Goal: Task Accomplishment & Management: Use online tool/utility

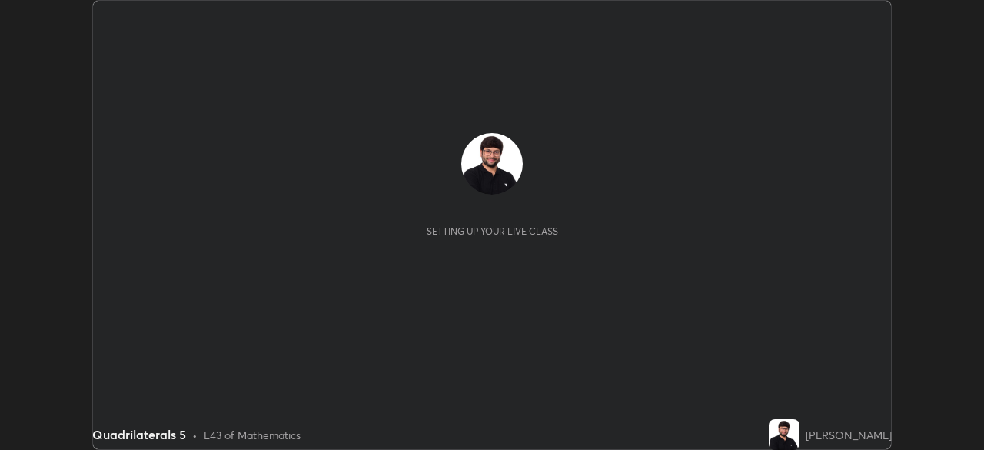
scroll to position [450, 984]
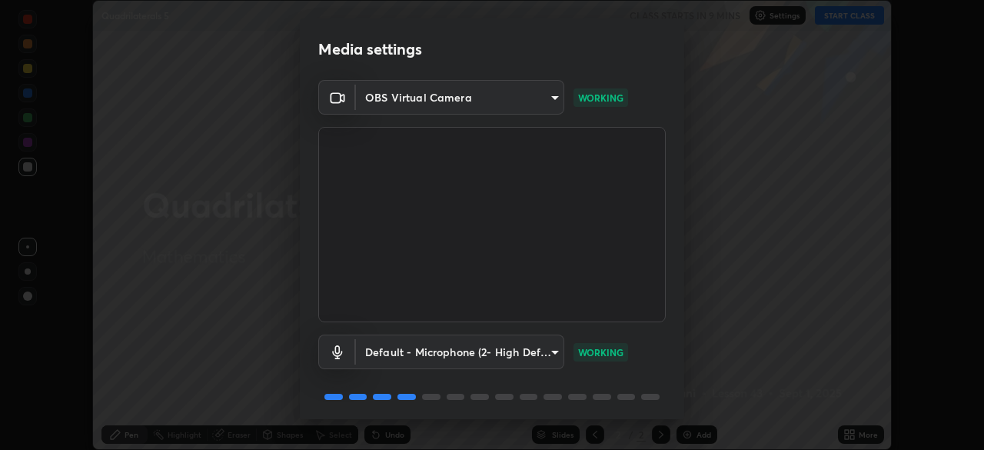
scroll to position [55, 0]
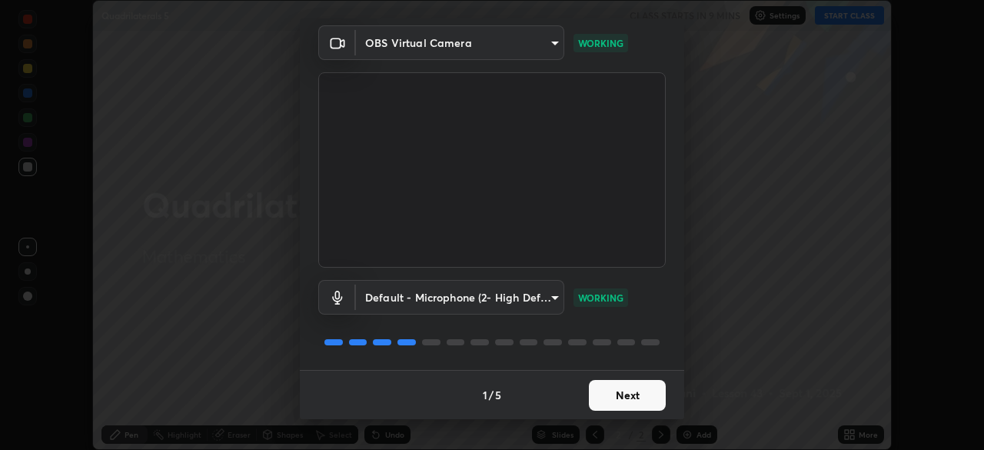
click at [630, 394] on button "Next" at bounding box center [627, 395] width 77 height 31
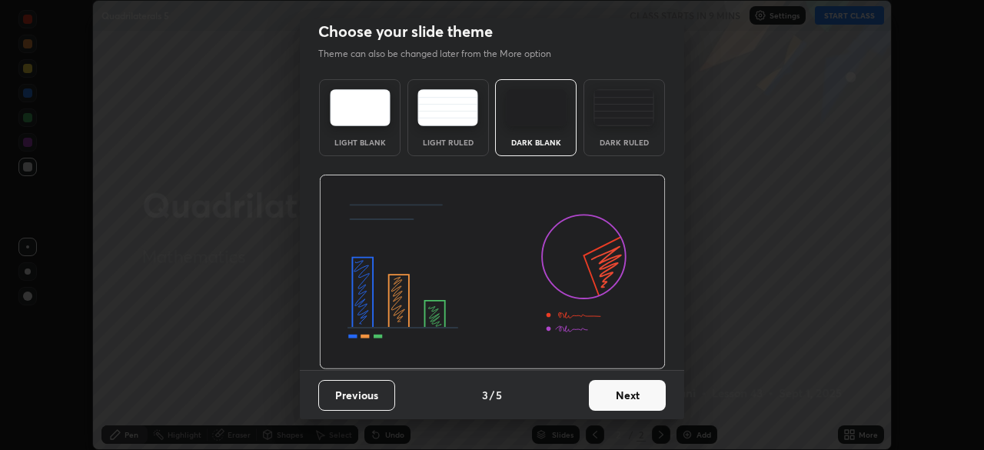
scroll to position [0, 0]
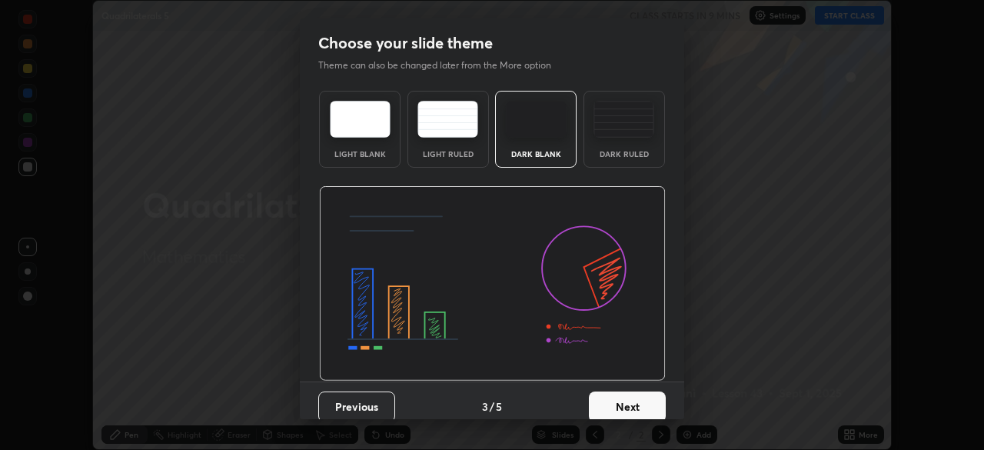
click at [627, 398] on button "Next" at bounding box center [627, 406] width 77 height 31
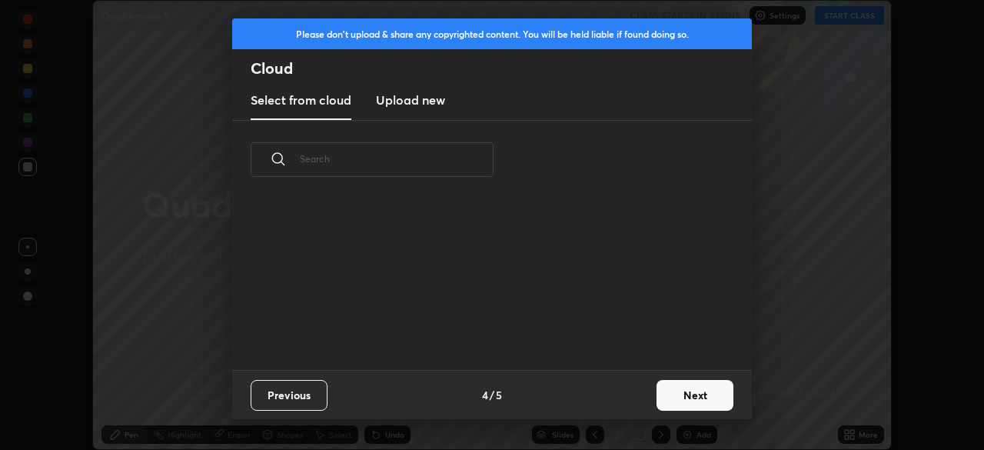
click at [691, 406] on button "Next" at bounding box center [694, 395] width 77 height 31
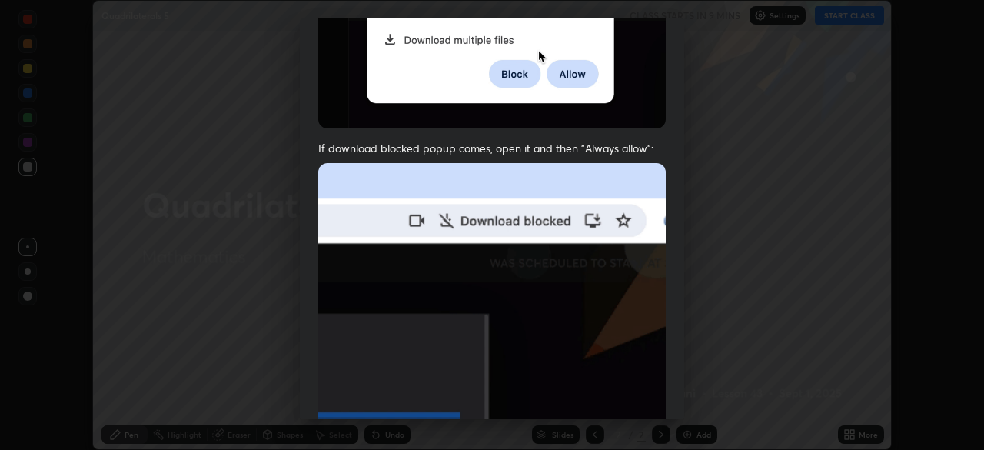
scroll to position [368, 0]
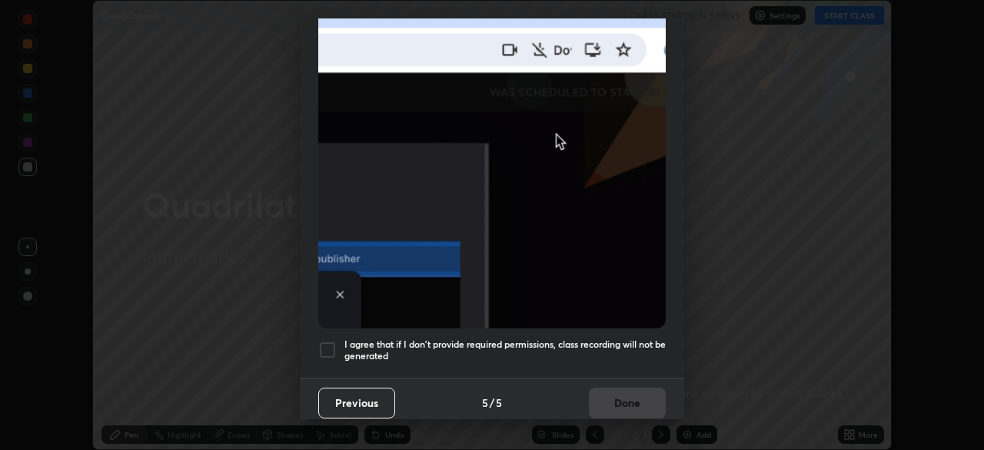
click at [622, 398] on div "Previous 5 / 5 Done" at bounding box center [492, 401] width 384 height 49
click at [635, 396] on div "Previous 5 / 5 Done" at bounding box center [492, 401] width 384 height 49
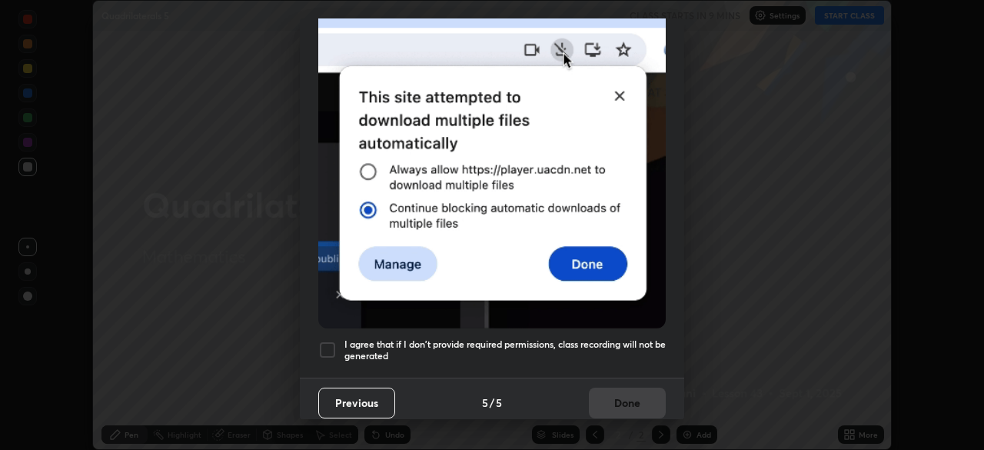
click at [622, 396] on div "Previous 5 / 5 Done" at bounding box center [492, 401] width 384 height 49
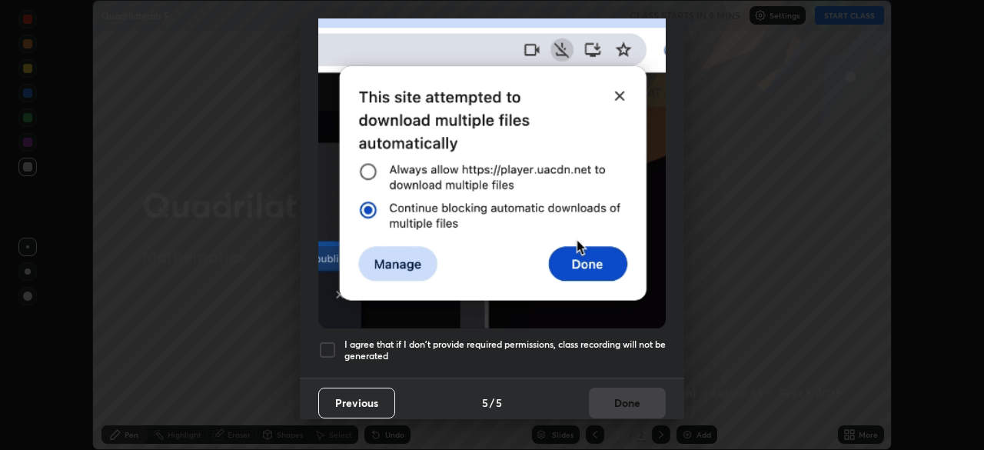
click at [629, 401] on div "Previous 5 / 5 Done" at bounding box center [492, 401] width 384 height 49
click at [620, 400] on div "Previous 5 / 5 Done" at bounding box center [492, 401] width 384 height 49
click at [630, 406] on div "Previous 5 / 5 Done" at bounding box center [492, 401] width 384 height 49
click at [622, 403] on div "Previous 5 / 5 Done" at bounding box center [492, 401] width 384 height 49
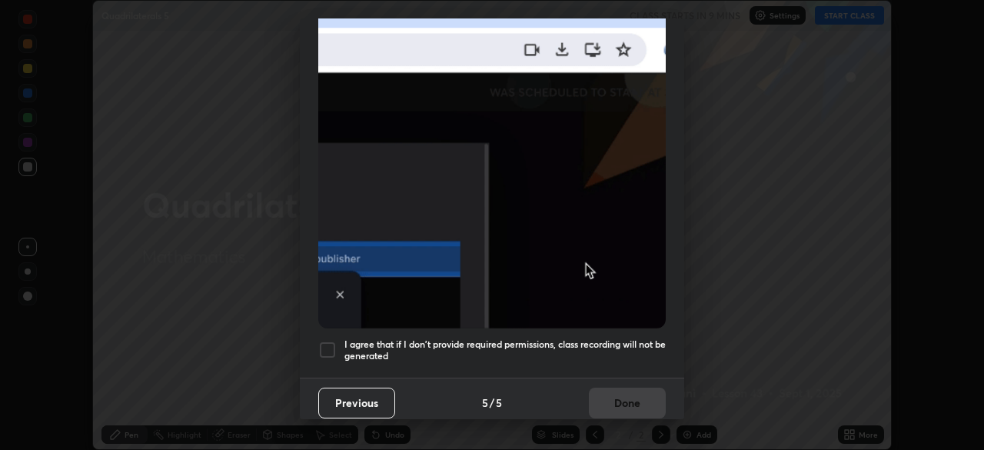
click at [336, 343] on div at bounding box center [327, 349] width 18 height 18
click at [624, 406] on button "Done" at bounding box center [627, 402] width 77 height 31
click at [638, 328] on img at bounding box center [491, 160] width 347 height 336
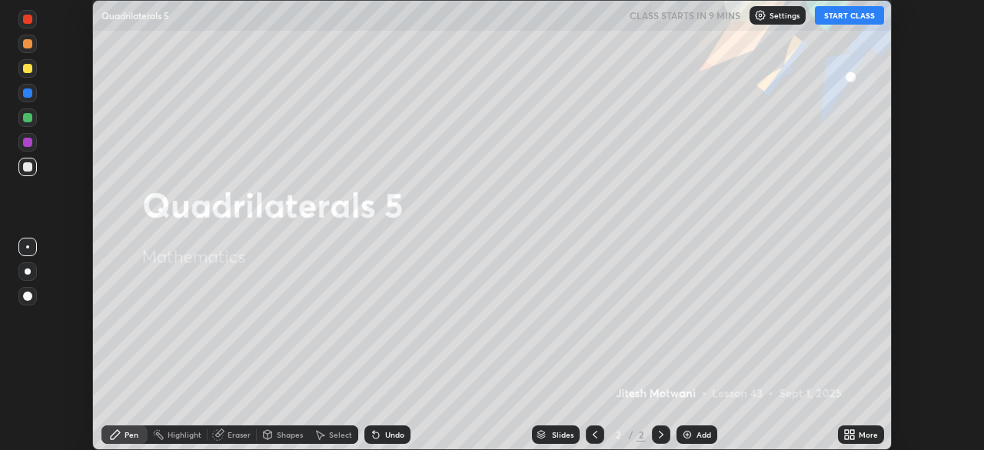
click at [234, 428] on div "Eraser" at bounding box center [231, 434] width 49 height 18
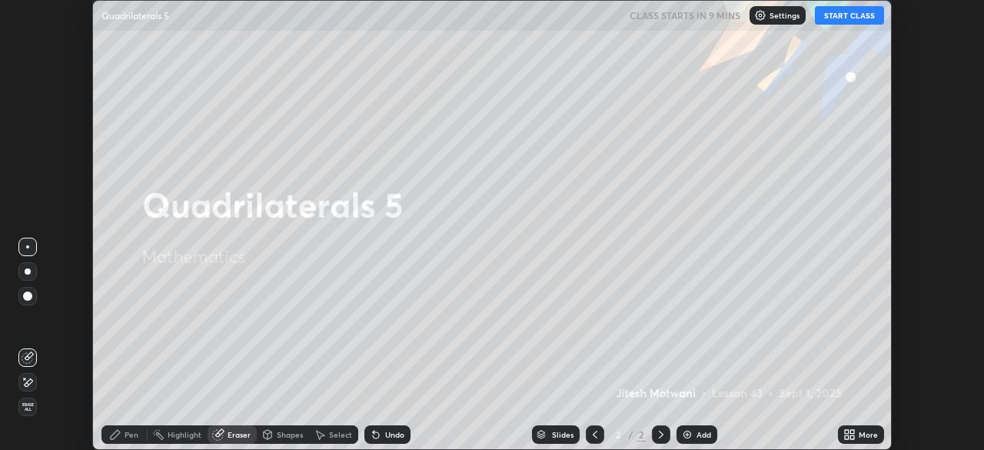
click at [235, 434] on div "Eraser" at bounding box center [238, 434] width 23 height 8
click at [234, 436] on div "Eraser" at bounding box center [238, 434] width 23 height 8
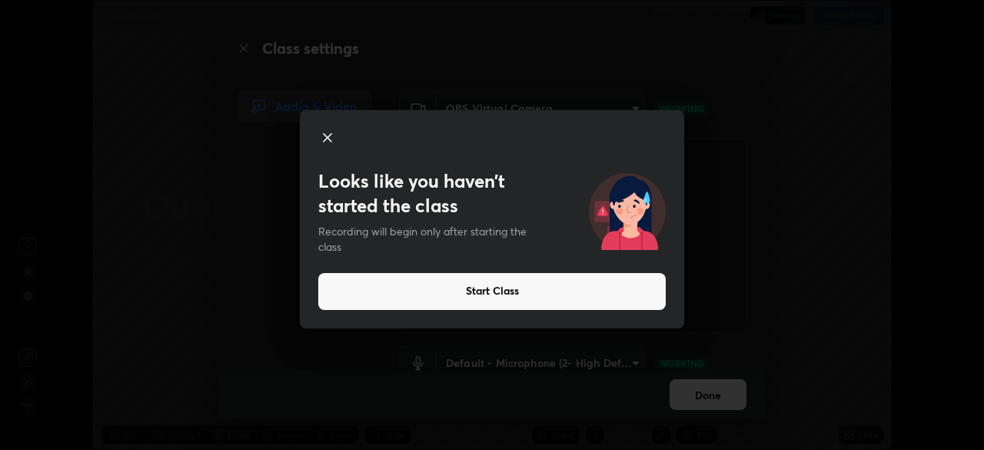
click at [328, 128] on icon at bounding box center [327, 137] width 18 height 18
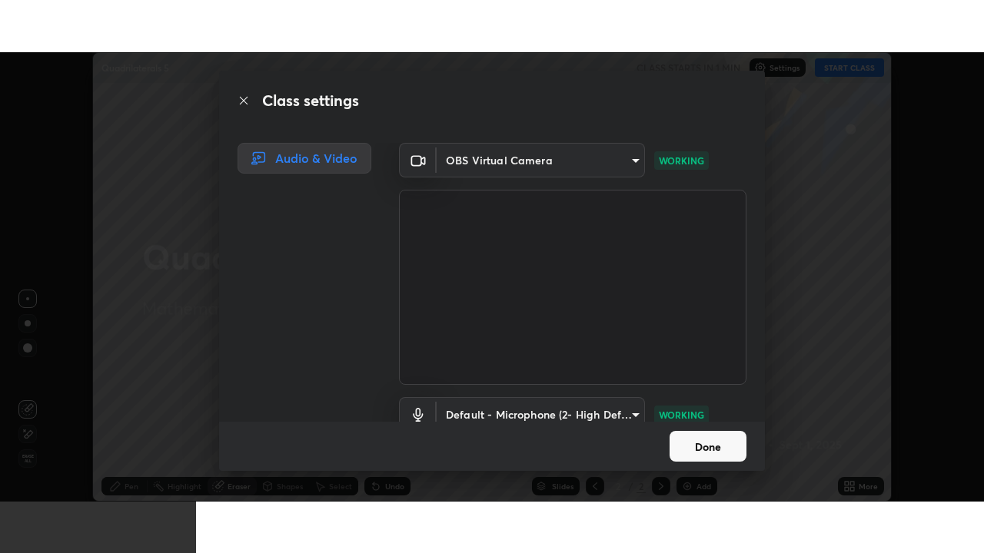
scroll to position [70, 0]
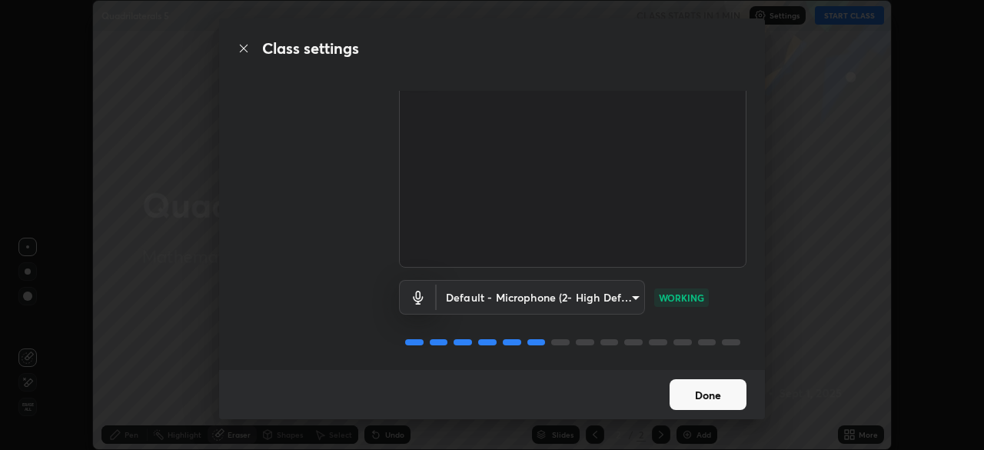
click at [698, 408] on button "Done" at bounding box center [707, 394] width 77 height 31
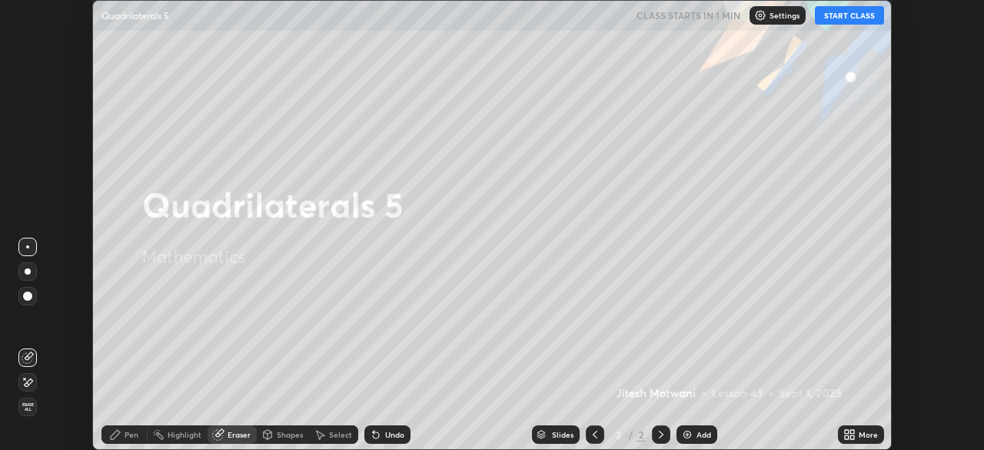
click at [659, 434] on icon at bounding box center [661, 434] width 12 height 12
click at [595, 429] on icon at bounding box center [595, 434] width 12 height 12
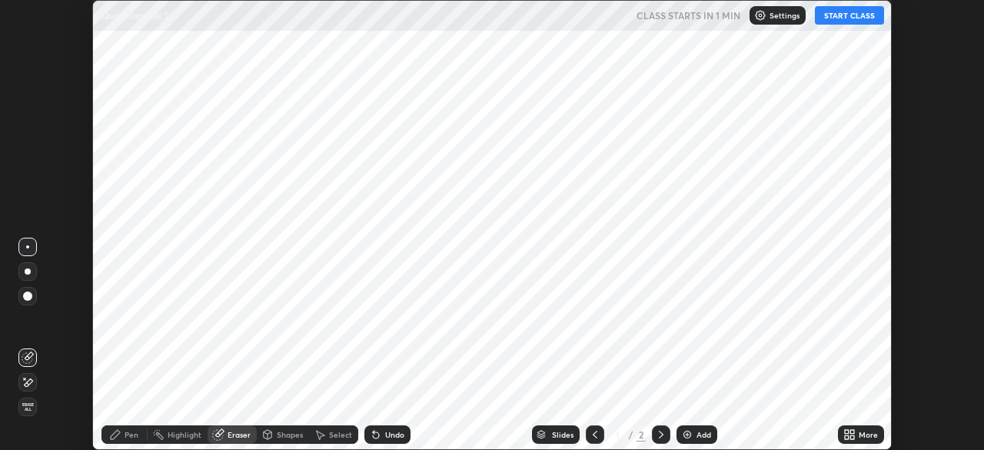
click at [860, 434] on div "More" at bounding box center [867, 434] width 19 height 8
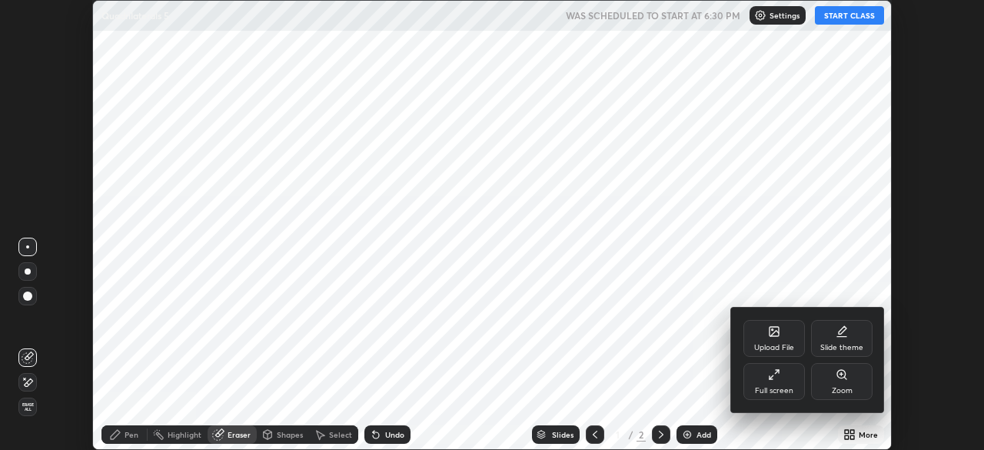
click at [778, 382] on div "Full screen" at bounding box center [773, 381] width 61 height 37
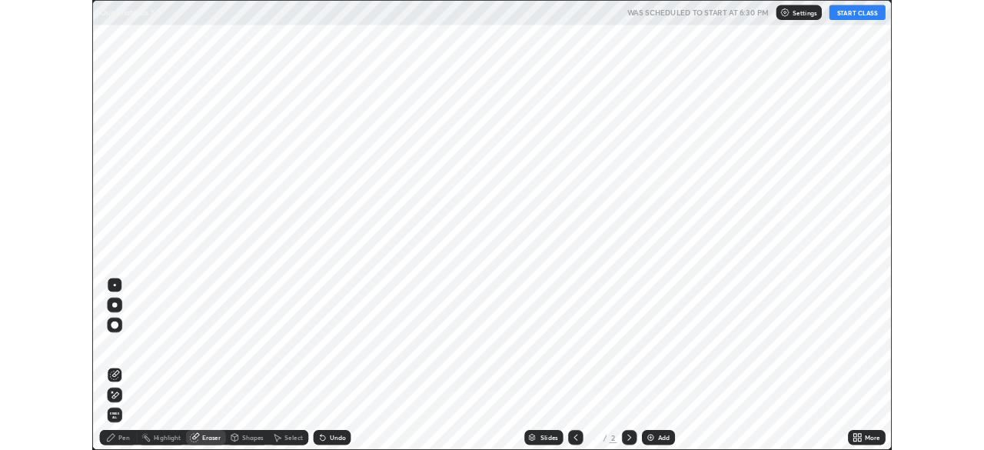
scroll to position [553, 984]
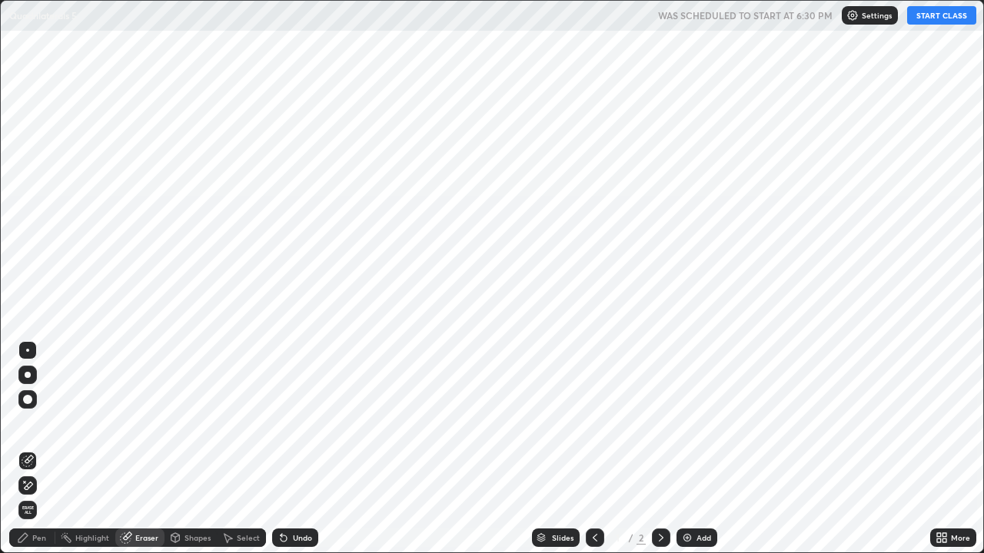
click at [44, 449] on div "Pen" at bounding box center [39, 538] width 14 height 8
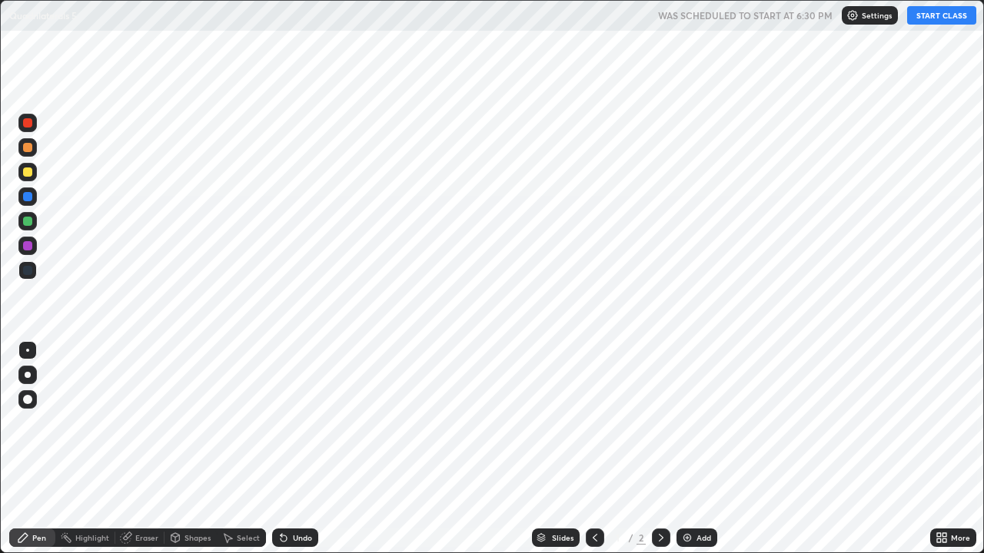
click at [28, 273] on div at bounding box center [27, 270] width 9 height 9
click at [946, 8] on button "START CLASS" at bounding box center [941, 15] width 69 height 18
click at [659, 449] on icon at bounding box center [661, 538] width 12 height 12
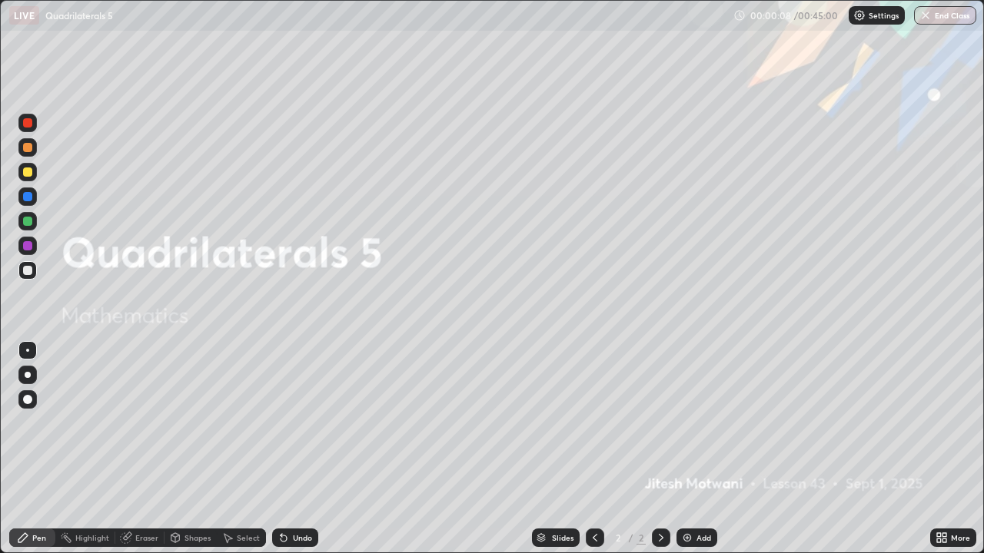
click at [702, 449] on div "Add" at bounding box center [703, 538] width 15 height 8
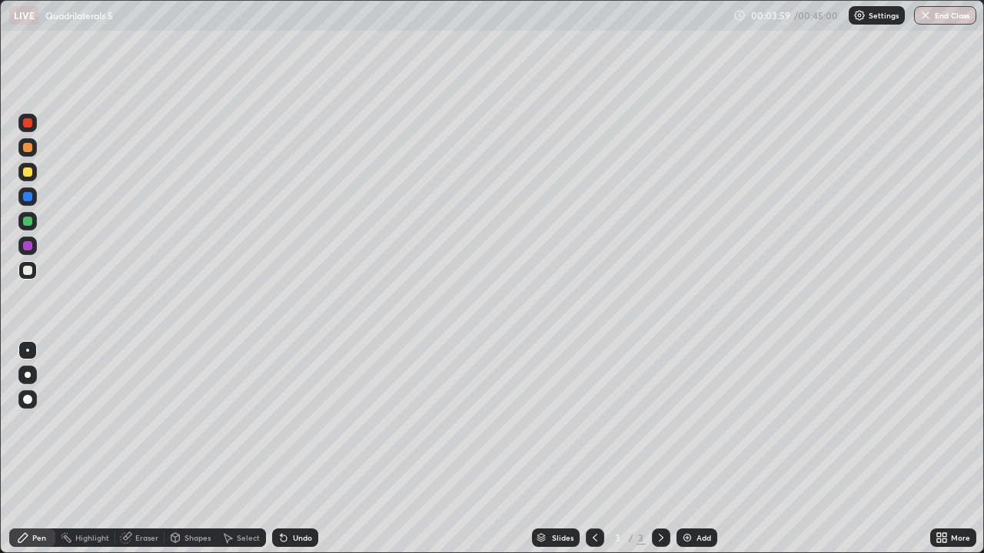
click at [25, 171] on div at bounding box center [27, 172] width 9 height 9
click at [26, 165] on div at bounding box center [27, 172] width 18 height 18
click at [286, 449] on div "Undo" at bounding box center [295, 538] width 46 height 18
click at [290, 449] on div "Undo" at bounding box center [295, 538] width 46 height 18
click at [294, 449] on div "Undo" at bounding box center [302, 538] width 19 height 8
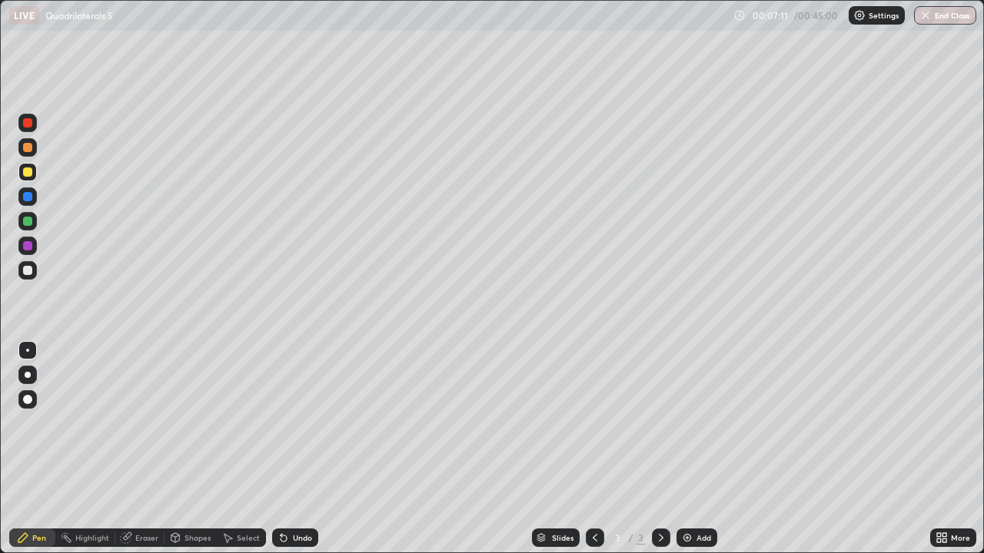
click at [29, 268] on div at bounding box center [27, 270] width 9 height 9
click at [296, 449] on div "Undo" at bounding box center [295, 538] width 46 height 18
click at [280, 449] on icon at bounding box center [281, 535] width 2 height 2
click at [293, 449] on div "Undo" at bounding box center [302, 538] width 19 height 8
click at [302, 449] on div "Undo" at bounding box center [302, 538] width 19 height 8
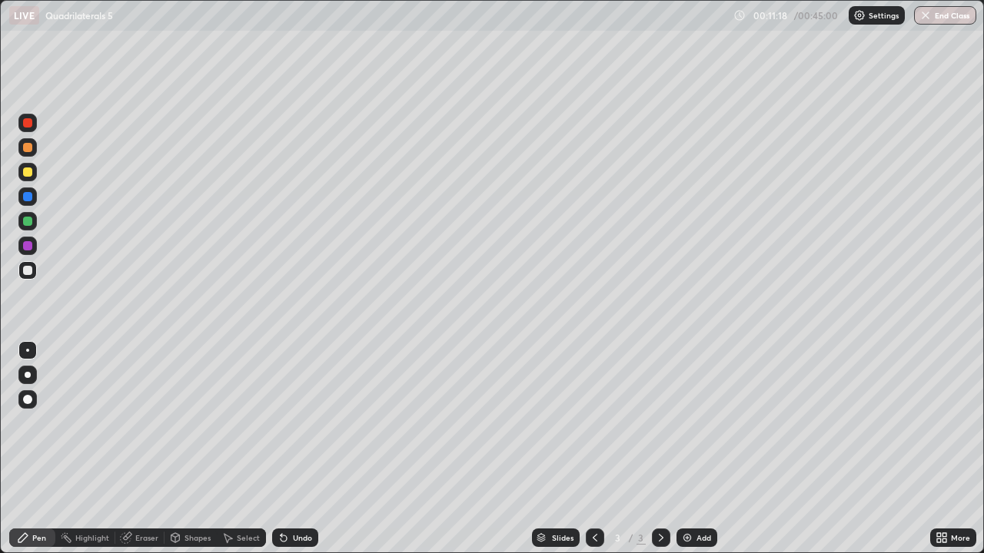
click at [300, 449] on div "Undo" at bounding box center [295, 538] width 46 height 18
click at [698, 449] on div "Add" at bounding box center [703, 538] width 15 height 8
click at [29, 174] on div at bounding box center [27, 172] width 9 height 9
click at [28, 273] on div at bounding box center [27, 270] width 9 height 9
click at [27, 222] on div at bounding box center [27, 221] width 9 height 9
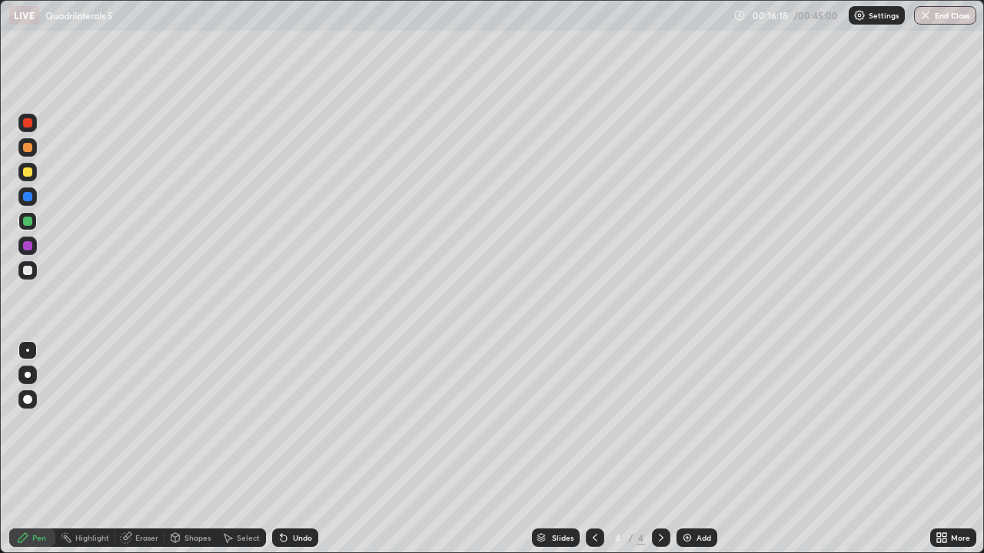
click at [26, 172] on div at bounding box center [27, 172] width 9 height 9
click at [26, 148] on div at bounding box center [27, 147] width 9 height 9
click at [24, 269] on div at bounding box center [27, 270] width 9 height 9
click at [27, 153] on div at bounding box center [27, 147] width 18 height 18
click at [29, 269] on div at bounding box center [27, 270] width 9 height 9
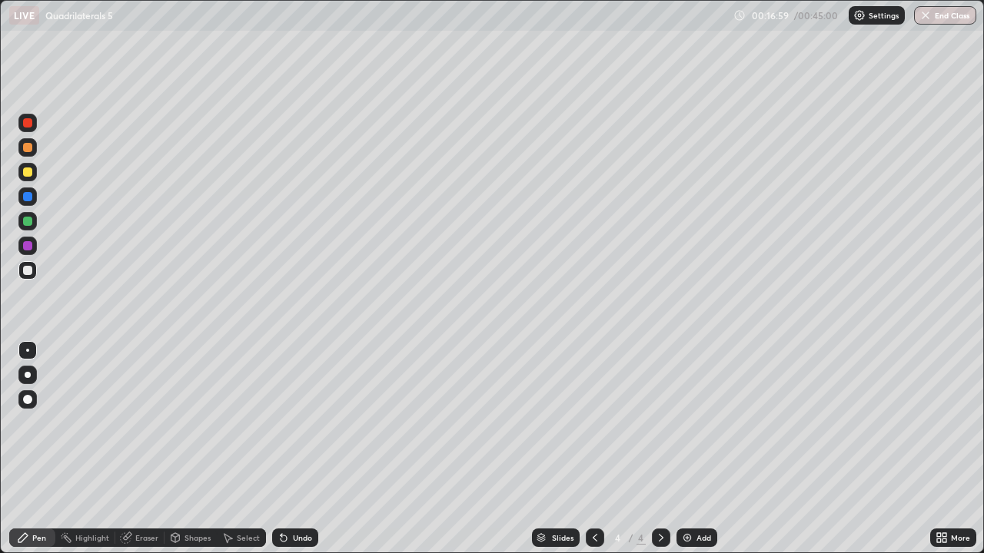
click at [706, 449] on div "Add" at bounding box center [703, 538] width 15 height 8
click at [284, 449] on div "Undo" at bounding box center [295, 538] width 46 height 18
click at [593, 449] on icon at bounding box center [595, 538] width 12 height 12
click at [659, 449] on icon at bounding box center [661, 538] width 12 height 12
click at [293, 449] on div "Undo" at bounding box center [302, 538] width 19 height 8
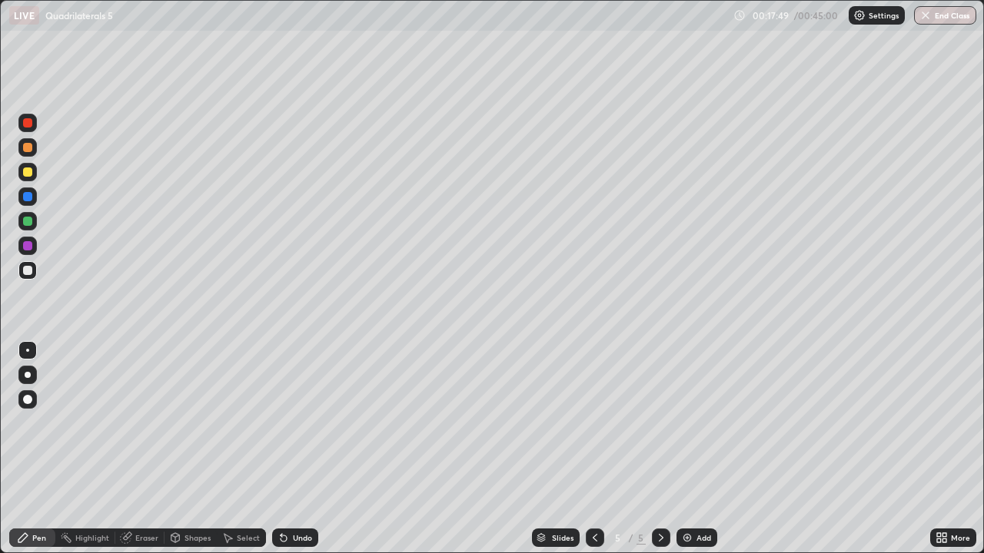
click at [296, 449] on div "Undo" at bounding box center [302, 538] width 19 height 8
click at [297, 449] on div "Undo" at bounding box center [302, 538] width 19 height 8
click at [293, 449] on div "Undo" at bounding box center [302, 538] width 19 height 8
click at [295, 449] on div "Undo" at bounding box center [302, 538] width 19 height 8
click at [294, 449] on div "Undo" at bounding box center [302, 538] width 19 height 8
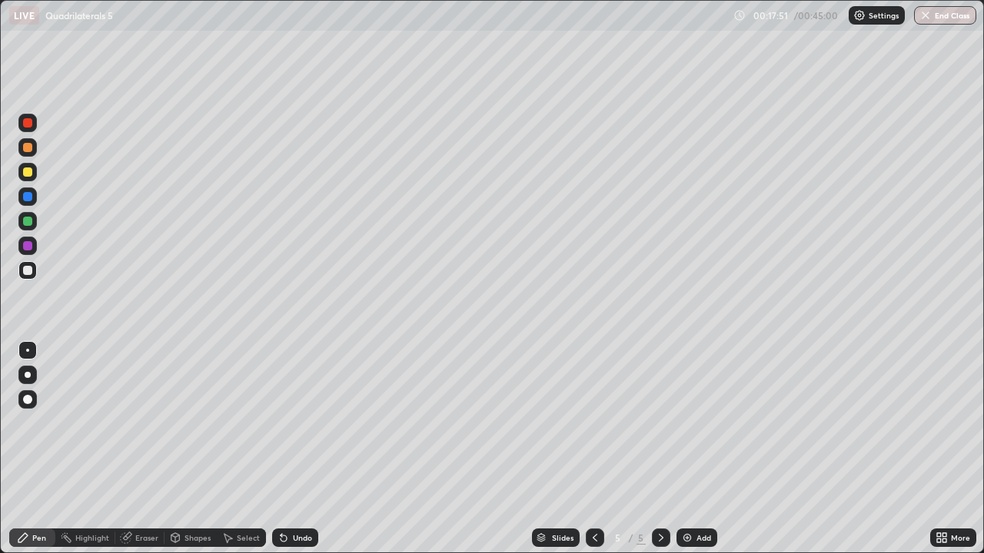
click at [296, 449] on div "Undo" at bounding box center [302, 538] width 19 height 8
click at [145, 449] on div "Eraser" at bounding box center [146, 538] width 23 height 8
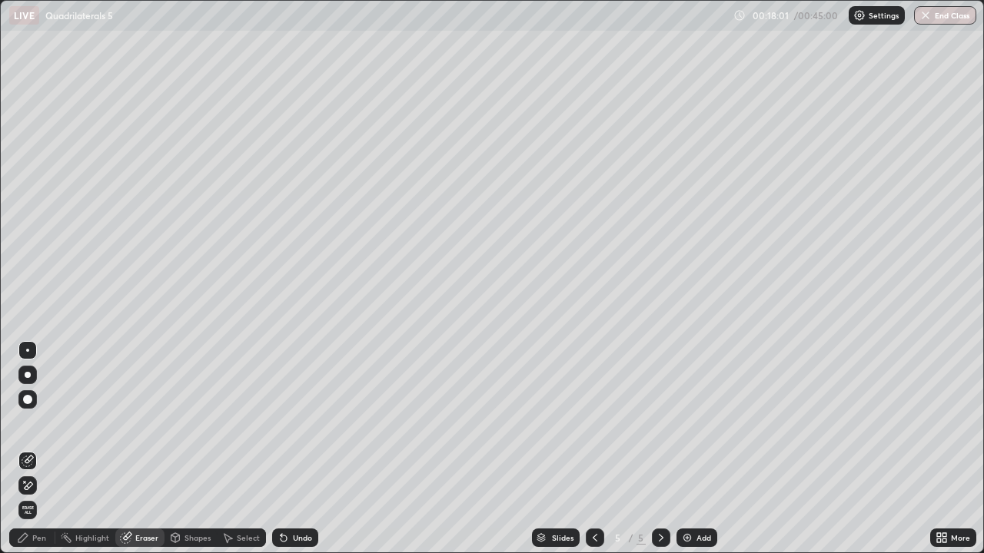
click at [25, 449] on icon at bounding box center [22, 537] width 9 height 9
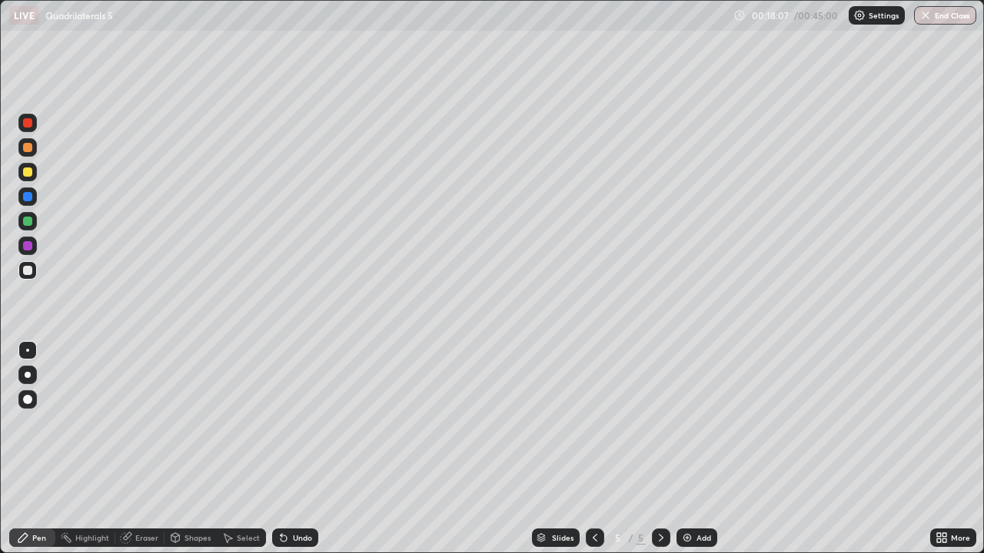
click at [22, 148] on div at bounding box center [27, 147] width 18 height 18
click at [27, 273] on div at bounding box center [27, 270] width 9 height 9
click at [25, 146] on div at bounding box center [27, 147] width 9 height 9
click at [28, 268] on div at bounding box center [27, 270] width 9 height 9
click at [27, 224] on div at bounding box center [27, 221] width 9 height 9
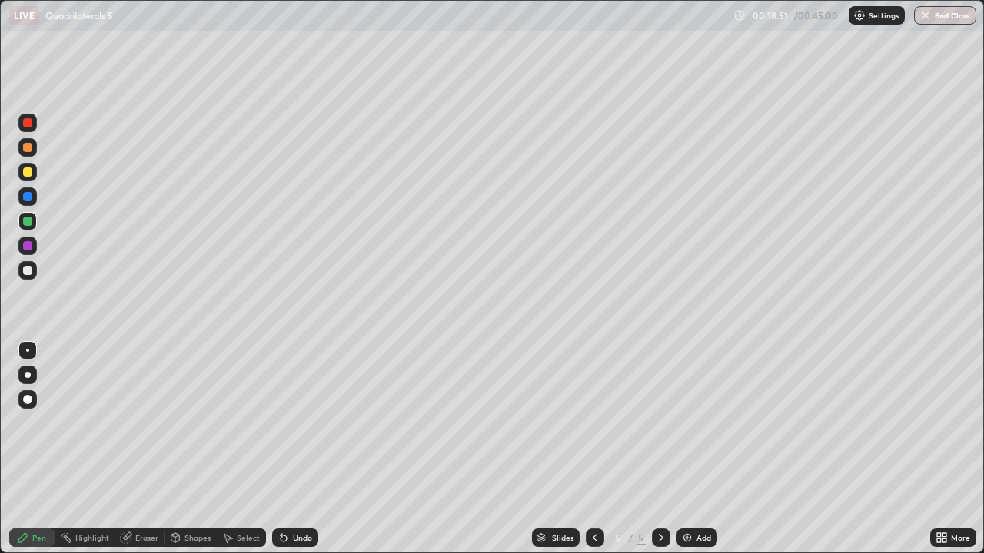
click at [297, 449] on div "Undo" at bounding box center [302, 538] width 19 height 8
click at [596, 449] on icon at bounding box center [595, 538] width 12 height 12
click at [593, 449] on icon at bounding box center [595, 538] width 12 height 12
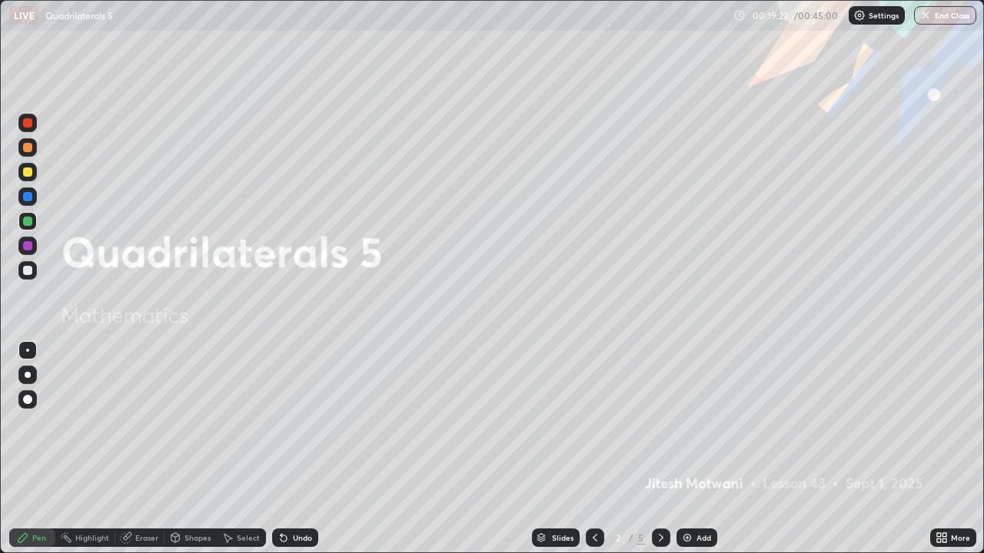
click at [662, 449] on div at bounding box center [661, 538] width 18 height 31
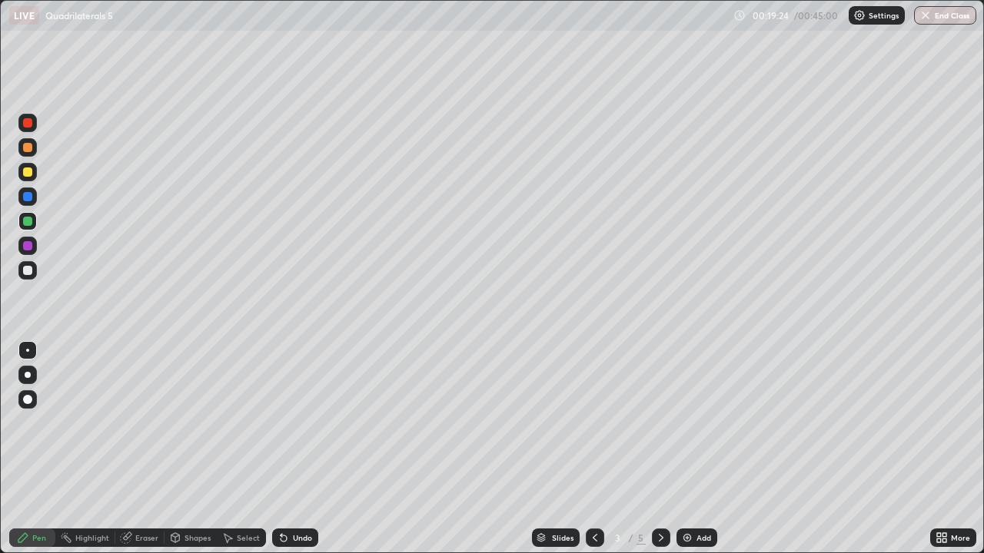
click at [660, 449] on icon at bounding box center [661, 538] width 5 height 8
click at [658, 449] on icon at bounding box center [661, 538] width 12 height 12
click at [691, 449] on img at bounding box center [687, 538] width 12 height 12
click at [962, 449] on div "More" at bounding box center [960, 538] width 19 height 8
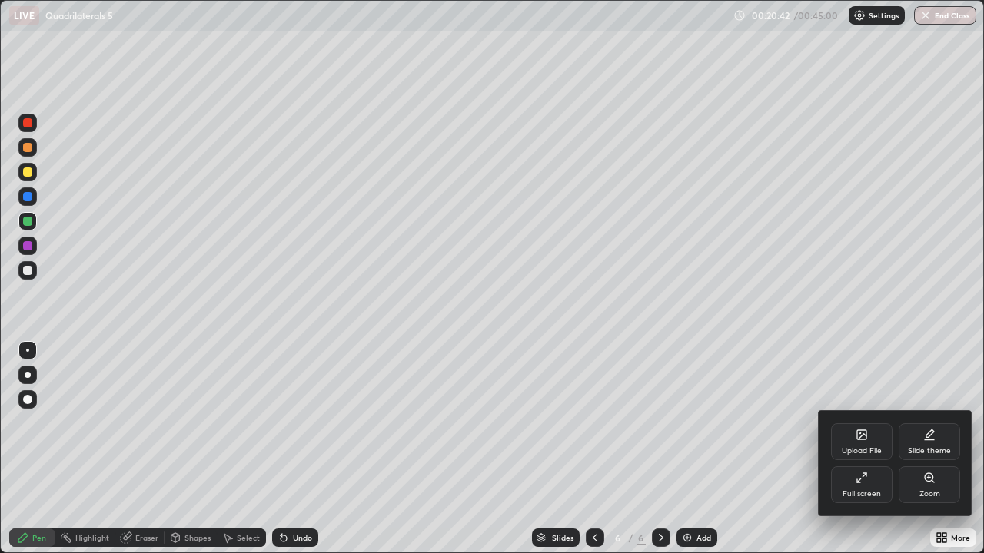
click at [864, 449] on div "Full screen" at bounding box center [861, 494] width 38 height 8
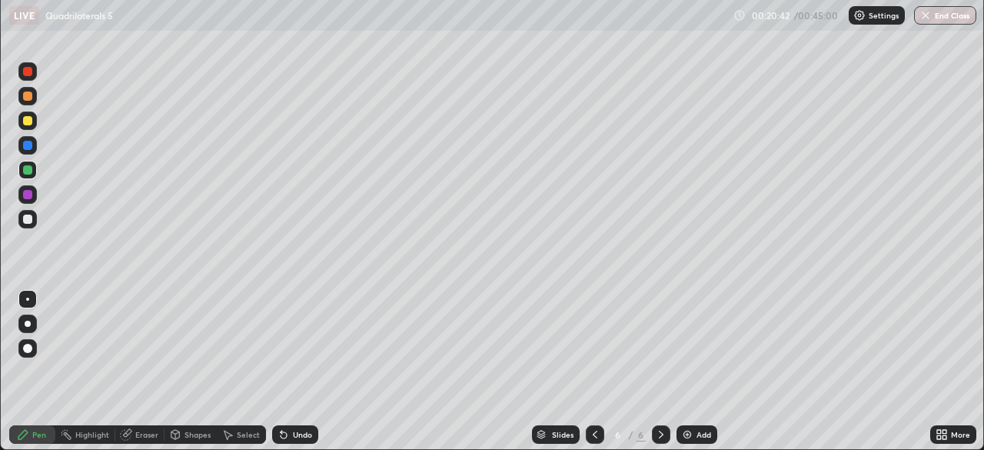
scroll to position [76393, 75859]
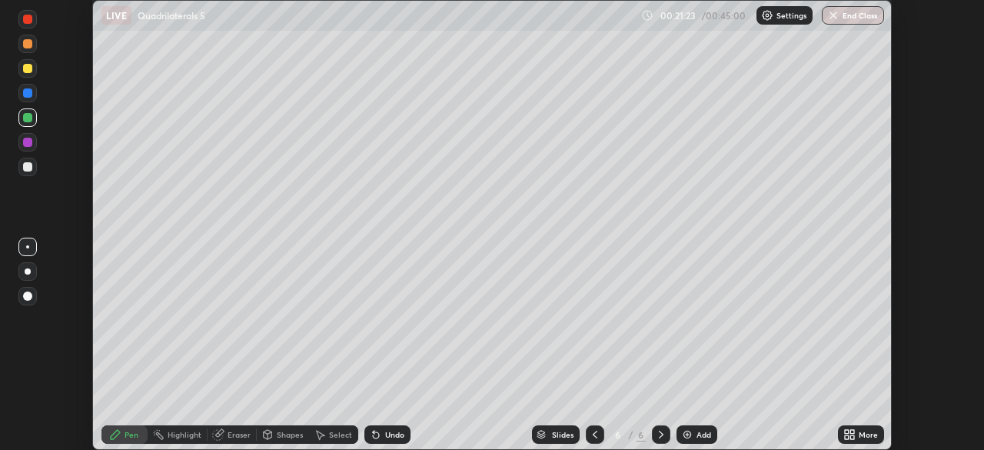
click at [866, 441] on div "More" at bounding box center [861, 434] width 46 height 18
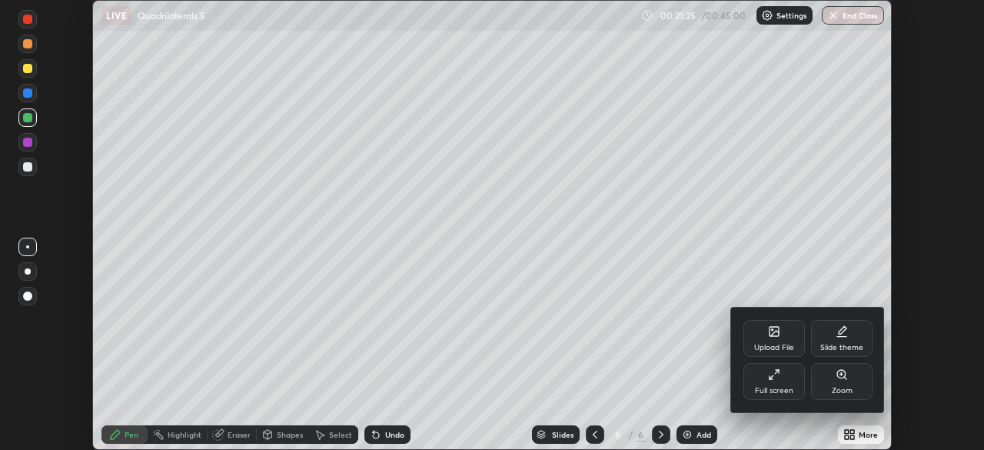
click at [780, 337] on div "Upload File" at bounding box center [773, 338] width 61 height 37
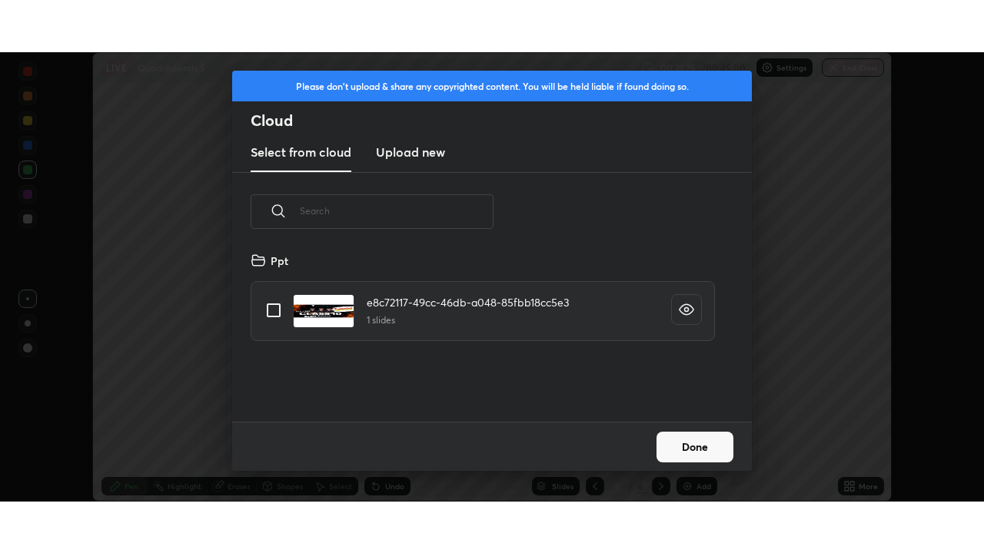
scroll to position [171, 493]
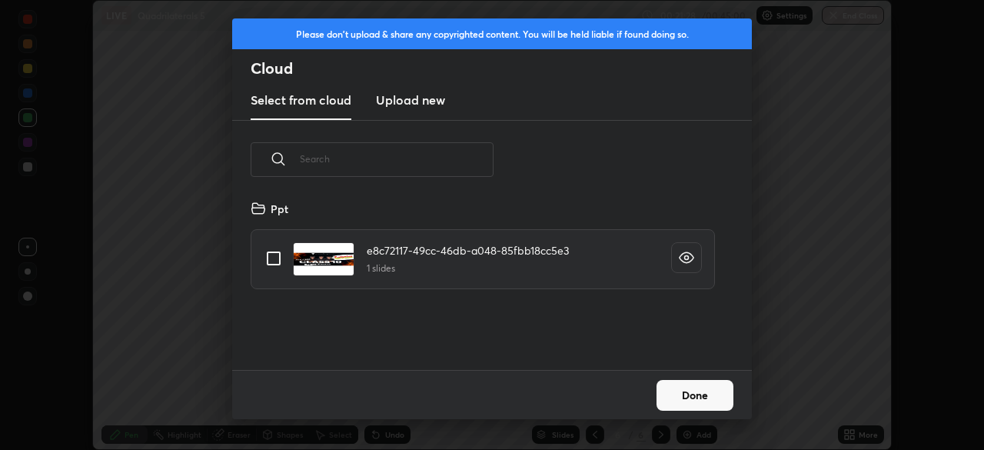
click at [422, 97] on h3 "Upload new" at bounding box center [410, 100] width 69 height 18
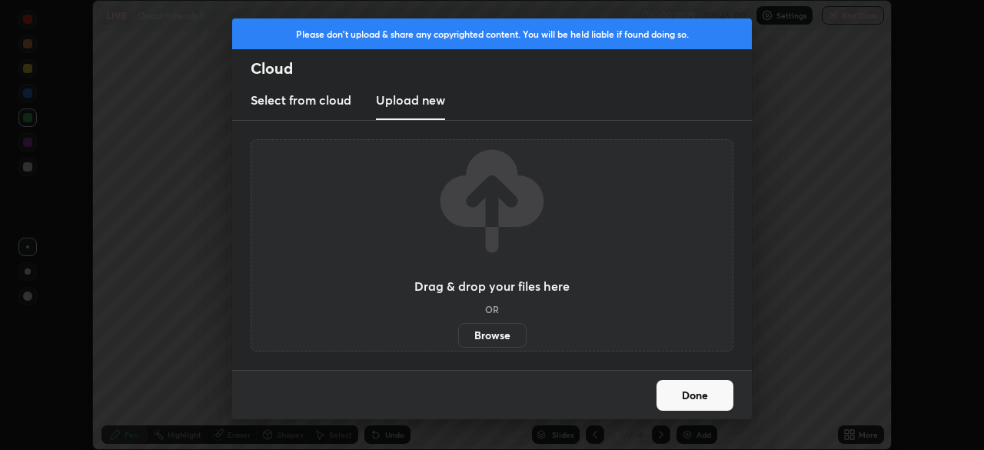
click at [496, 337] on label "Browse" at bounding box center [492, 335] width 68 height 25
click at [458, 337] on input "Browse" at bounding box center [458, 335] width 0 height 25
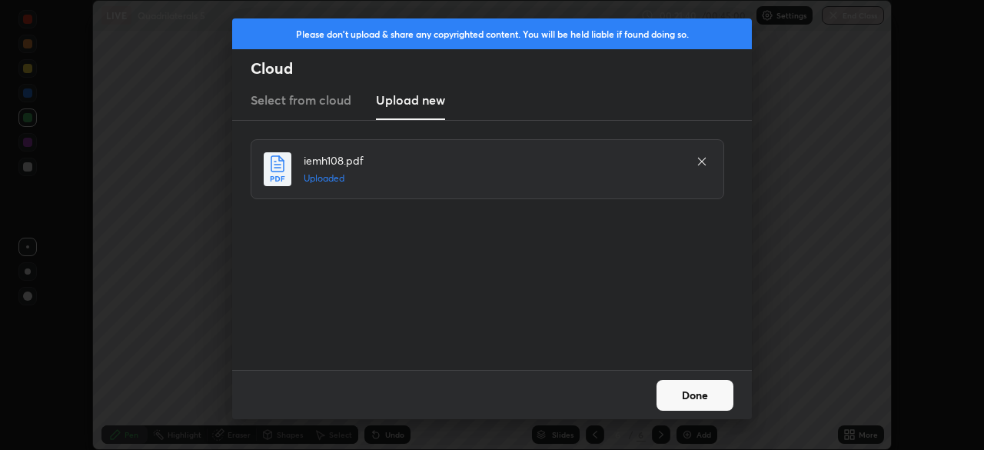
click at [710, 394] on button "Done" at bounding box center [694, 395] width 77 height 31
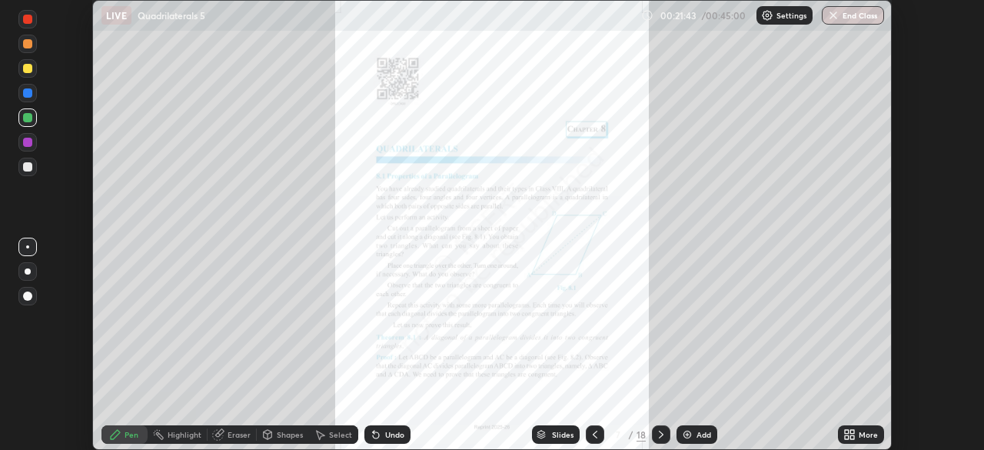
click at [861, 433] on div "More" at bounding box center [867, 434] width 19 height 8
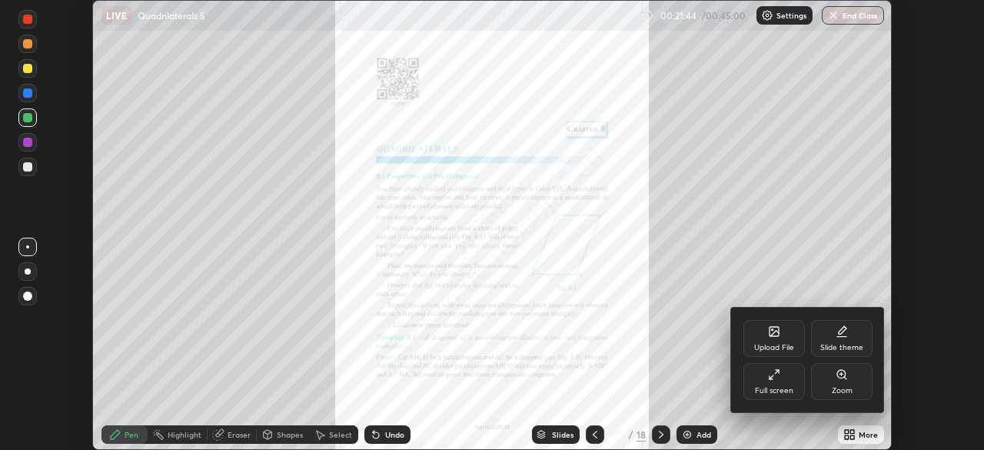
click at [781, 387] on div "Full screen" at bounding box center [774, 391] width 38 height 8
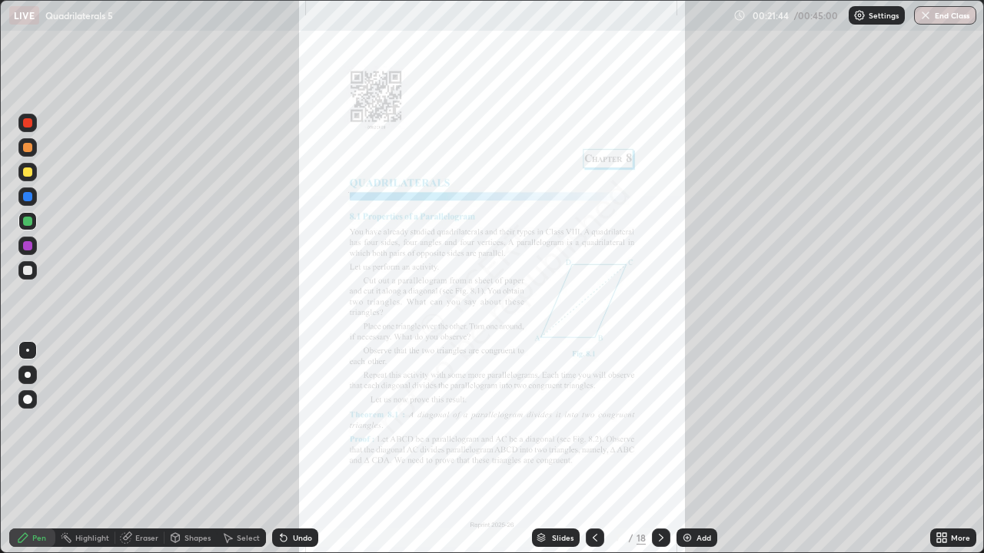
scroll to position [553, 984]
click at [300, 449] on div "Undo" at bounding box center [302, 538] width 19 height 8
click at [298, 449] on div "Undo" at bounding box center [302, 538] width 19 height 8
click at [557, 449] on div "Slides" at bounding box center [563, 538] width 22 height 8
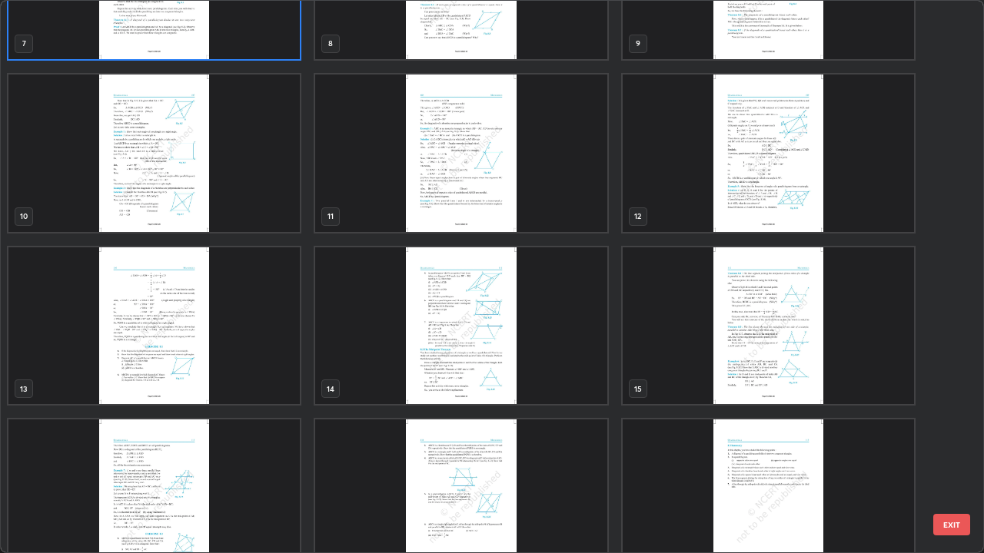
scroll to position [445, 0]
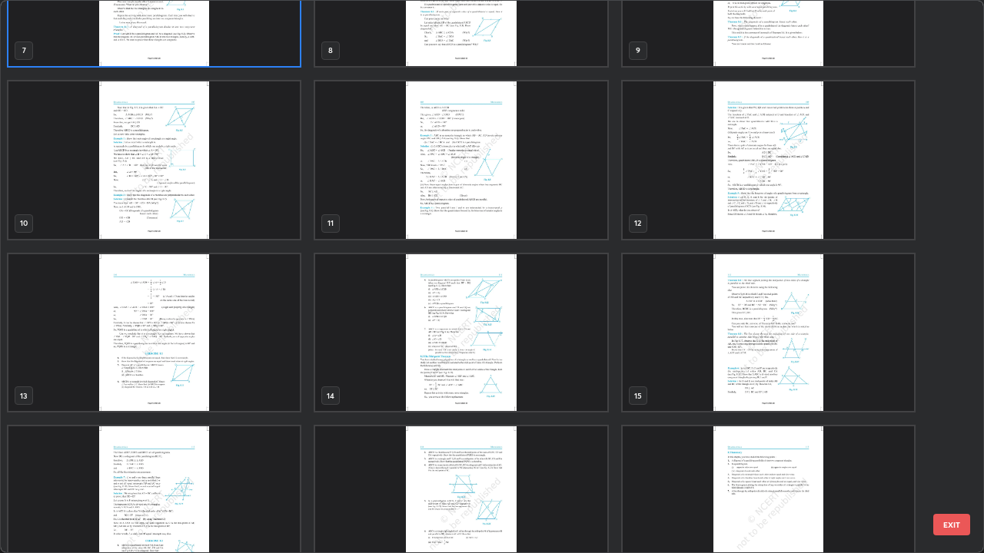
click at [160, 330] on img "grid" at bounding box center [153, 333] width 291 height 158
click at [158, 327] on img "grid" at bounding box center [153, 333] width 291 height 158
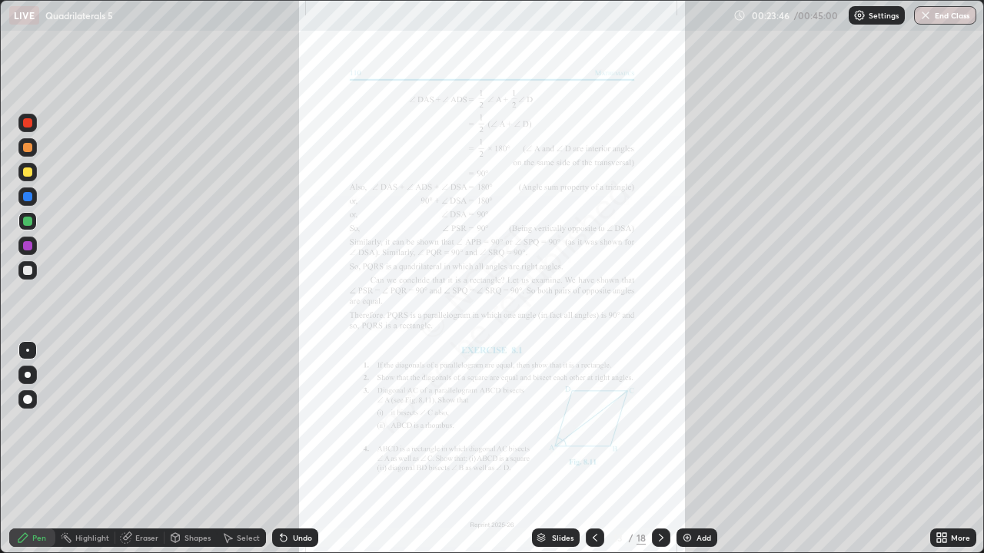
click at [306, 449] on div "Undo" at bounding box center [302, 538] width 19 height 8
click at [30, 171] on div at bounding box center [27, 172] width 9 height 9
click at [23, 274] on div at bounding box center [27, 270] width 9 height 9
click at [141, 449] on div "Eraser" at bounding box center [146, 538] width 23 height 8
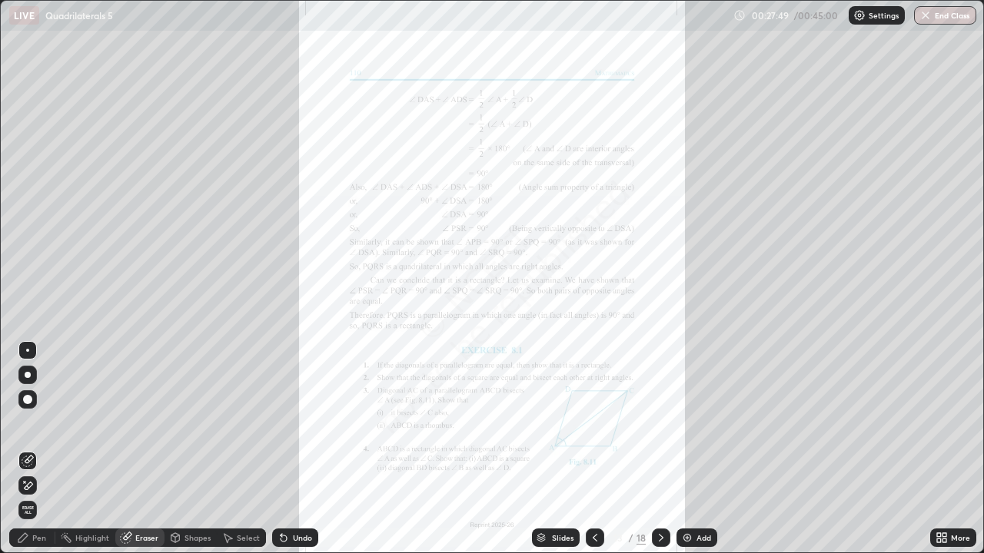
click at [244, 449] on div "Select" at bounding box center [248, 538] width 23 height 8
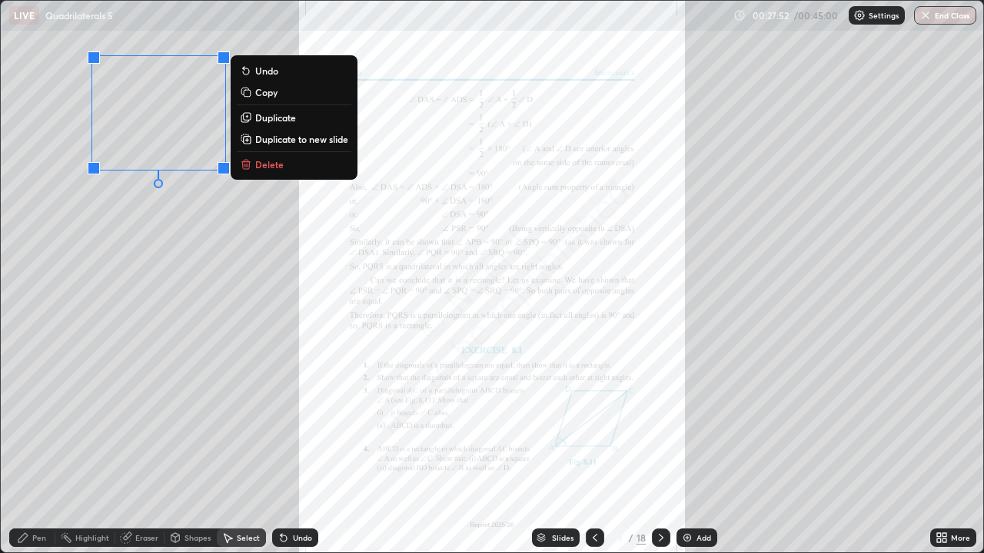
click at [260, 166] on p "Delete" at bounding box center [269, 164] width 28 height 12
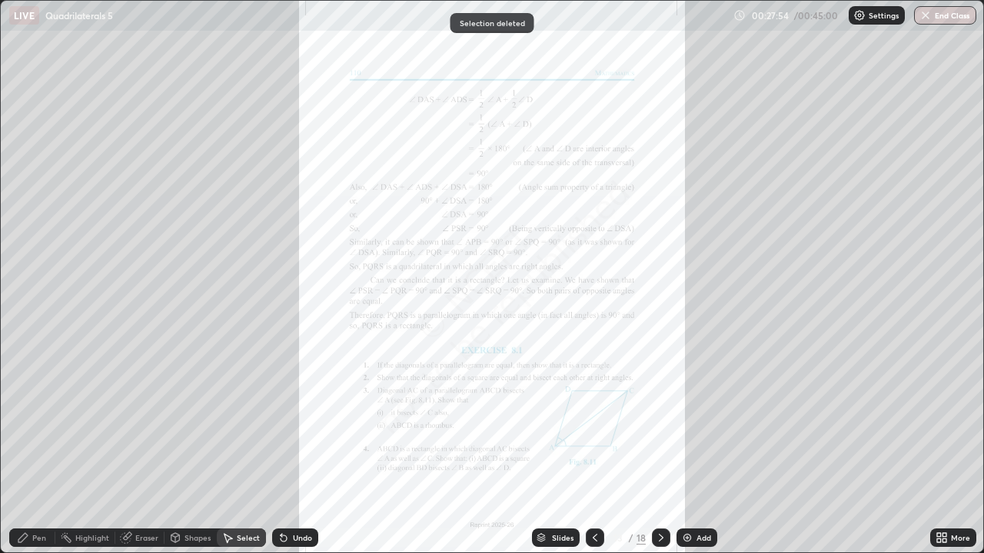
click at [28, 449] on icon at bounding box center [23, 538] width 12 height 12
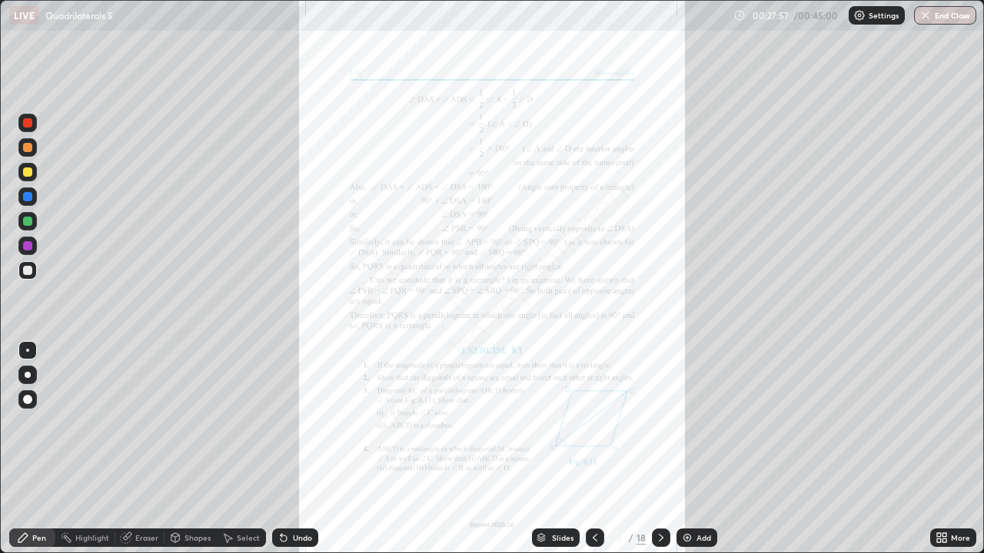
click at [148, 449] on div "Eraser" at bounding box center [146, 538] width 23 height 8
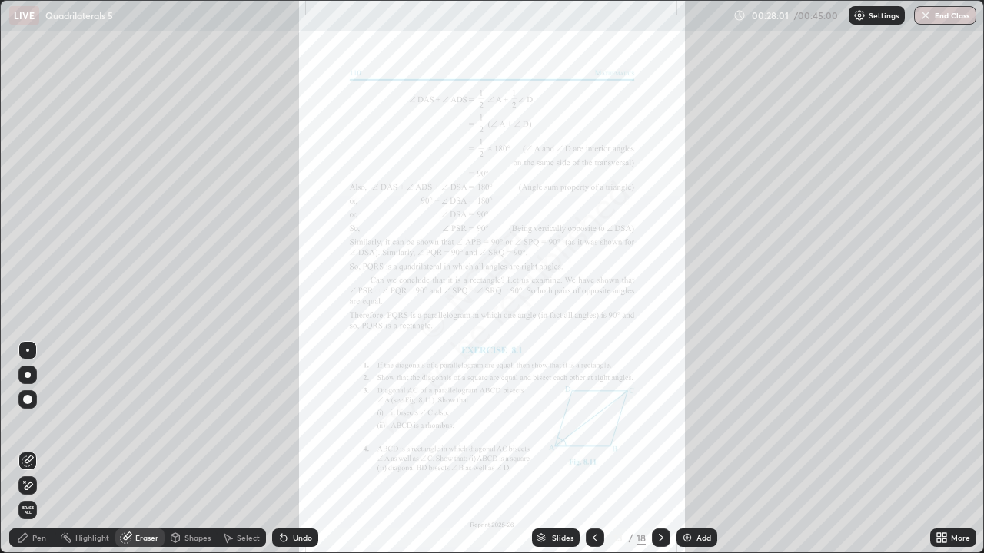
click at [35, 449] on div "Pen" at bounding box center [39, 538] width 14 height 8
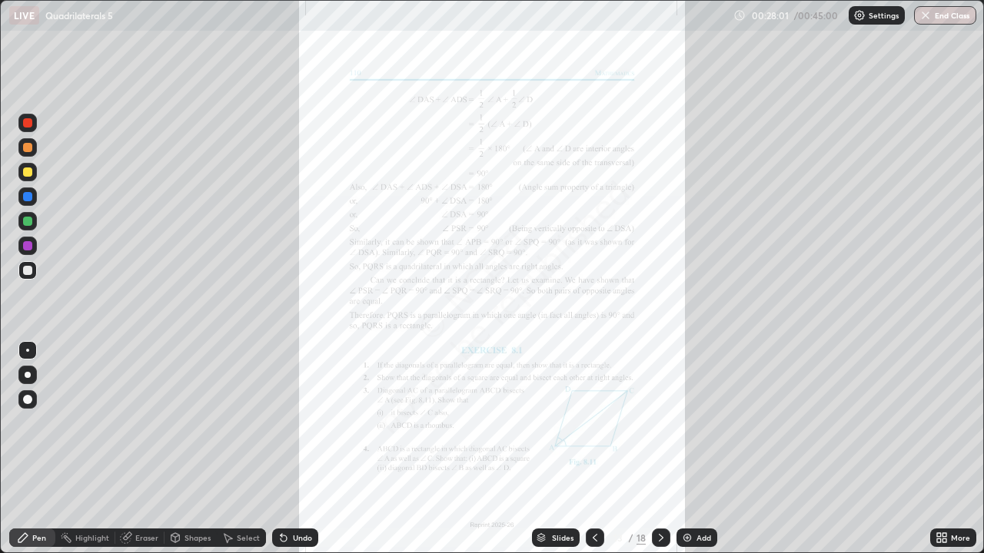
click at [28, 171] on div at bounding box center [27, 172] width 9 height 9
click at [308, 449] on div "Undo" at bounding box center [295, 538] width 46 height 18
click at [25, 225] on div at bounding box center [27, 221] width 9 height 9
click at [307, 449] on div "Undo" at bounding box center [295, 538] width 46 height 18
click at [294, 449] on div "Undo" at bounding box center [295, 538] width 46 height 18
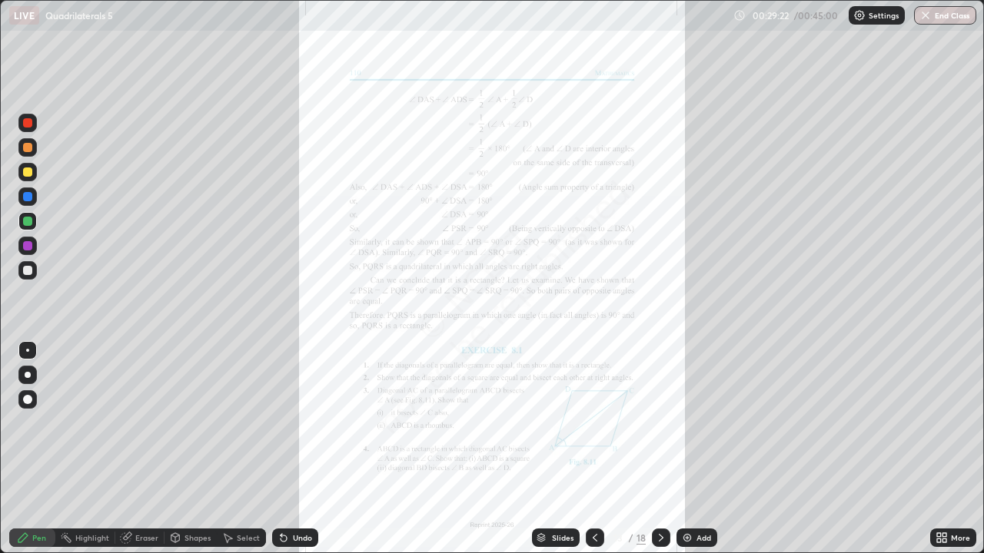
click at [291, 449] on div "Undo" at bounding box center [295, 538] width 46 height 18
click at [295, 449] on div "Undo" at bounding box center [295, 538] width 46 height 18
click at [294, 449] on div "Undo" at bounding box center [295, 538] width 46 height 18
click at [294, 449] on div "Undo" at bounding box center [302, 538] width 19 height 8
click at [31, 277] on div at bounding box center [27, 270] width 18 height 18
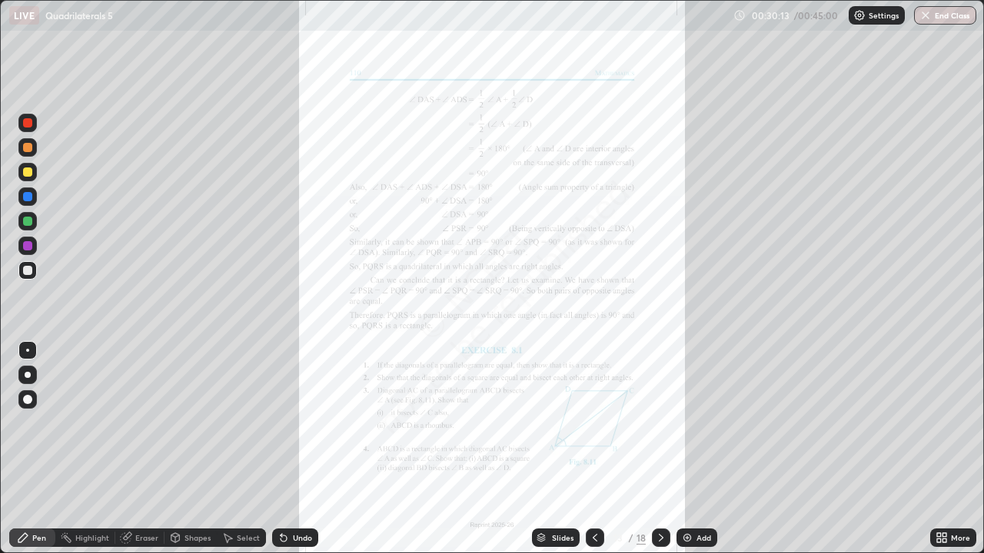
click at [310, 449] on div "Undo" at bounding box center [295, 538] width 46 height 18
click at [308, 449] on div "Undo" at bounding box center [302, 538] width 19 height 8
click at [307, 449] on div "Undo" at bounding box center [302, 538] width 19 height 8
click at [26, 149] on div at bounding box center [27, 147] width 9 height 9
click at [28, 118] on div at bounding box center [27, 122] width 9 height 9
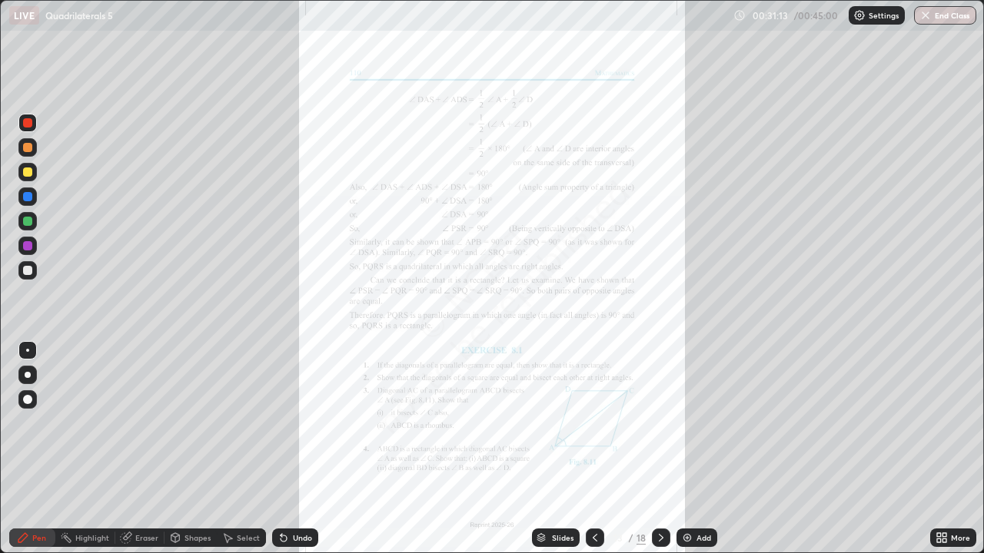
click at [27, 273] on div at bounding box center [27, 270] width 9 height 9
click at [289, 449] on div "Undo" at bounding box center [295, 538] width 46 height 18
click at [701, 449] on div "Add" at bounding box center [703, 538] width 15 height 8
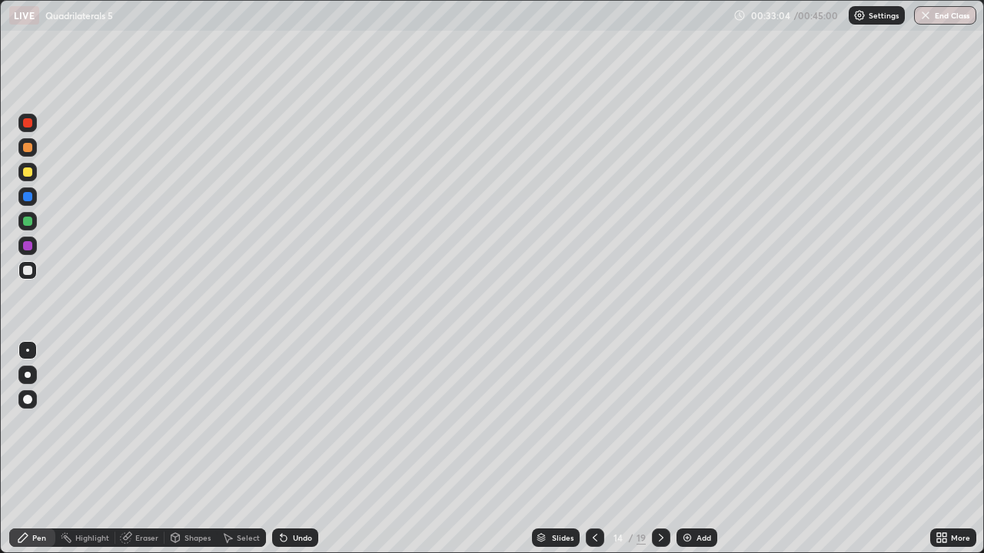
click at [592, 449] on icon at bounding box center [595, 538] width 12 height 12
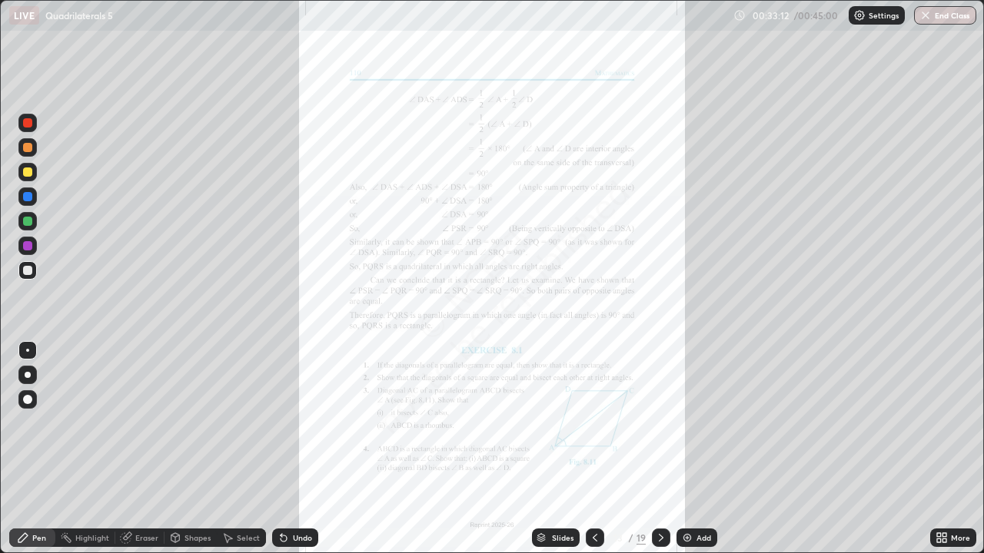
click at [658, 449] on icon at bounding box center [661, 538] width 12 height 12
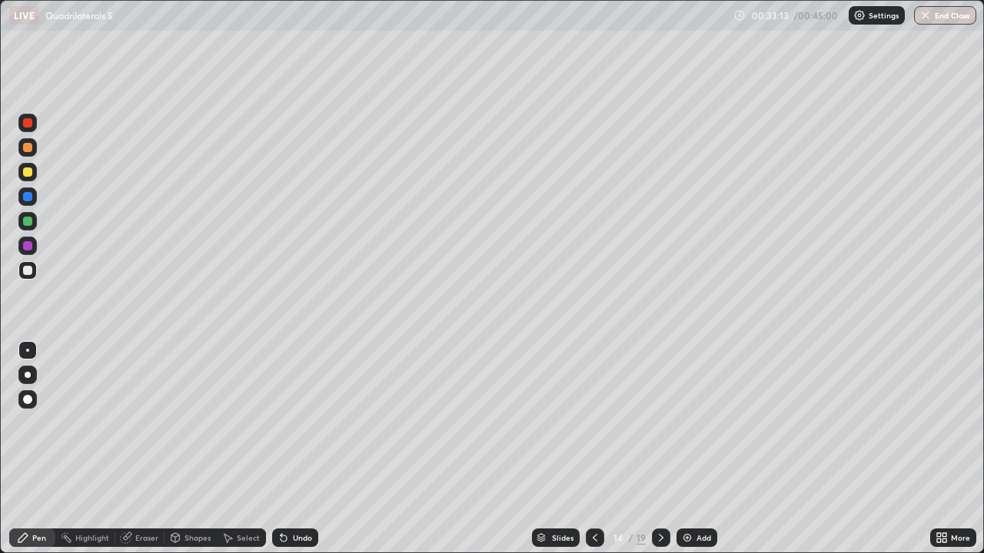
click at [593, 449] on icon at bounding box center [595, 538] width 12 height 12
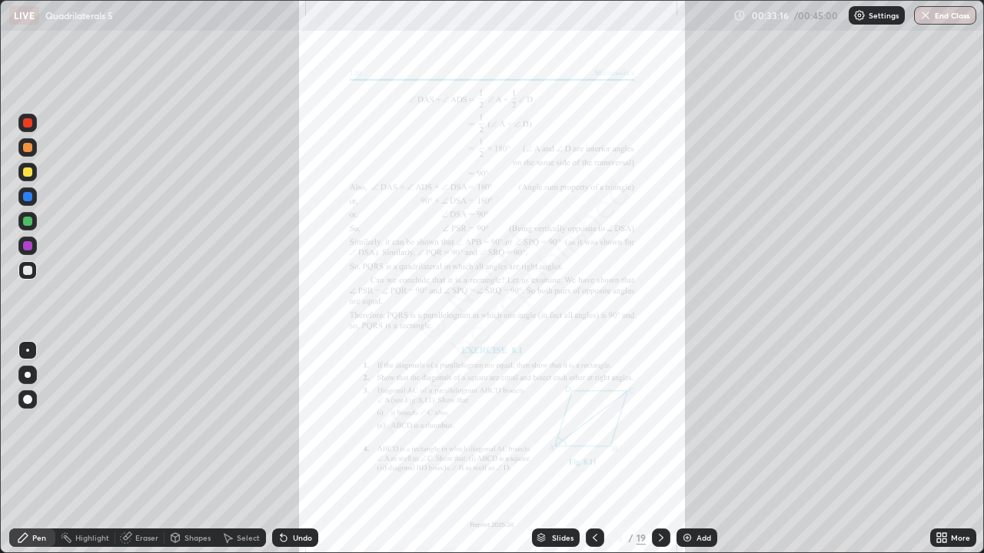
click at [659, 449] on icon at bounding box center [661, 538] width 12 height 12
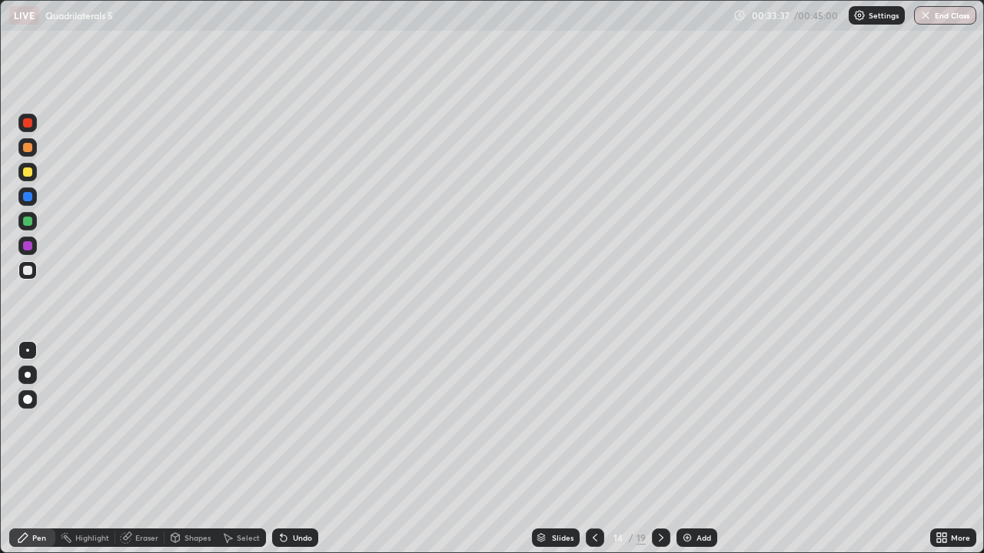
click at [295, 449] on div "Undo" at bounding box center [302, 538] width 19 height 8
click at [144, 449] on div "Eraser" at bounding box center [146, 538] width 23 height 8
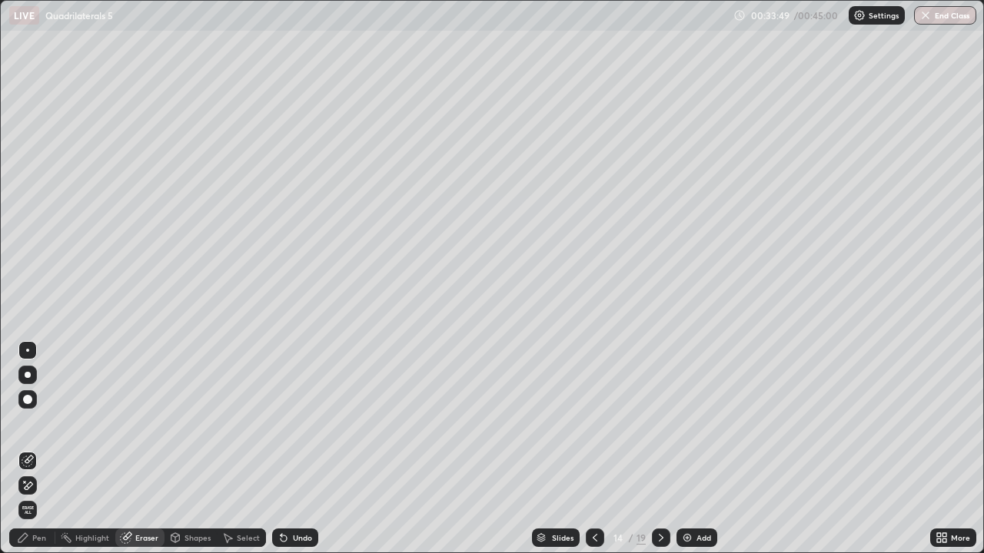
click at [248, 449] on div "Select" at bounding box center [248, 538] width 23 height 8
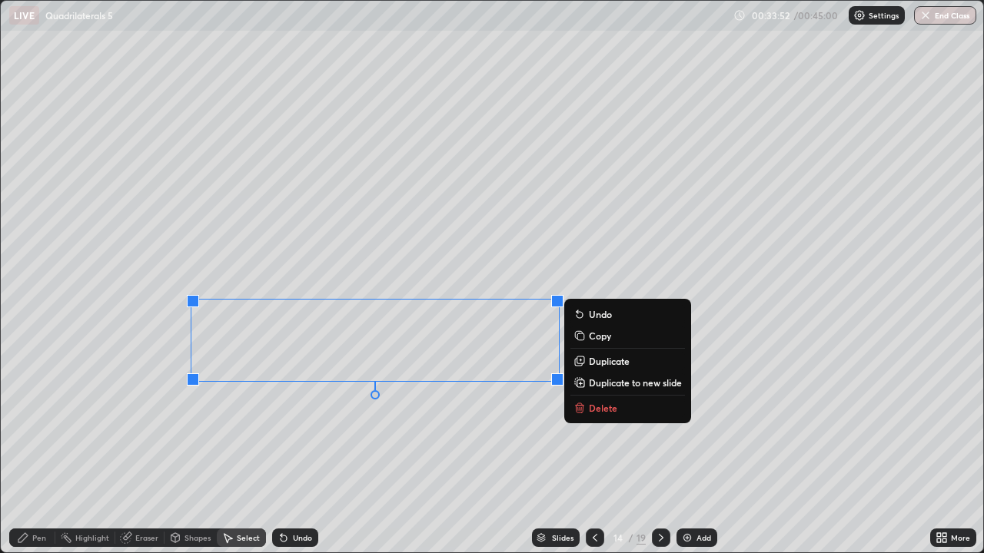
click at [29, 449] on div "Pen" at bounding box center [32, 538] width 46 height 18
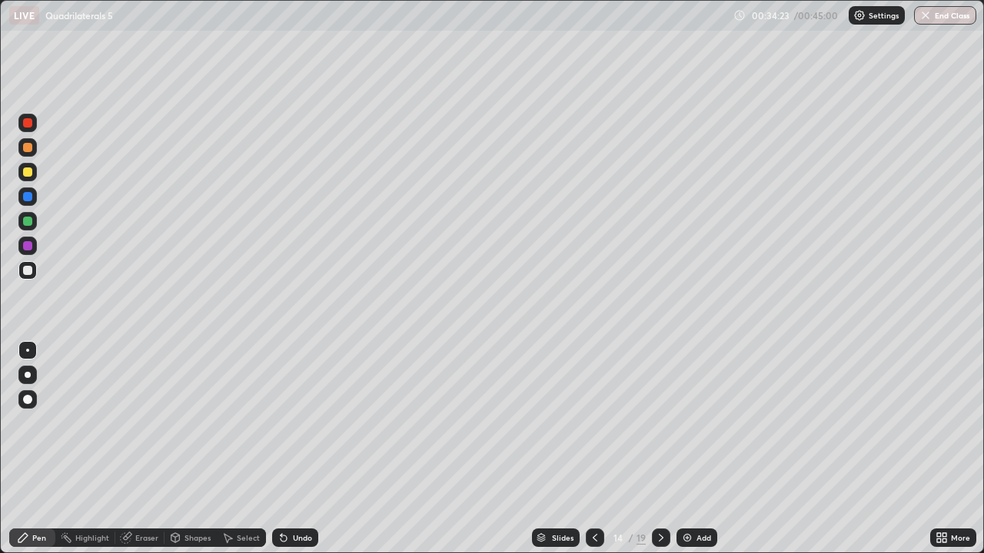
click at [588, 449] on div at bounding box center [595, 538] width 18 height 18
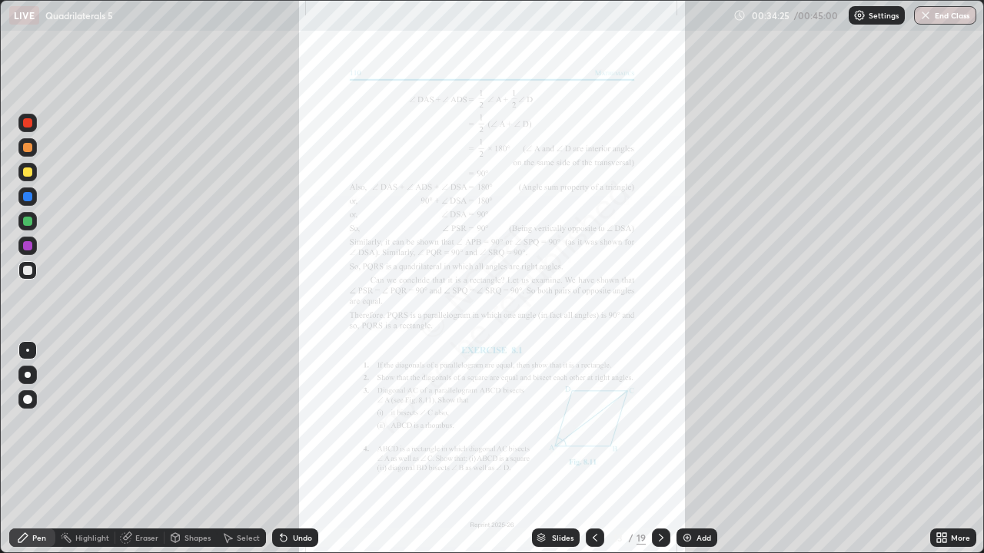
click at [659, 449] on div at bounding box center [661, 538] width 18 height 18
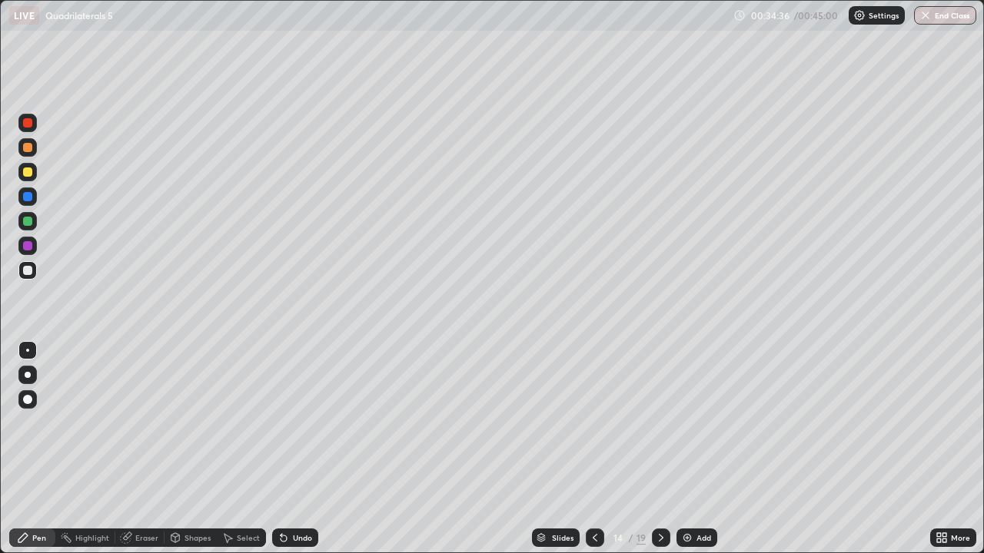
click at [602, 449] on div at bounding box center [595, 538] width 18 height 31
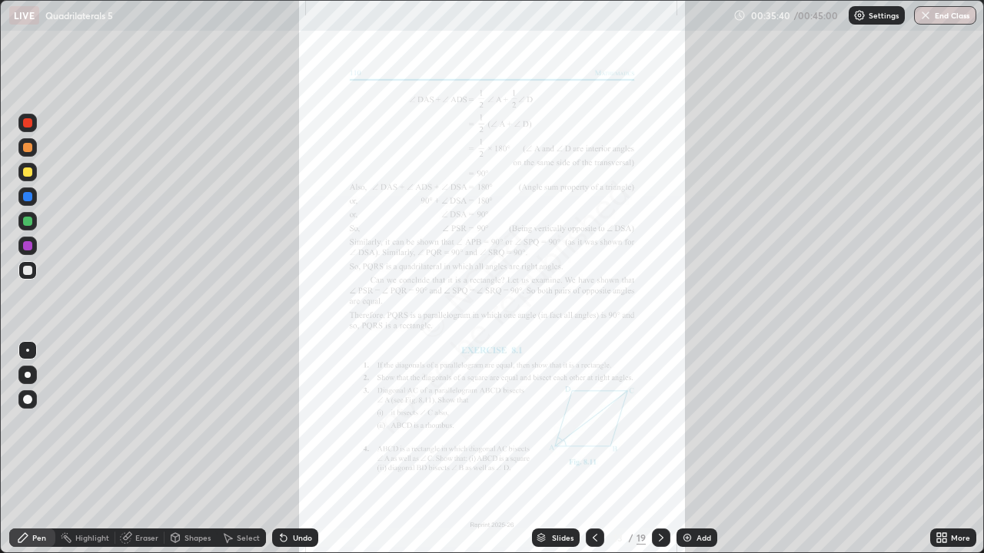
click at [659, 449] on icon at bounding box center [661, 538] width 12 height 12
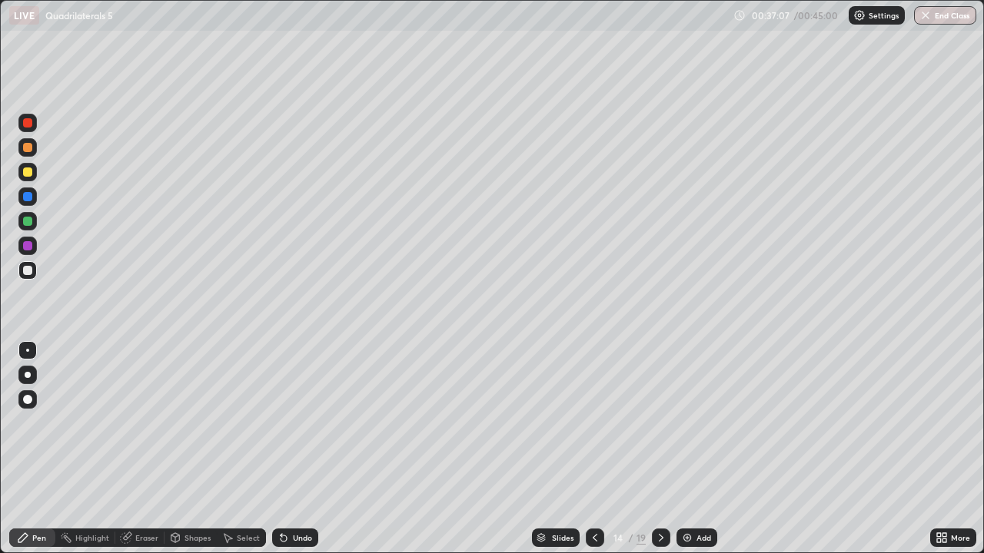
click at [594, 449] on div at bounding box center [595, 538] width 18 height 18
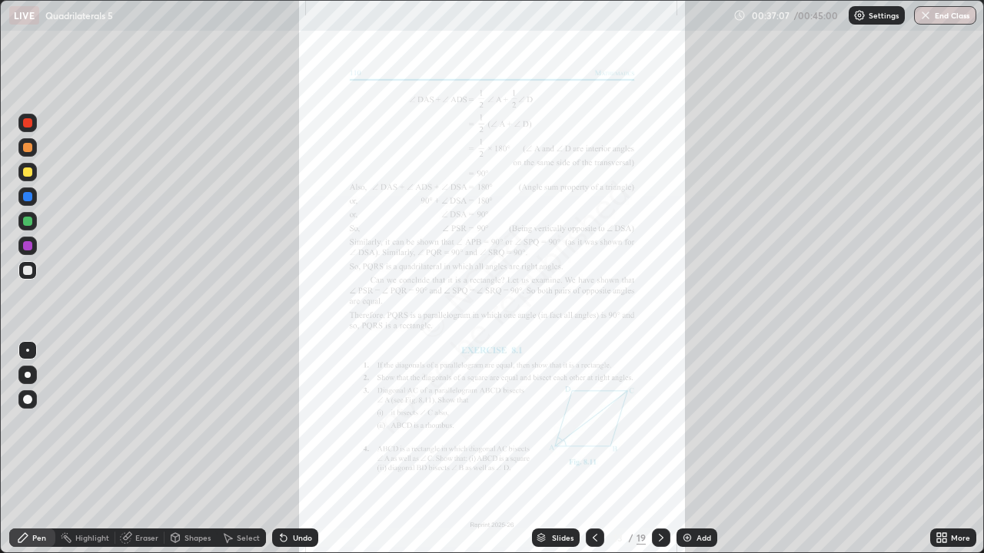
click at [596, 449] on div at bounding box center [595, 538] width 18 height 18
click at [599, 449] on div at bounding box center [595, 538] width 18 height 18
click at [594, 449] on icon at bounding box center [594, 538] width 5 height 8
click at [564, 449] on div "Slides" at bounding box center [563, 538] width 22 height 8
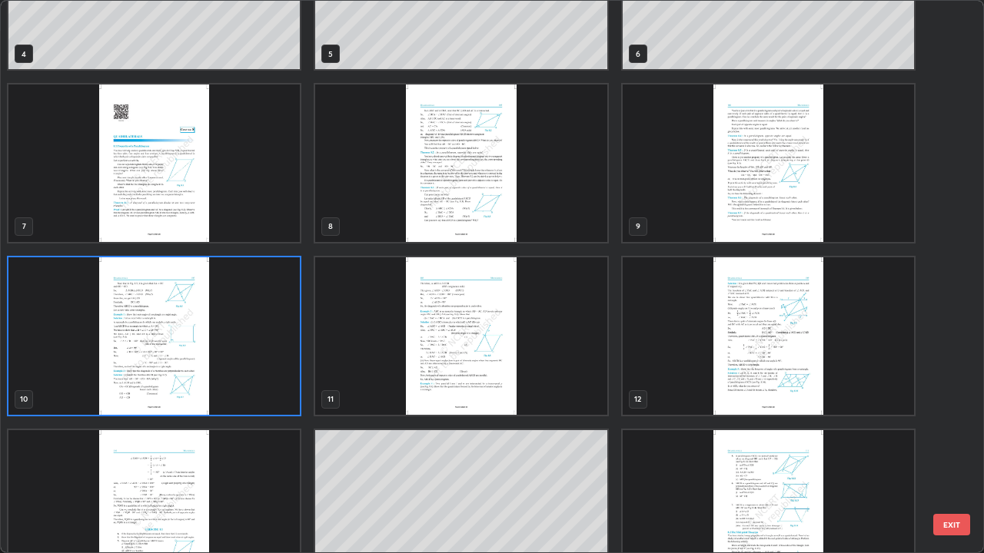
scroll to position [275, 0]
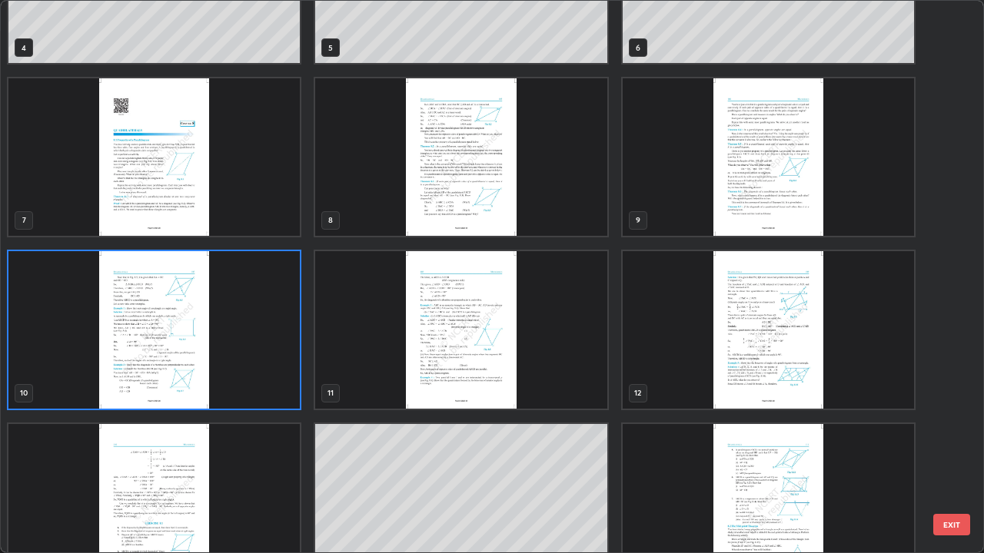
click at [162, 449] on img "grid" at bounding box center [153, 503] width 291 height 158
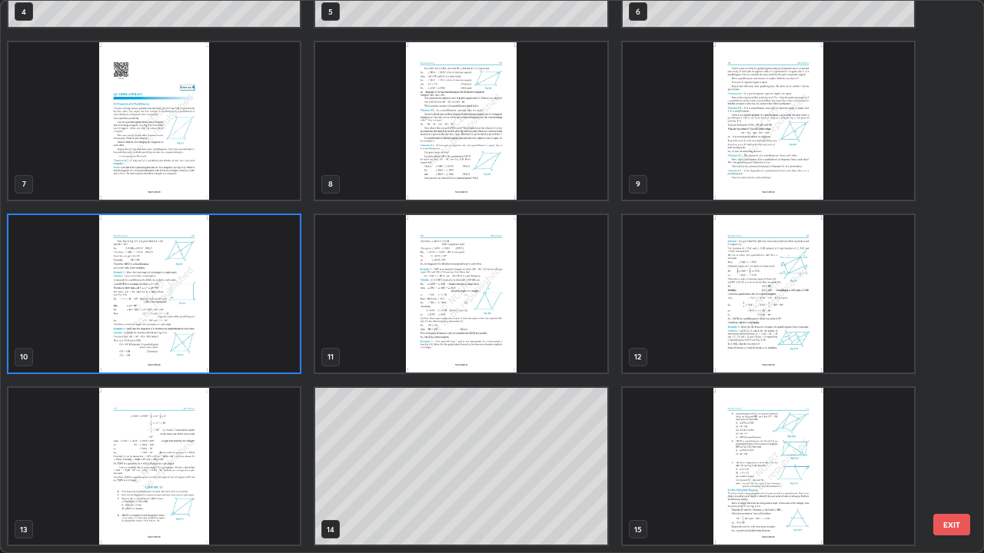
click at [166, 449] on div "4 5 6 7 8 9 10 11 12 13 14 15 16 17 18" at bounding box center [478, 277] width 955 height 552
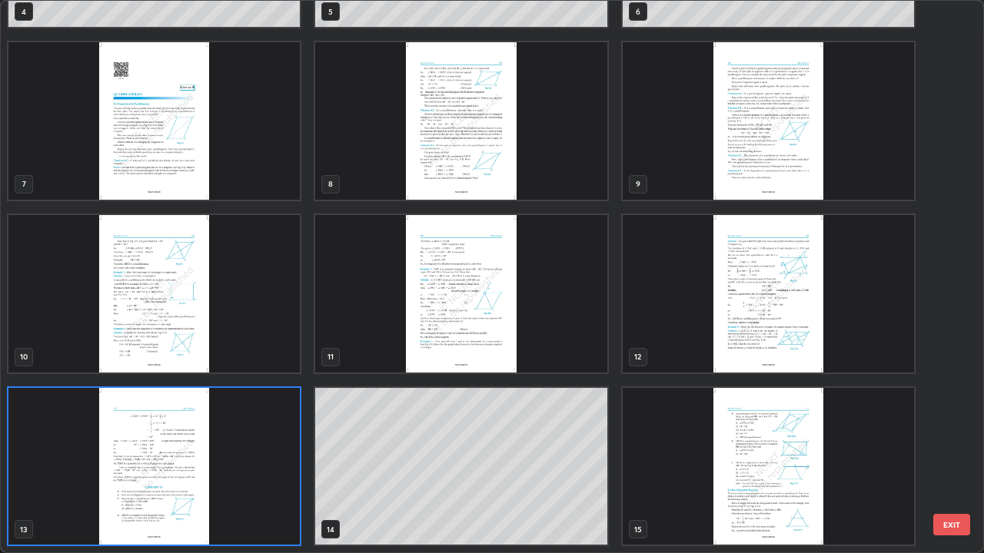
click at [128, 449] on img "grid" at bounding box center [153, 467] width 291 height 158
click at [126, 449] on img "grid" at bounding box center [153, 467] width 291 height 158
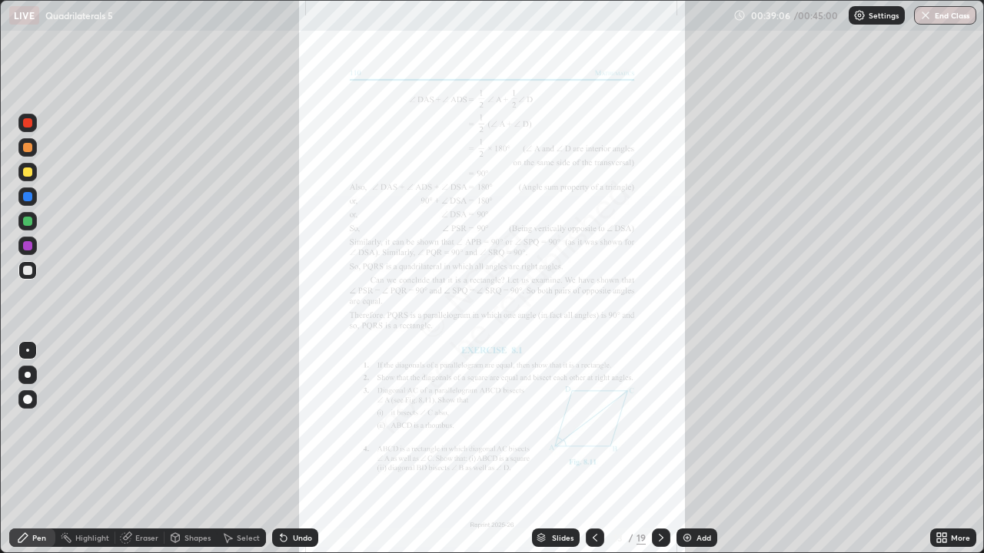
click at [661, 449] on icon at bounding box center [661, 538] width 12 height 12
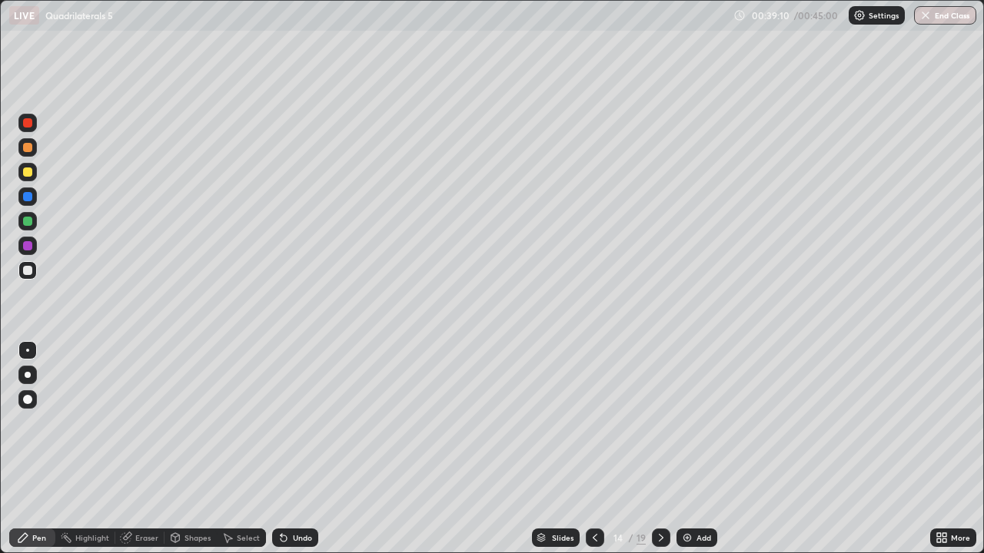
click at [593, 449] on icon at bounding box center [595, 538] width 12 height 12
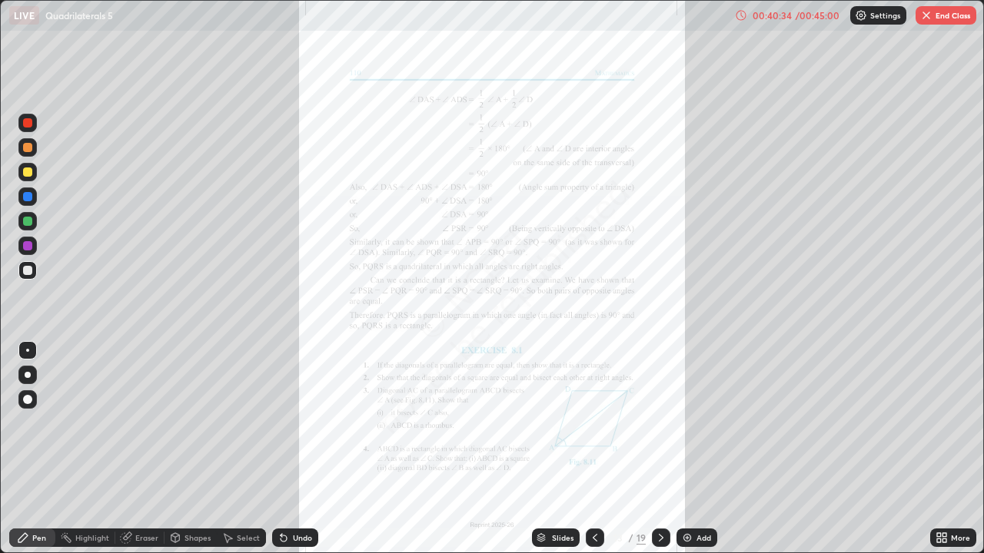
click at [657, 449] on icon at bounding box center [661, 538] width 12 height 12
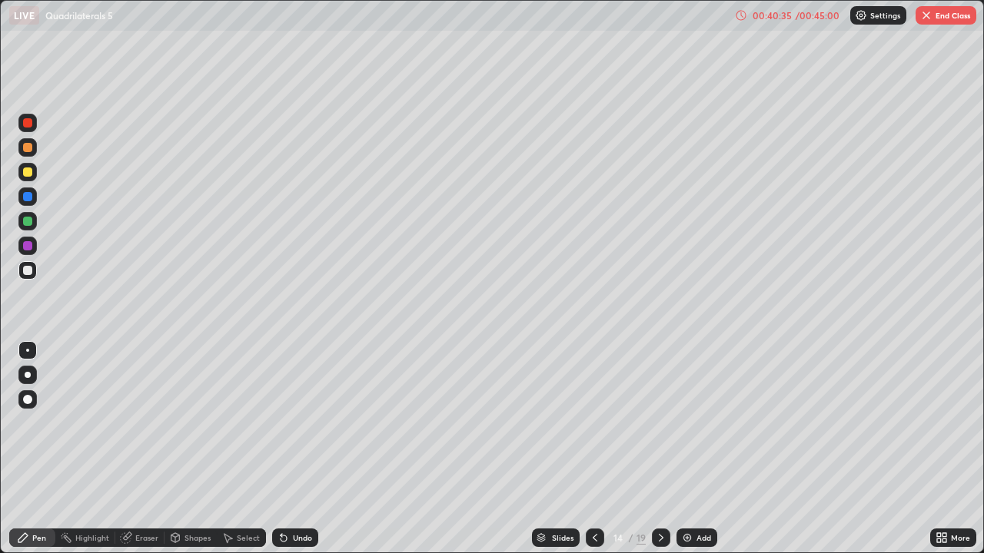
click at [699, 449] on div "Add" at bounding box center [703, 538] width 15 height 8
click at [30, 169] on div at bounding box center [27, 172] width 9 height 9
click at [27, 272] on div at bounding box center [27, 270] width 9 height 9
click at [19, 171] on div at bounding box center [27, 172] width 18 height 18
click at [28, 271] on div at bounding box center [27, 270] width 9 height 9
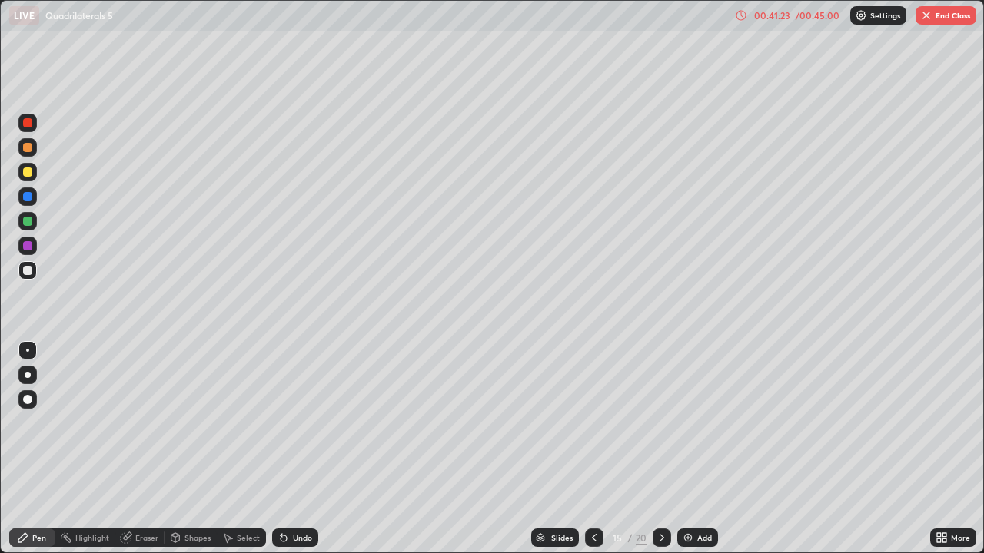
click at [592, 449] on icon at bounding box center [594, 538] width 12 height 12
click at [593, 449] on icon at bounding box center [594, 538] width 12 height 12
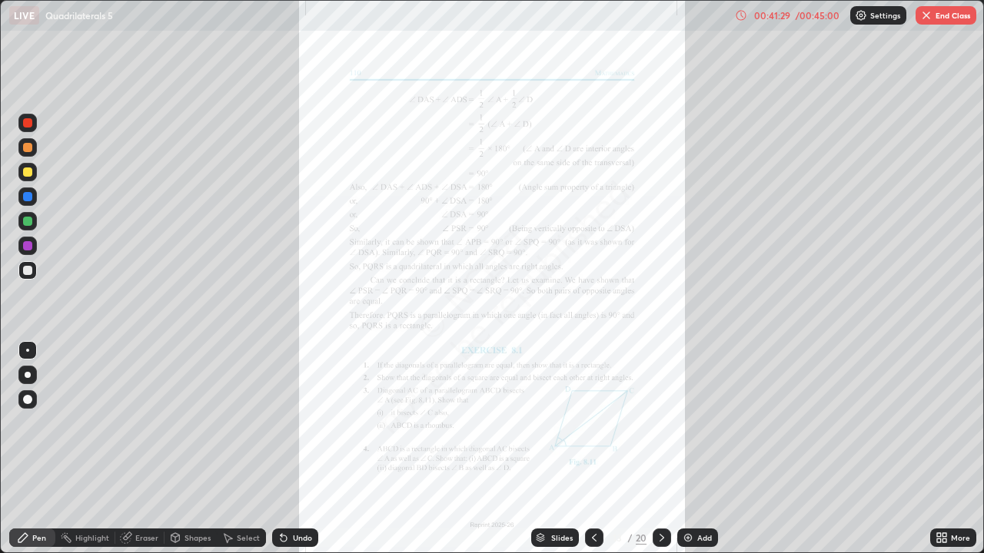
click at [652, 449] on div at bounding box center [661, 538] width 18 height 18
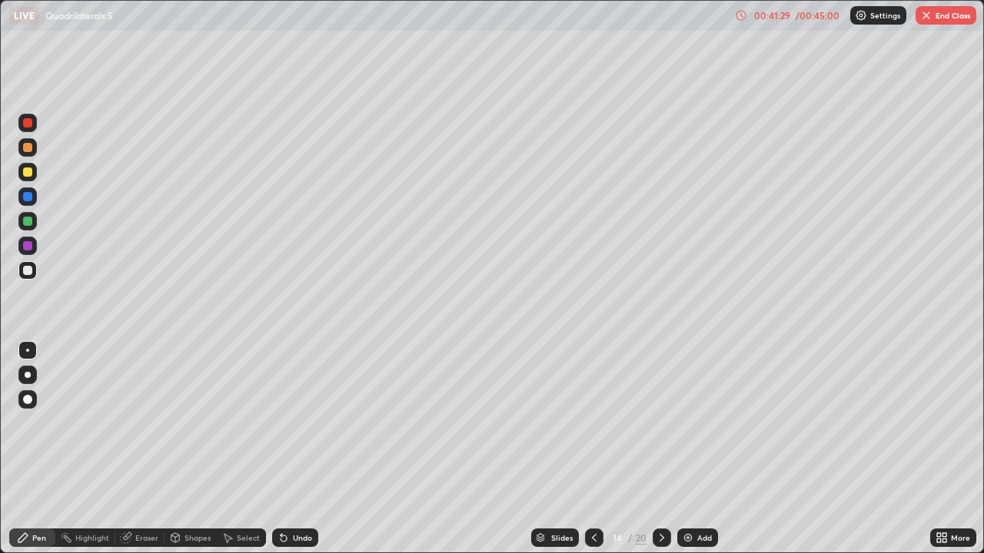
click at [660, 449] on icon at bounding box center [661, 538] width 12 height 12
click at [304, 449] on div "Undo" at bounding box center [302, 538] width 19 height 8
click at [293, 449] on div "Undo" at bounding box center [302, 538] width 19 height 8
click at [290, 449] on div "Undo" at bounding box center [295, 538] width 46 height 18
click at [280, 449] on icon at bounding box center [281, 535] width 2 height 2
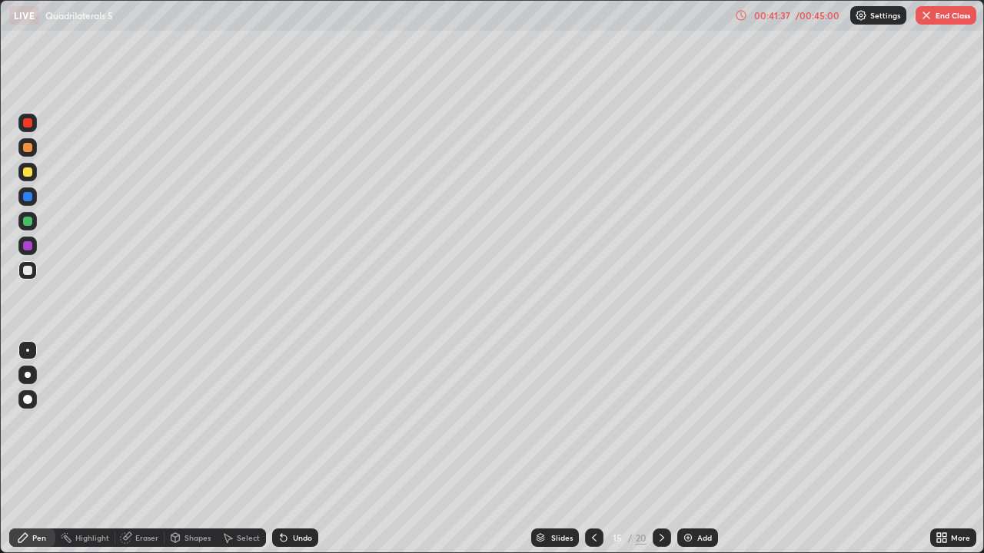
click at [297, 449] on div "Undo" at bounding box center [302, 538] width 19 height 8
click at [293, 449] on div "Undo" at bounding box center [295, 538] width 46 height 18
click at [25, 199] on div at bounding box center [27, 196] width 9 height 9
click at [32, 278] on div at bounding box center [27, 270] width 18 height 18
click at [149, 449] on div "Eraser" at bounding box center [146, 538] width 23 height 8
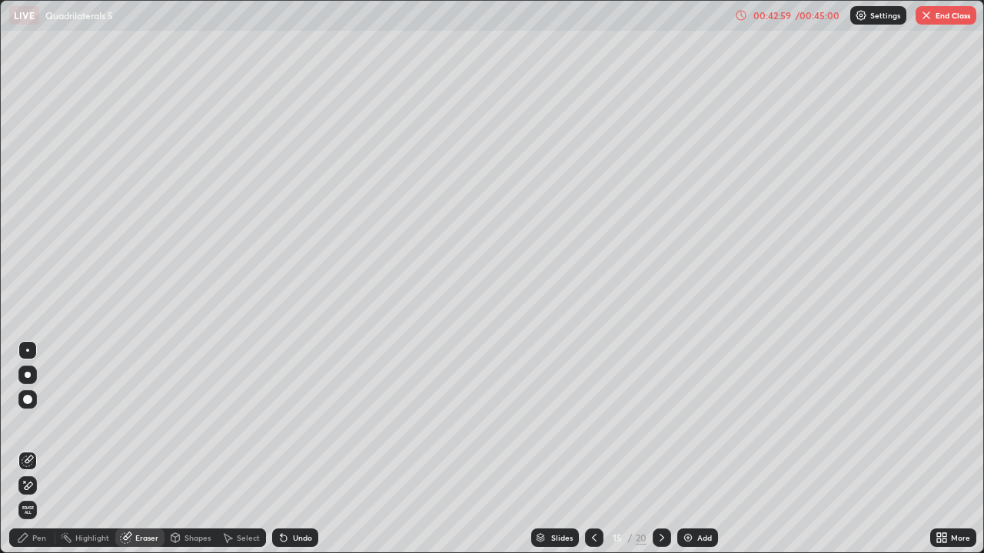
click at [38, 449] on div "Pen" at bounding box center [32, 538] width 46 height 18
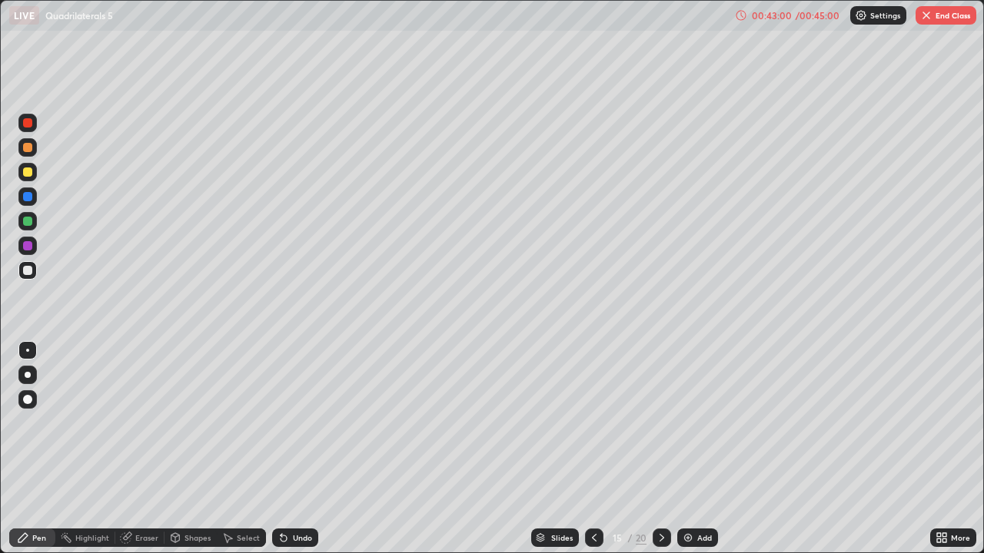
click at [26, 268] on div at bounding box center [27, 270] width 9 height 9
click at [31, 147] on div at bounding box center [27, 147] width 9 height 9
click at [28, 123] on div at bounding box center [27, 122] width 9 height 9
click at [27, 171] on div at bounding box center [27, 172] width 9 height 9
click at [26, 221] on div at bounding box center [27, 221] width 9 height 9
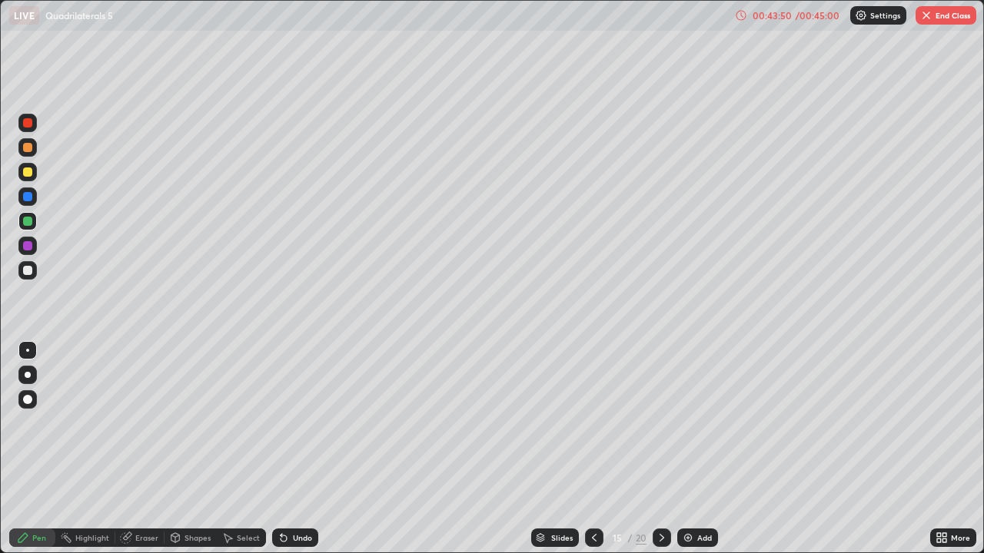
click at [26, 270] on div at bounding box center [27, 270] width 9 height 9
click at [28, 173] on div at bounding box center [27, 172] width 9 height 9
click at [290, 449] on div "Undo" at bounding box center [295, 538] width 46 height 18
click at [297, 449] on div "Undo" at bounding box center [295, 538] width 46 height 18
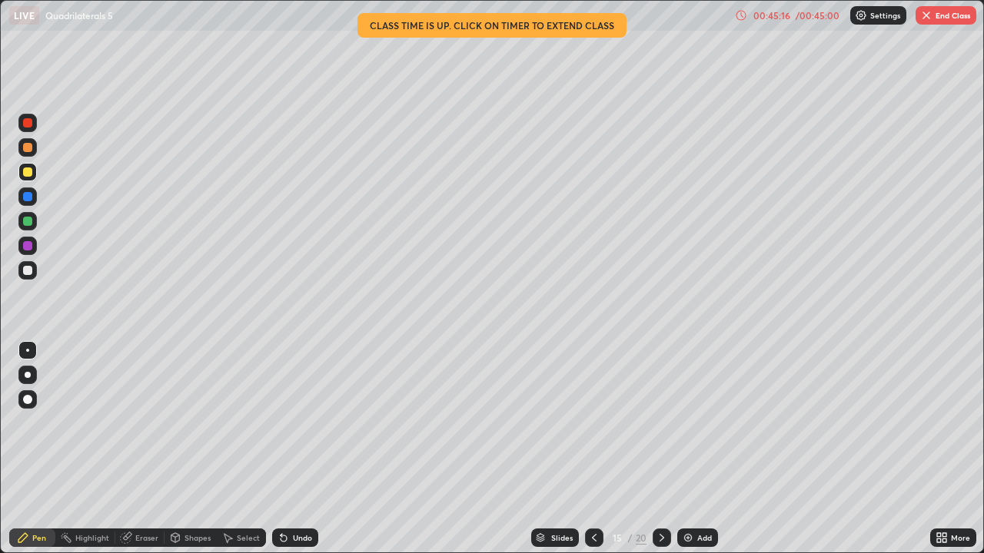
click at [297, 449] on div "Undo" at bounding box center [302, 538] width 19 height 8
click at [299, 449] on div "Undo" at bounding box center [302, 538] width 19 height 8
click at [297, 449] on div "Undo" at bounding box center [302, 538] width 19 height 8
click at [296, 449] on div "Undo" at bounding box center [302, 538] width 19 height 8
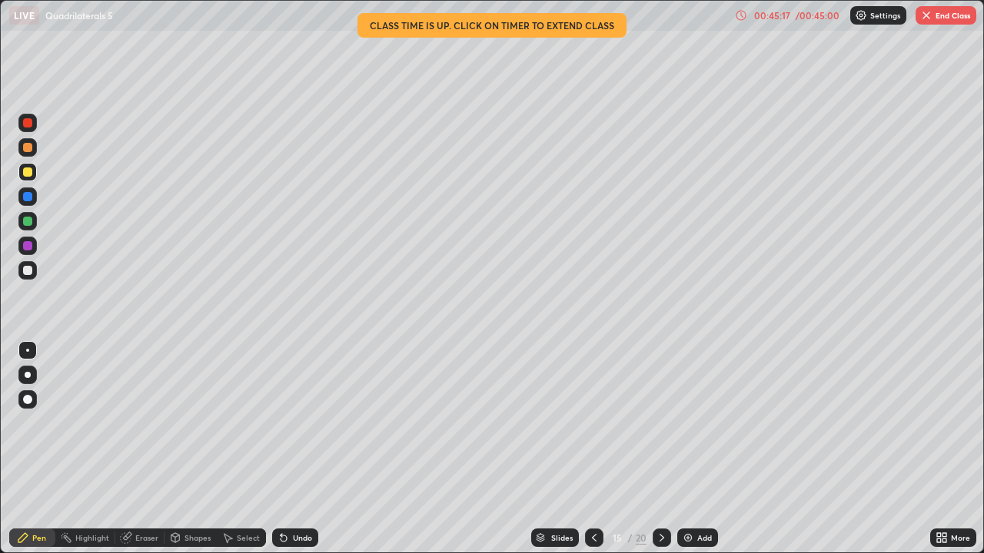
click at [297, 449] on div "Undo" at bounding box center [302, 538] width 19 height 8
click at [302, 449] on div "Undo" at bounding box center [295, 538] width 46 height 18
click at [32, 121] on div at bounding box center [27, 122] width 9 height 9
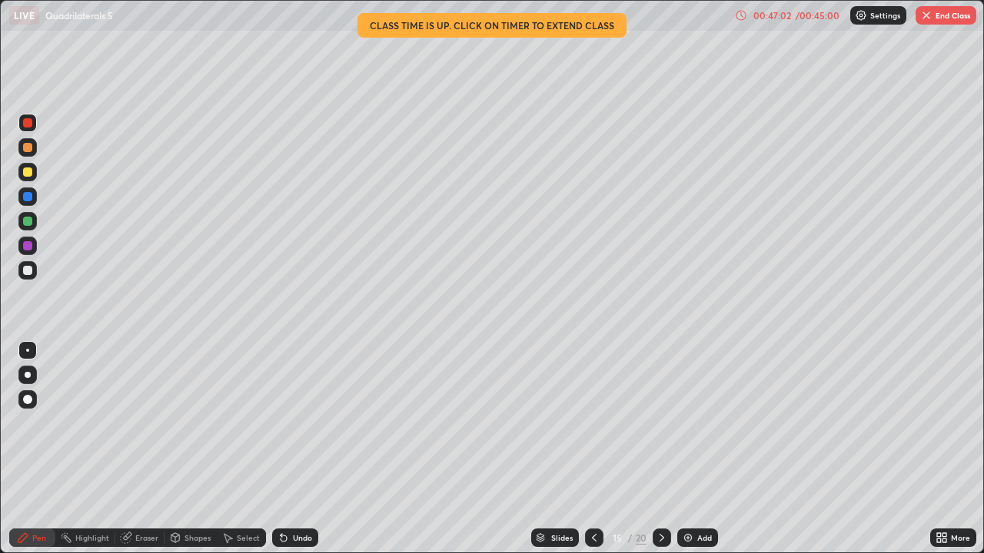
click at [24, 147] on div at bounding box center [27, 147] width 9 height 9
click at [28, 196] on div at bounding box center [27, 196] width 9 height 9
click at [691, 449] on img at bounding box center [688, 538] width 12 height 12
click at [24, 170] on div at bounding box center [27, 172] width 9 height 9
click at [586, 449] on div at bounding box center [595, 538] width 18 height 18
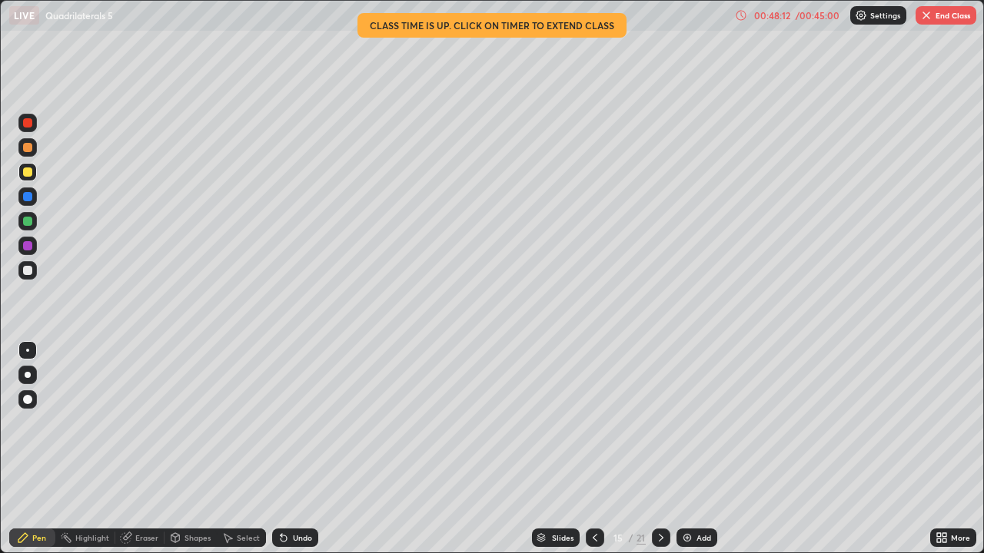
click at [659, 449] on icon at bounding box center [661, 538] width 12 height 12
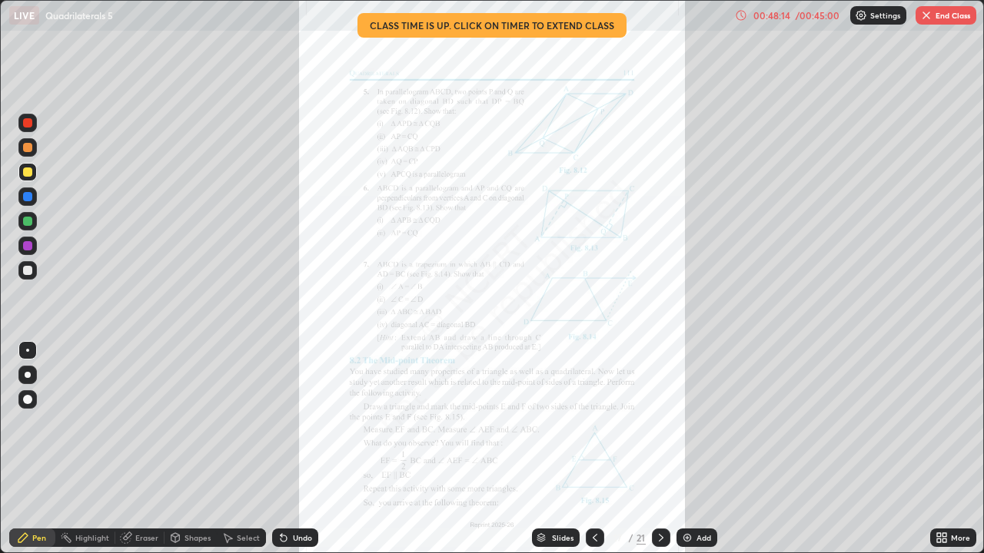
click at [593, 449] on icon at bounding box center [595, 538] width 12 height 12
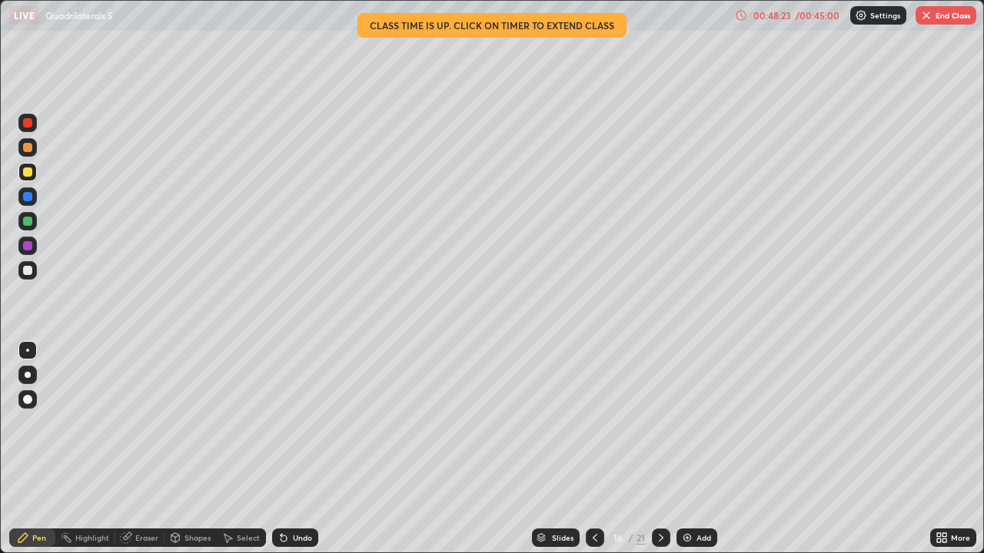
click at [293, 449] on div "Undo" at bounding box center [302, 538] width 19 height 8
click at [295, 449] on div "Undo" at bounding box center [302, 538] width 19 height 8
click at [294, 449] on div "Undo" at bounding box center [302, 538] width 19 height 8
click at [592, 449] on icon at bounding box center [595, 538] width 12 height 12
click at [659, 449] on icon at bounding box center [661, 538] width 12 height 12
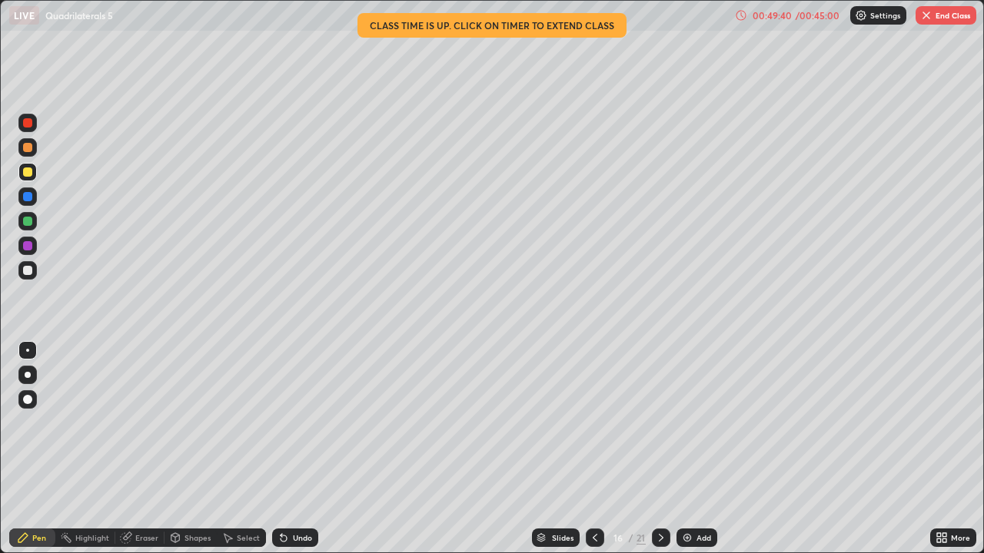
click at [593, 449] on icon at bounding box center [595, 538] width 12 height 12
click at [657, 449] on icon at bounding box center [661, 538] width 12 height 12
click at [659, 449] on icon at bounding box center [661, 538] width 12 height 12
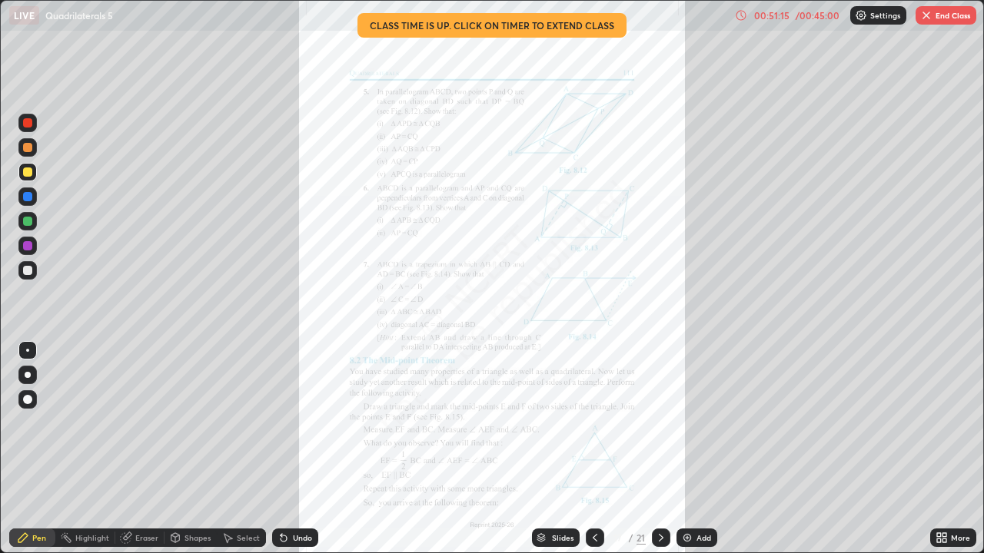
click at [592, 449] on icon at bounding box center [595, 538] width 12 height 12
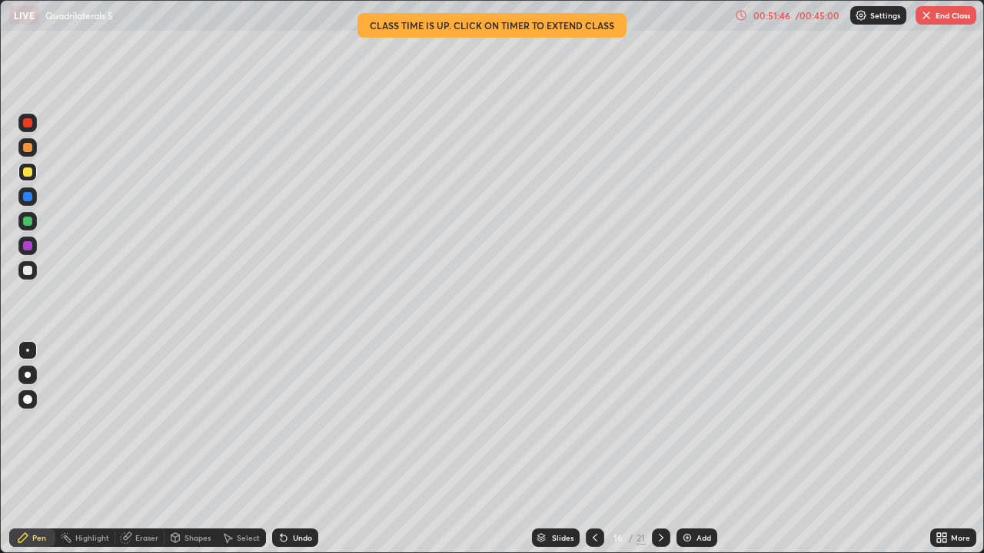
click at [593, 449] on icon at bounding box center [595, 538] width 12 height 12
click at [596, 449] on div at bounding box center [595, 538] width 18 height 18
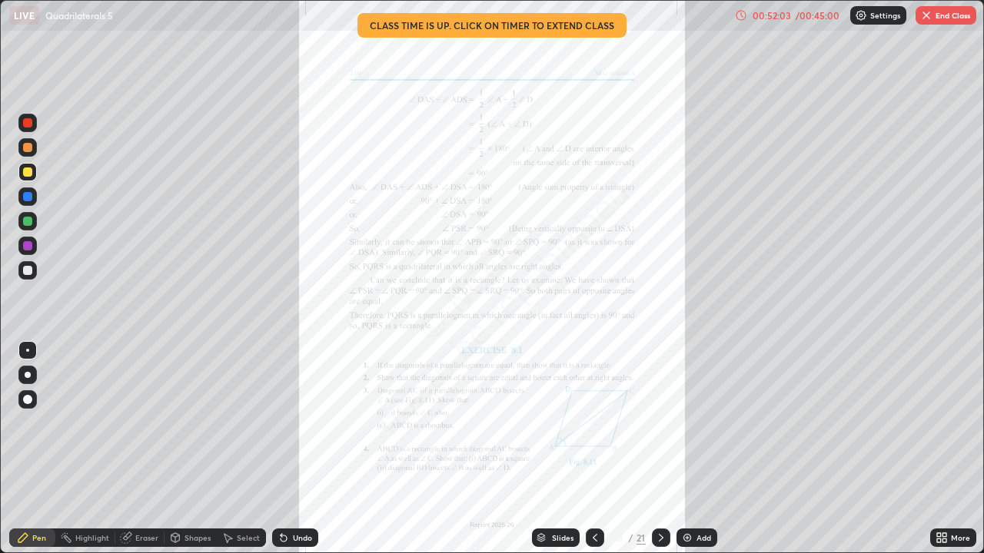
click at [659, 449] on icon at bounding box center [661, 538] width 5 height 8
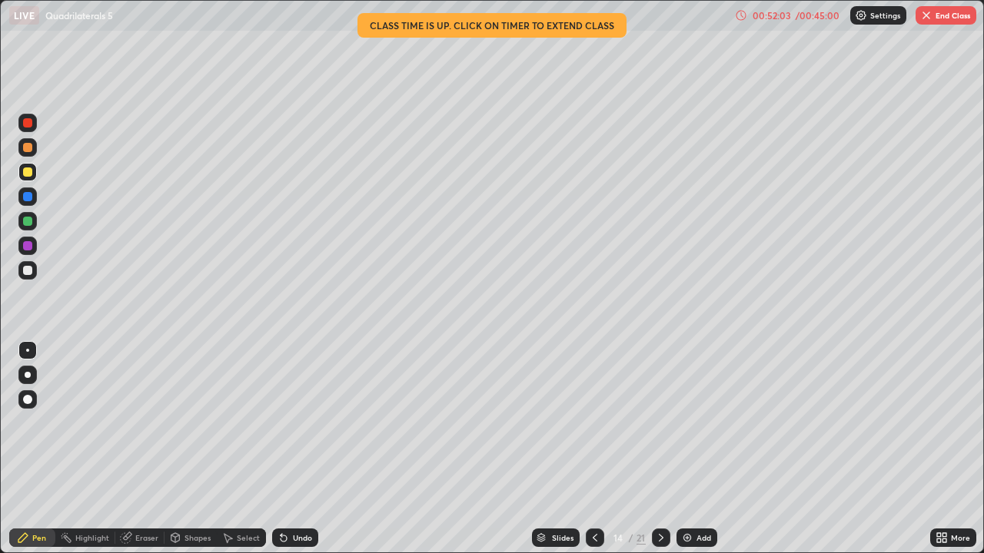
click at [659, 449] on div at bounding box center [661, 538] width 18 height 18
click at [652, 449] on div at bounding box center [661, 538] width 18 height 18
click at [655, 449] on icon at bounding box center [661, 538] width 12 height 12
click at [652, 449] on div at bounding box center [661, 538] width 18 height 18
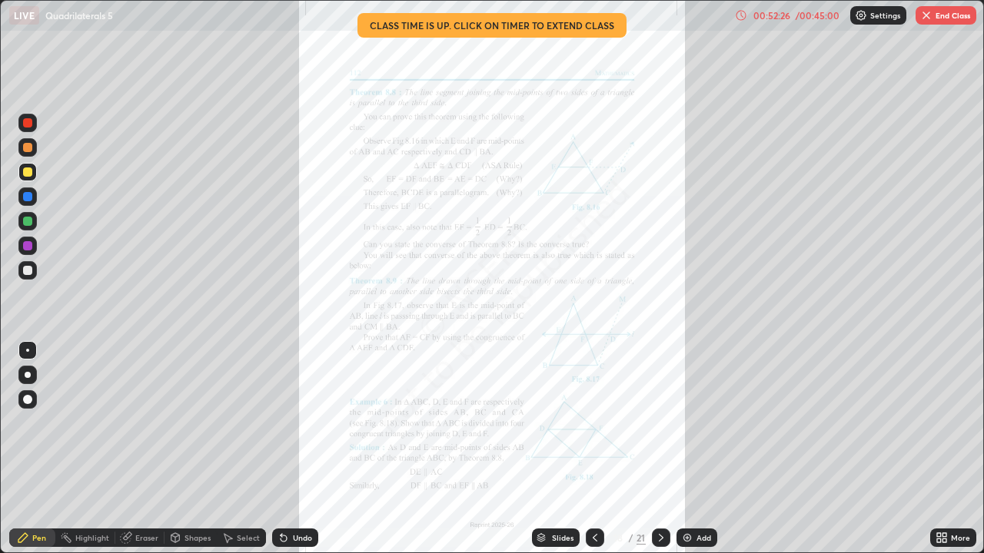
click at [593, 449] on icon at bounding box center [595, 538] width 12 height 12
click at [594, 449] on icon at bounding box center [595, 538] width 12 height 12
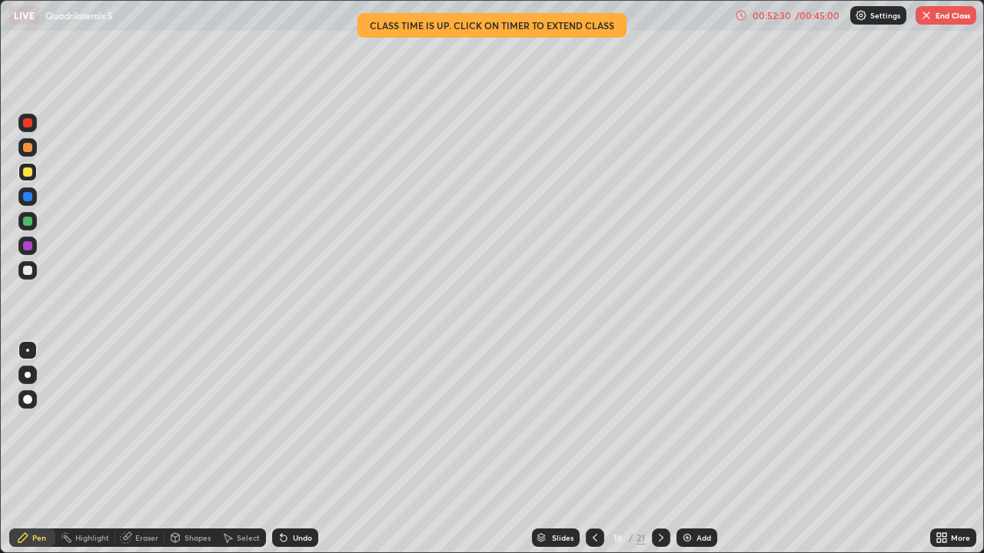
click at [702, 449] on div "Add" at bounding box center [703, 538] width 15 height 8
click at [598, 449] on icon at bounding box center [595, 538] width 12 height 12
click at [592, 449] on icon at bounding box center [595, 538] width 12 height 12
click at [659, 449] on icon at bounding box center [661, 538] width 12 height 12
click at [657, 449] on div at bounding box center [661, 538] width 18 height 18
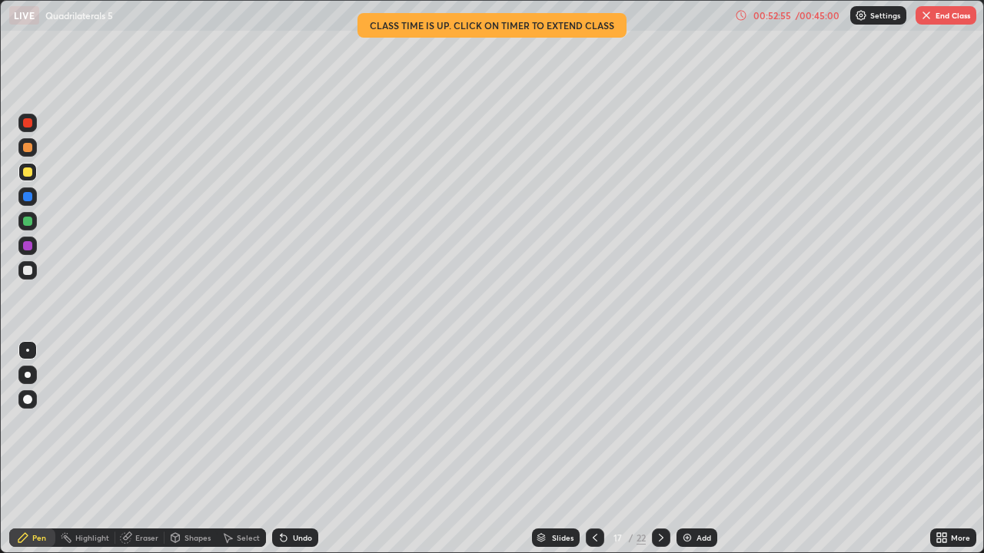
click at [659, 449] on icon at bounding box center [661, 538] width 12 height 12
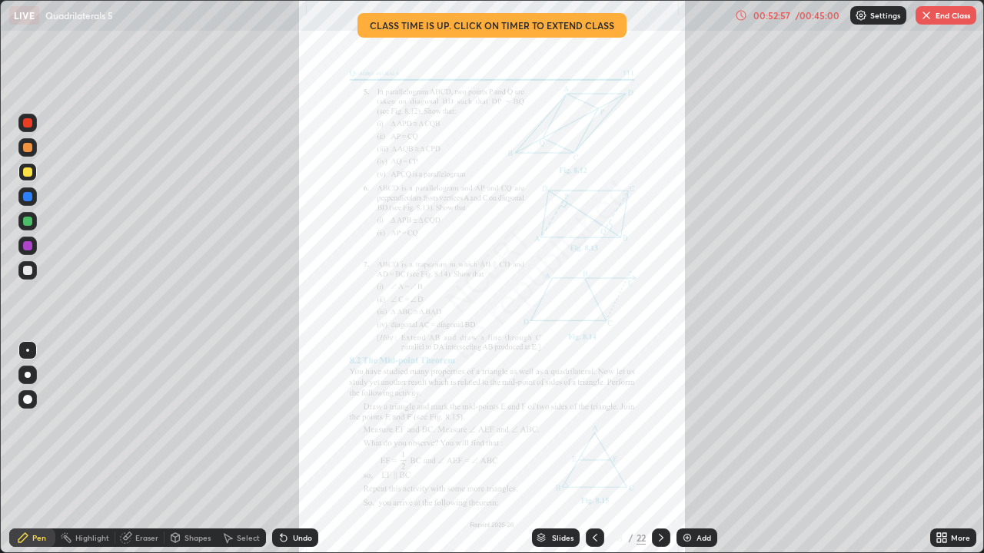
click at [593, 449] on icon at bounding box center [595, 538] width 12 height 12
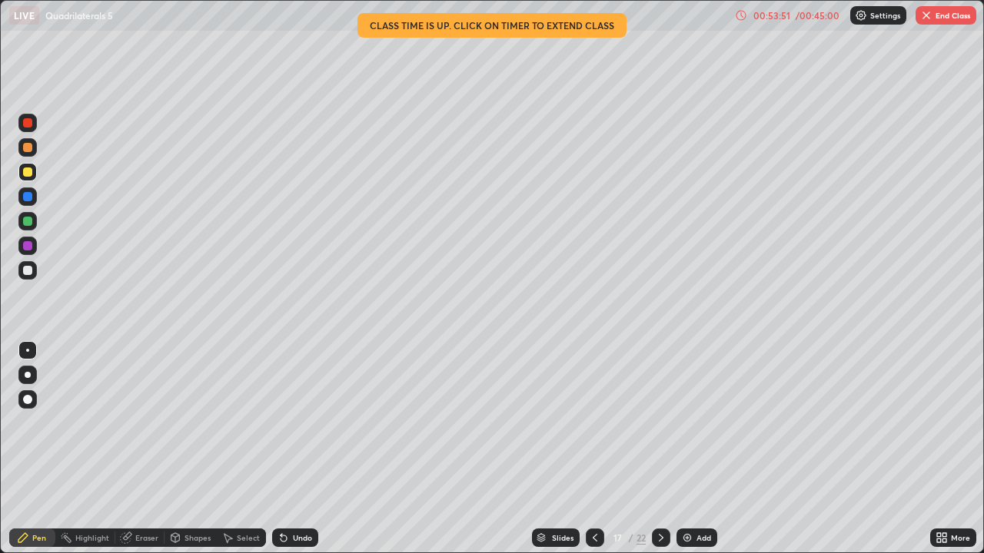
click at [590, 449] on icon at bounding box center [595, 538] width 12 height 12
click at [586, 449] on div at bounding box center [595, 538] width 18 height 18
click at [28, 151] on div at bounding box center [27, 147] width 9 height 9
click at [290, 449] on div "Undo" at bounding box center [295, 538] width 46 height 18
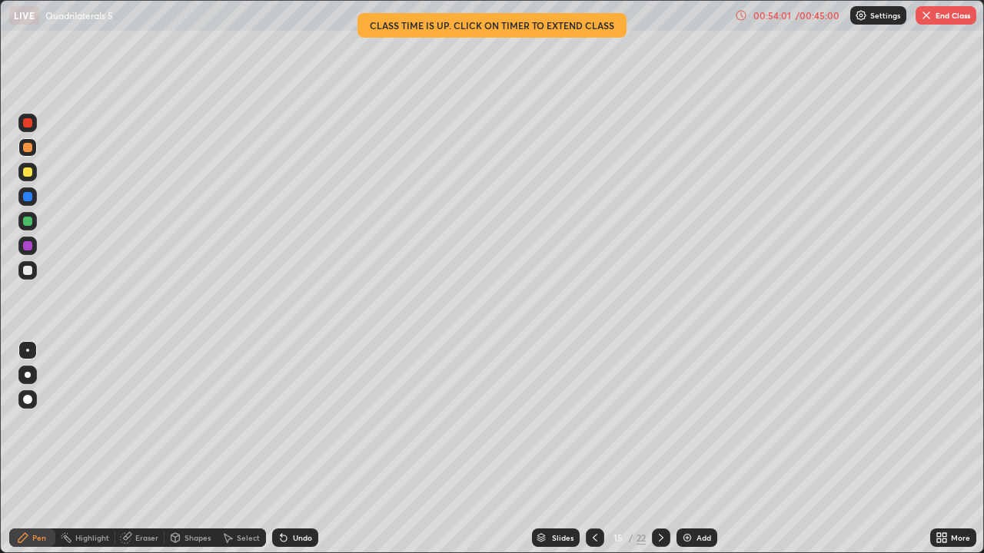
click at [24, 194] on div at bounding box center [27, 196] width 9 height 9
click at [659, 449] on icon at bounding box center [661, 538] width 12 height 12
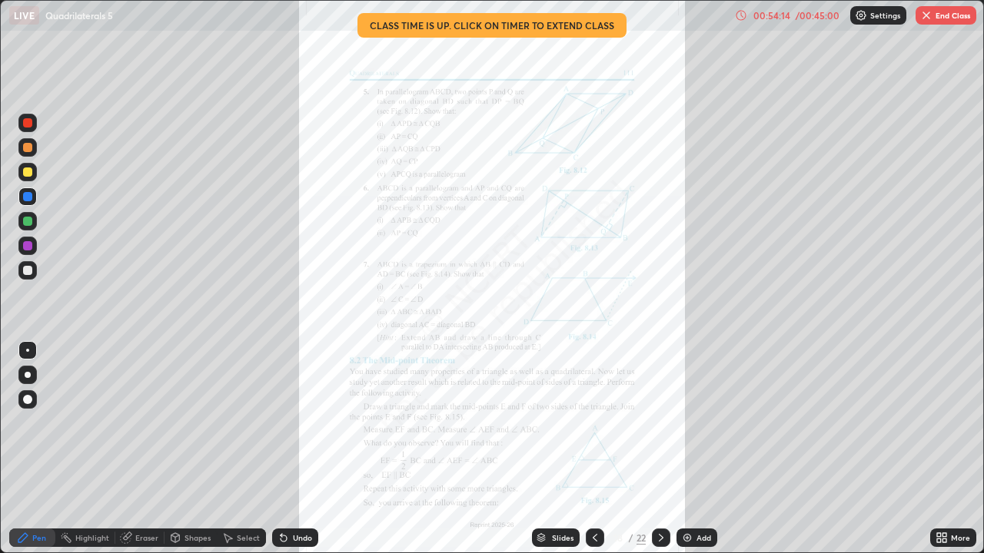
click at [592, 449] on icon at bounding box center [595, 538] width 12 height 12
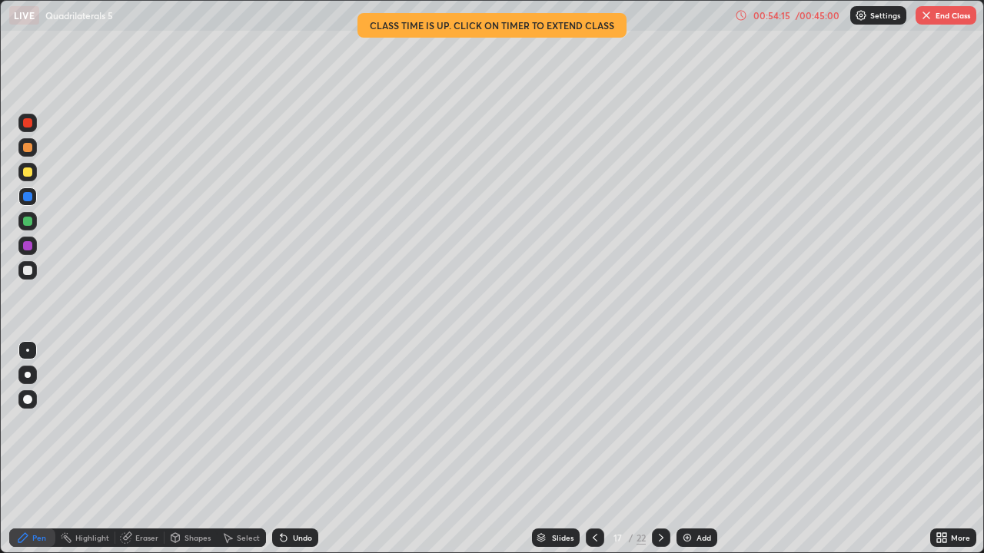
click at [26, 269] on div at bounding box center [27, 270] width 9 height 9
click at [592, 449] on icon at bounding box center [595, 538] width 12 height 12
click at [659, 449] on icon at bounding box center [661, 538] width 12 height 12
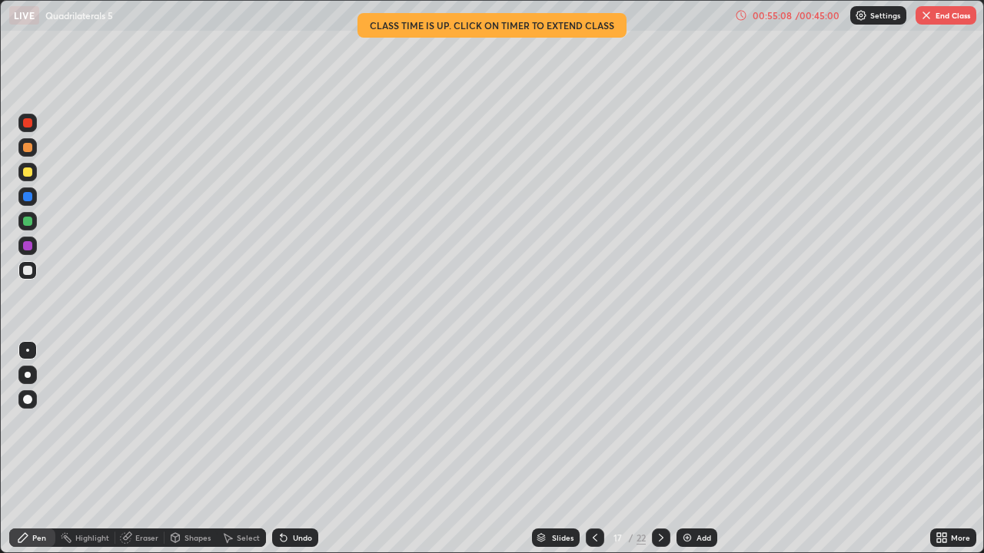
click at [281, 449] on div "Undo" at bounding box center [295, 538] width 46 height 18
click at [287, 449] on div "Undo" at bounding box center [295, 538] width 46 height 18
click at [277, 449] on icon at bounding box center [283, 538] width 12 height 12
click at [280, 449] on div "Undo" at bounding box center [295, 538] width 46 height 18
click at [446, 449] on div "Slides 17 / 22 Add" at bounding box center [624, 538] width 612 height 31
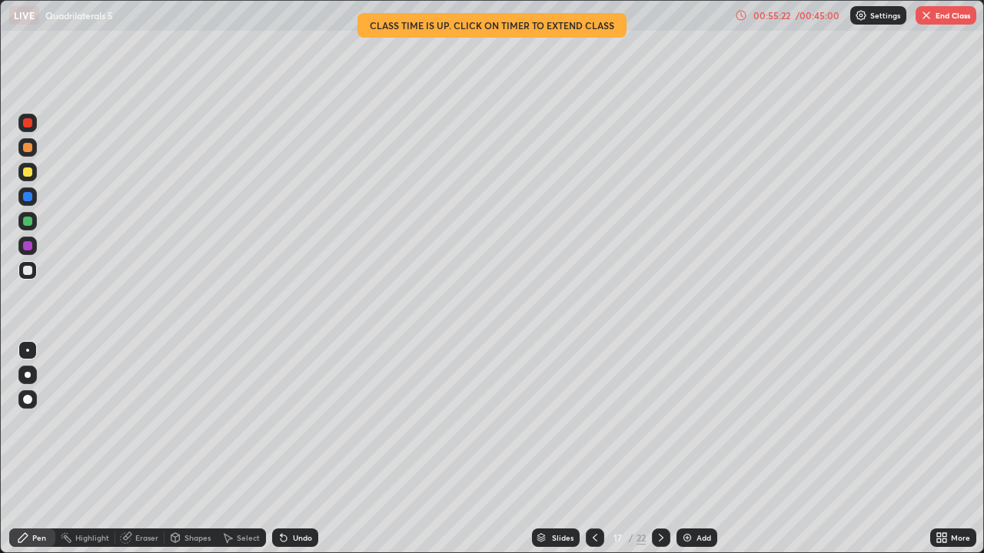
click at [592, 449] on icon at bounding box center [595, 538] width 12 height 12
click at [593, 449] on icon at bounding box center [595, 538] width 12 height 12
click at [661, 449] on icon at bounding box center [661, 538] width 12 height 12
click at [592, 449] on icon at bounding box center [595, 538] width 12 height 12
click at [659, 449] on icon at bounding box center [661, 538] width 12 height 12
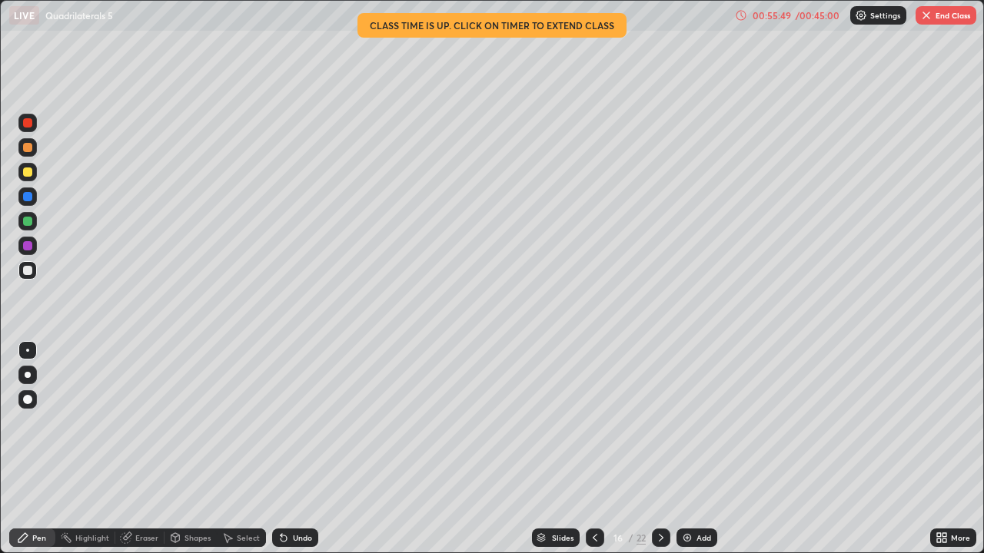
click at [662, 449] on icon at bounding box center [661, 538] width 12 height 12
click at [602, 449] on div at bounding box center [595, 538] width 18 height 18
click at [596, 449] on div at bounding box center [595, 538] width 18 height 18
click at [659, 449] on icon at bounding box center [661, 538] width 5 height 8
click at [659, 449] on icon at bounding box center [661, 538] width 12 height 12
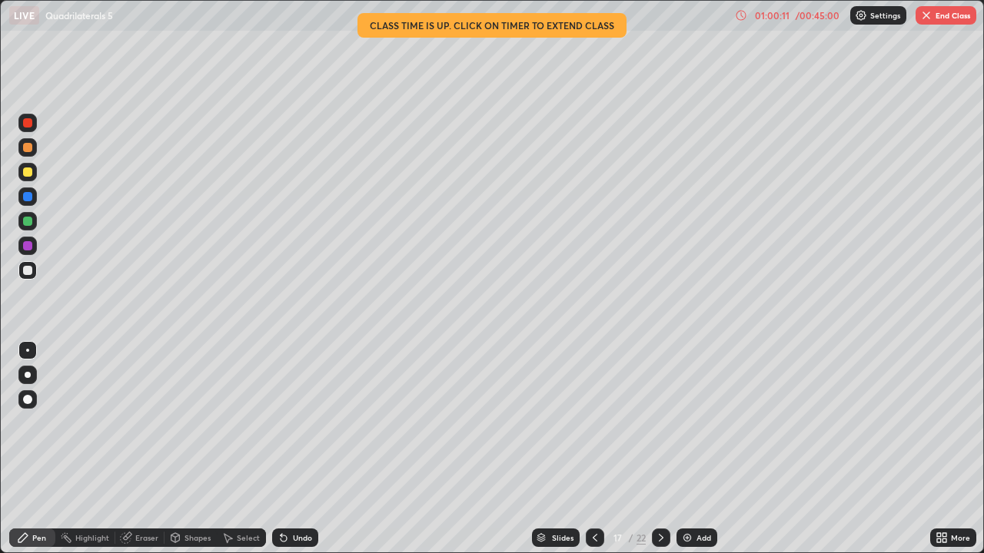
click at [951, 22] on button "End Class" at bounding box center [945, 15] width 61 height 18
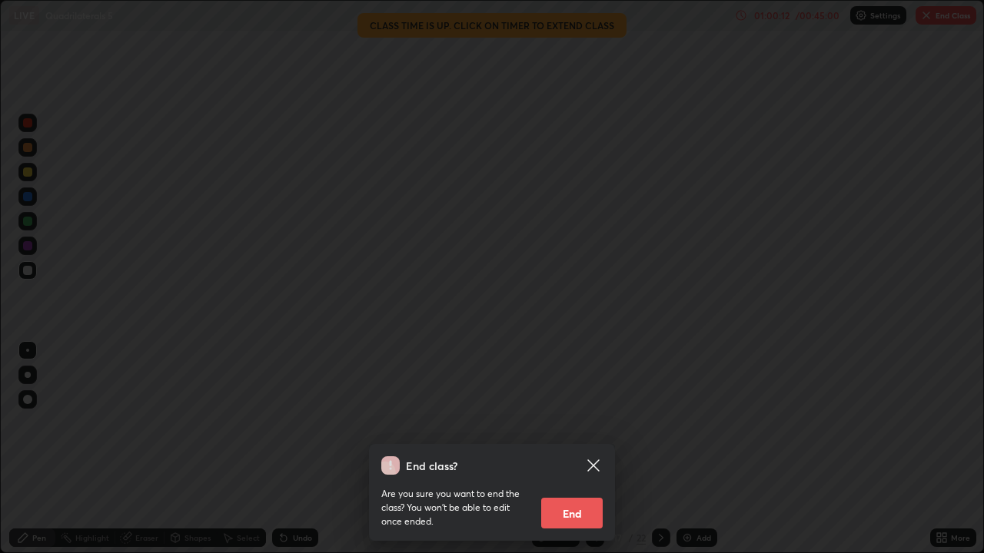
click at [595, 449] on button "End" at bounding box center [571, 513] width 61 height 31
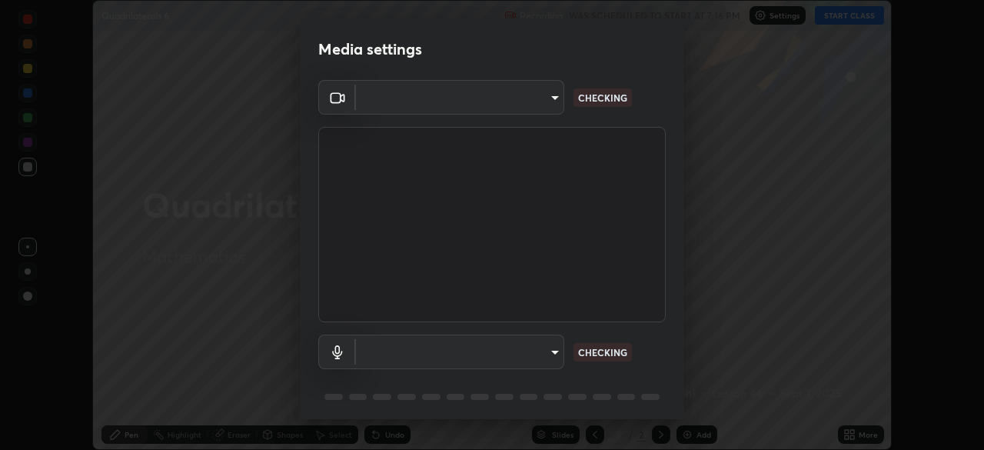
scroll to position [55, 0]
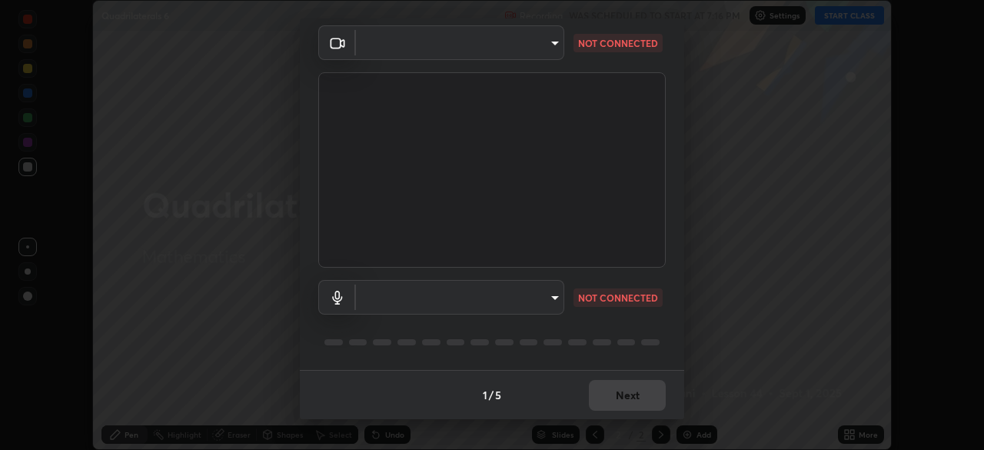
type input "05730faa116fe893cb3bfff37bc48e03cda79a540a9a2906e08a5a6a13fc8772"
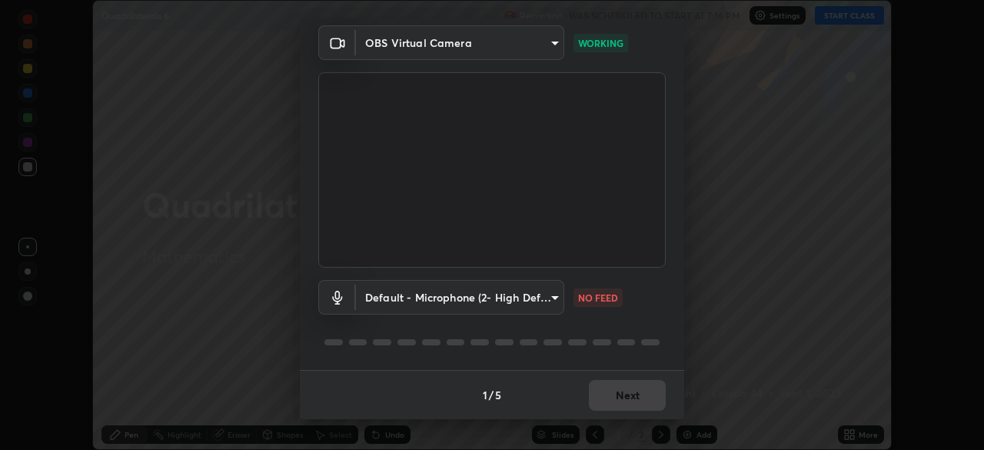
click at [552, 295] on body "Erase all Quadrilaterals 6 Recording WAS SCHEDULED TO START AT 7:16 PM Settings…" at bounding box center [492, 225] width 984 height 450
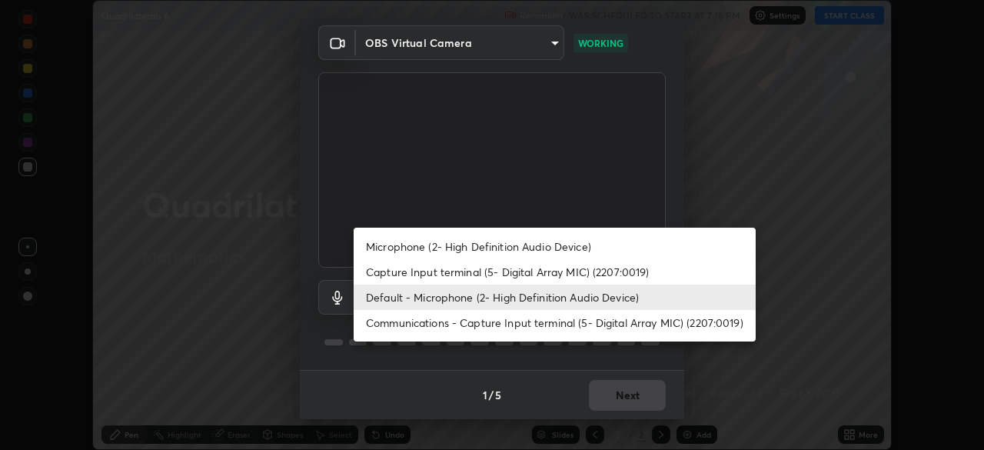
click at [572, 267] on li "Capture Input terminal (5- Digital Array MIC) (2207:0019)" at bounding box center [554, 271] width 402 height 25
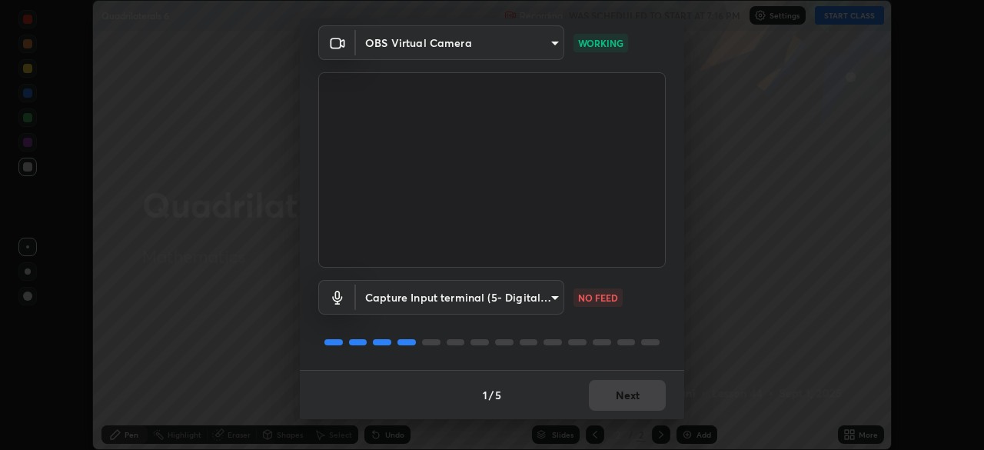
click at [549, 287] on body "Erase all Quadrilaterals 6 Recording WAS SCHEDULED TO START AT 7:16 PM Settings…" at bounding box center [492, 225] width 984 height 450
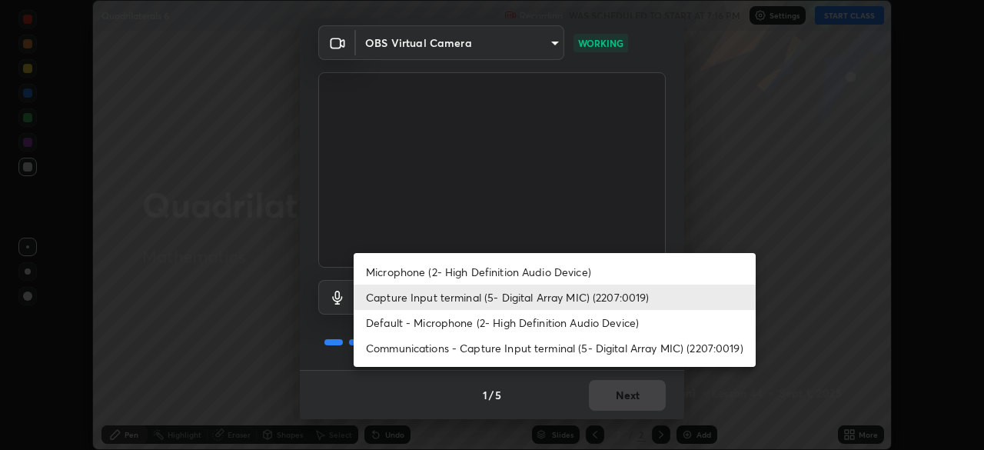
click at [542, 324] on li "Default - Microphone (2- High Definition Audio Device)" at bounding box center [554, 322] width 402 height 25
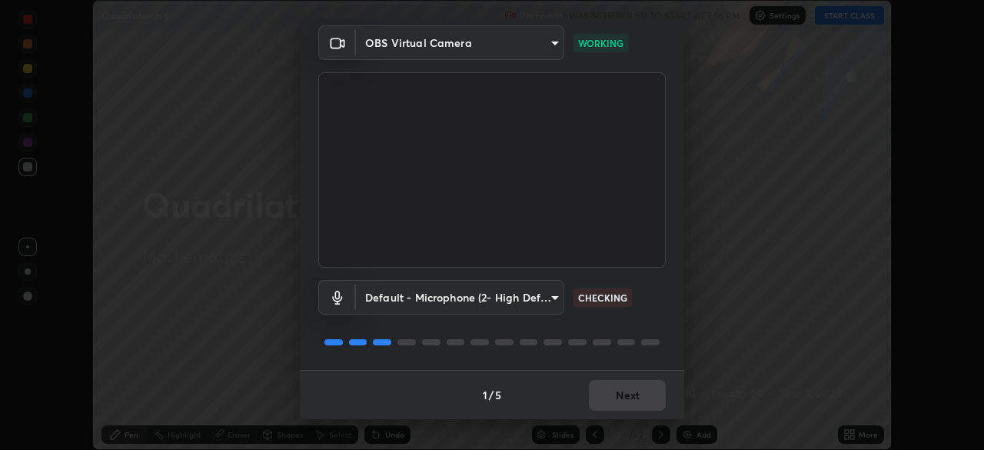
type input "default"
click at [646, 397] on button "Next" at bounding box center [627, 395] width 77 height 31
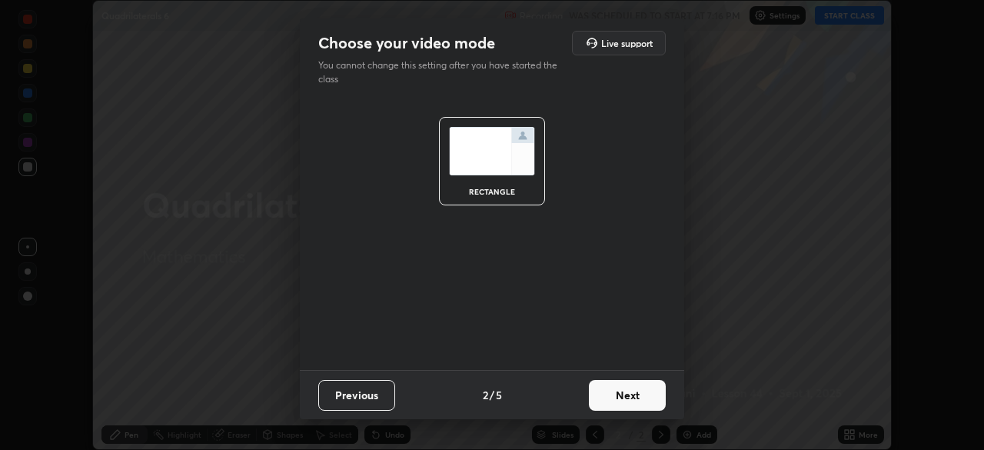
click at [659, 403] on button "Next" at bounding box center [627, 395] width 77 height 31
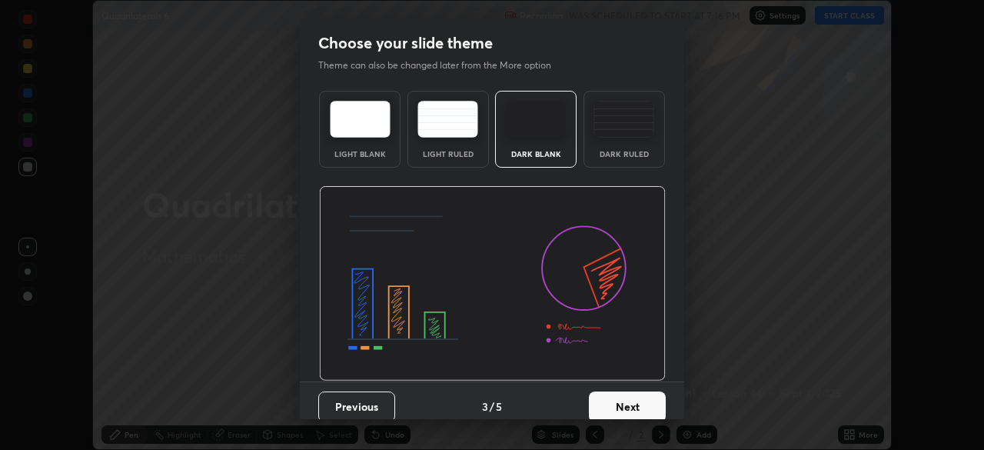
click at [656, 404] on button "Next" at bounding box center [627, 406] width 77 height 31
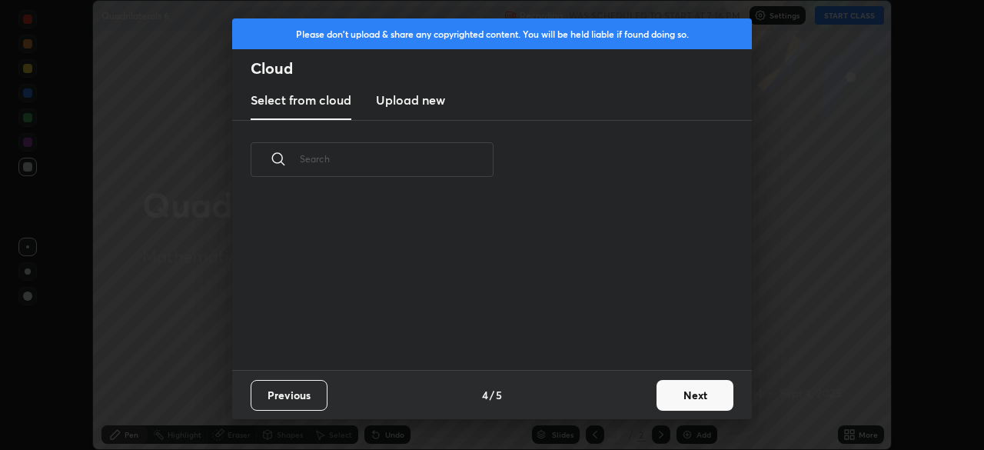
click at [678, 394] on button "Next" at bounding box center [694, 395] width 77 height 31
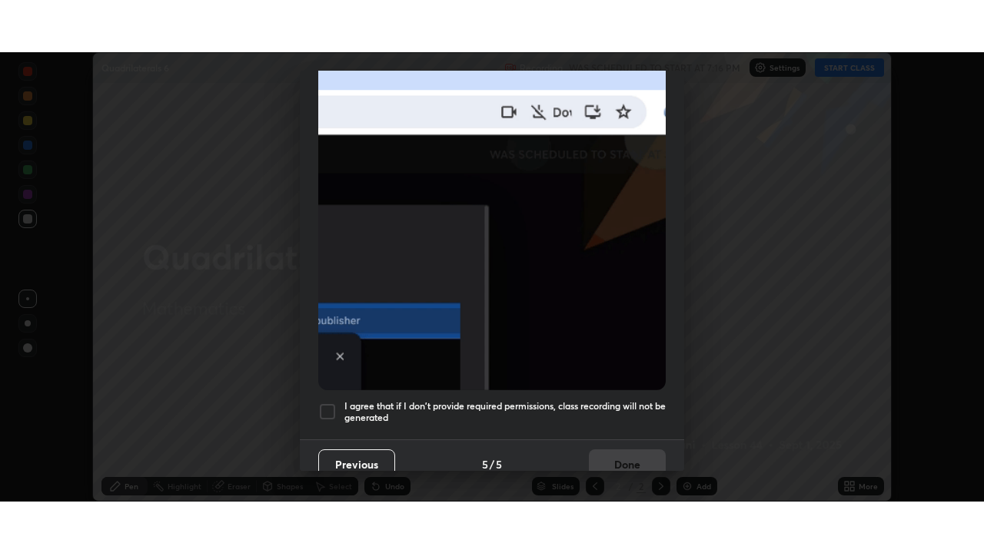
scroll to position [368, 0]
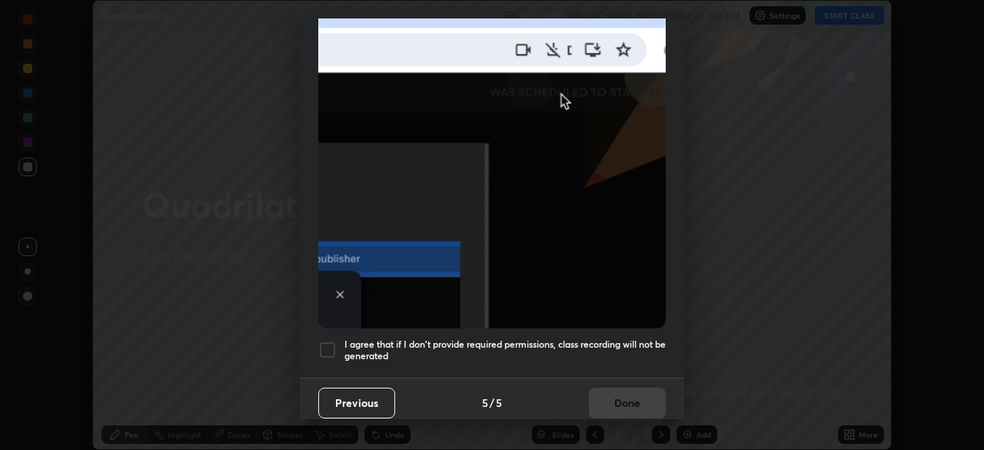
click at [325, 340] on div at bounding box center [327, 349] width 18 height 18
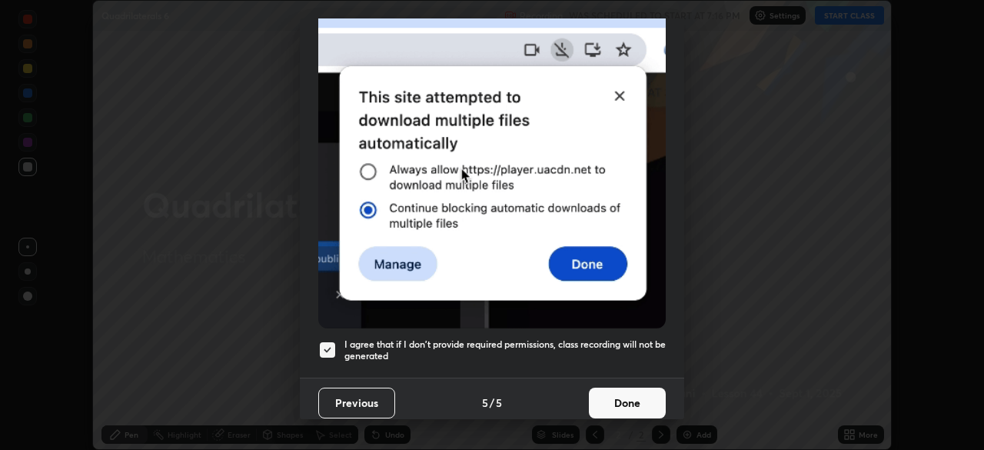
click at [630, 390] on button "Done" at bounding box center [627, 402] width 77 height 31
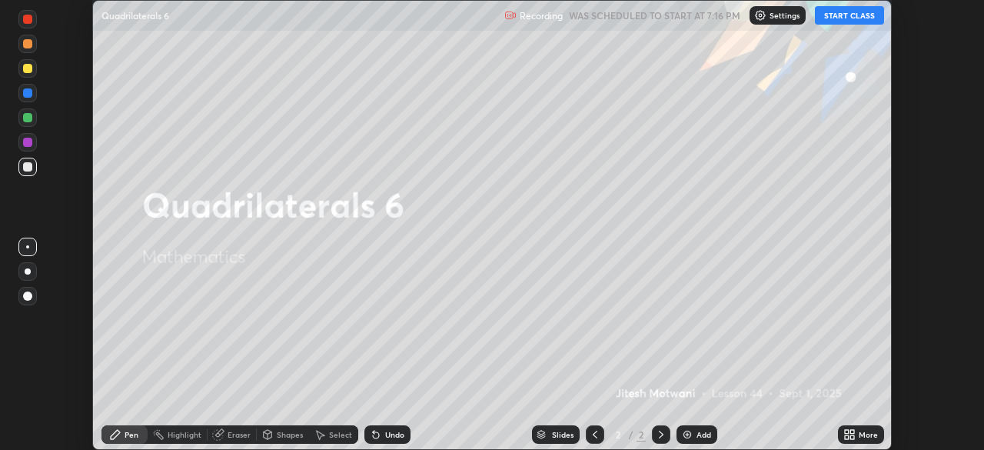
click at [858, 16] on button "START CLASS" at bounding box center [849, 15] width 69 height 18
click at [851, 436] on icon at bounding box center [852, 437] width 4 height 4
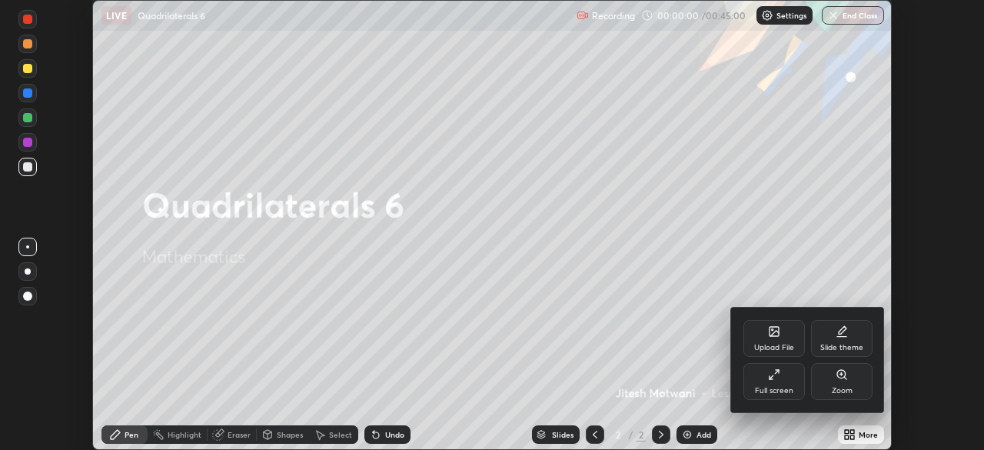
click at [781, 380] on div "Full screen" at bounding box center [773, 381] width 61 height 37
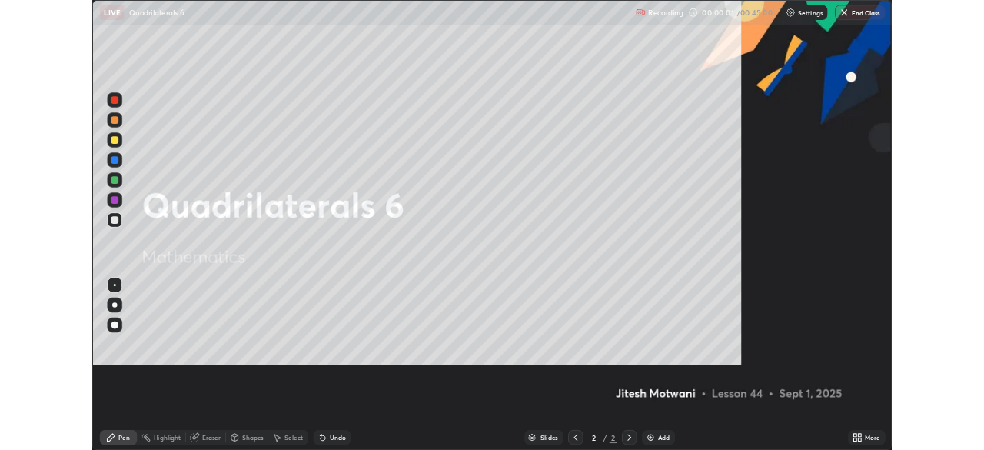
scroll to position [553, 984]
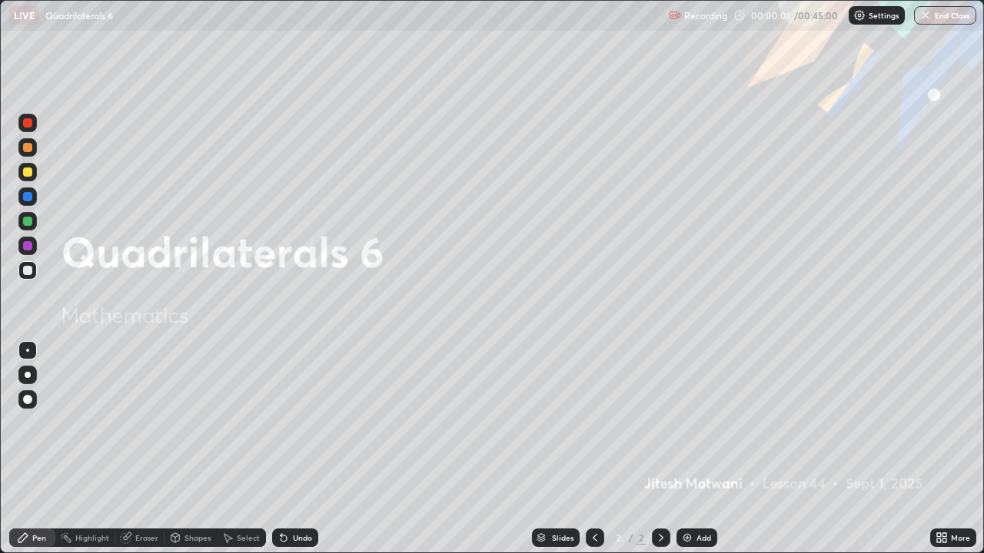
click at [696, 449] on div "Add" at bounding box center [703, 538] width 15 height 8
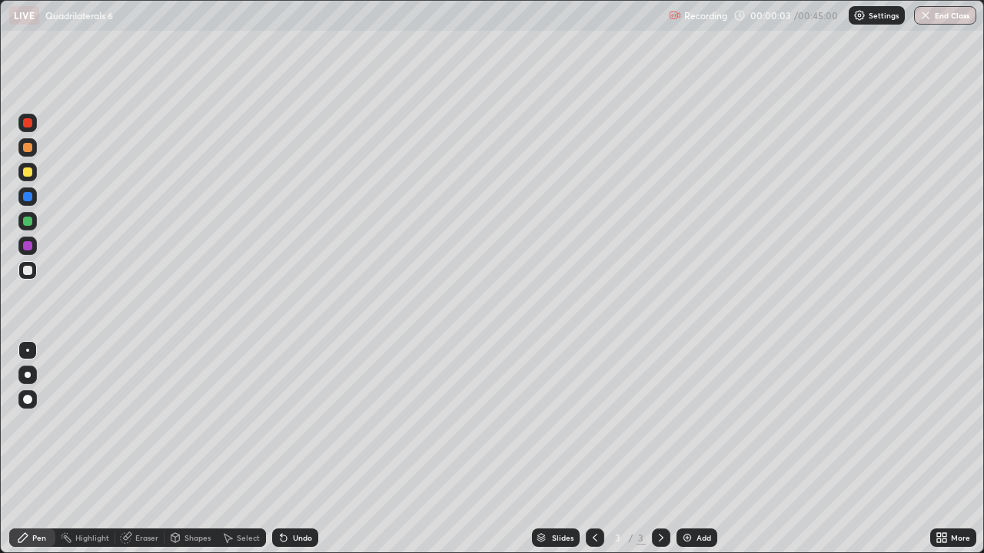
click at [953, 449] on div "More" at bounding box center [960, 538] width 19 height 8
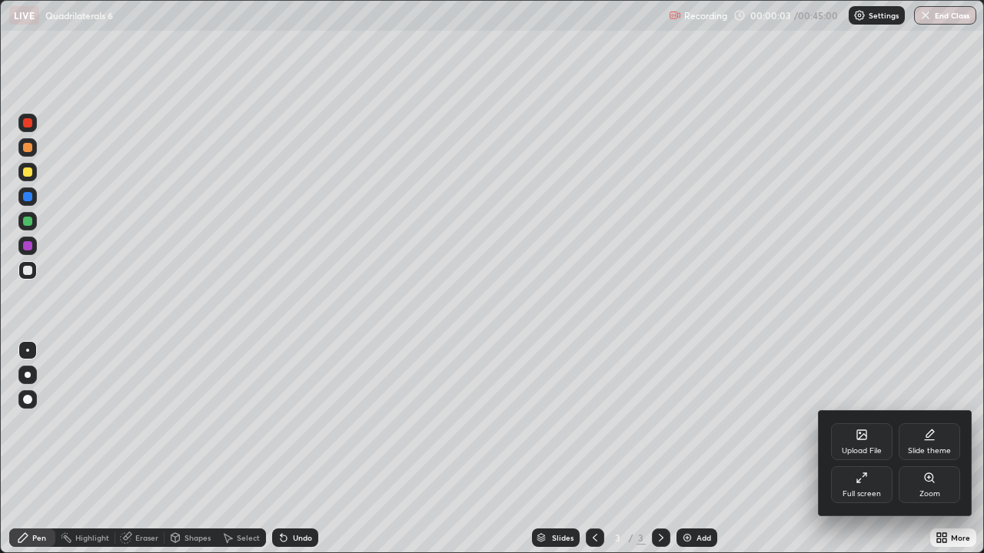
click at [861, 449] on div "Full screen" at bounding box center [861, 494] width 38 height 8
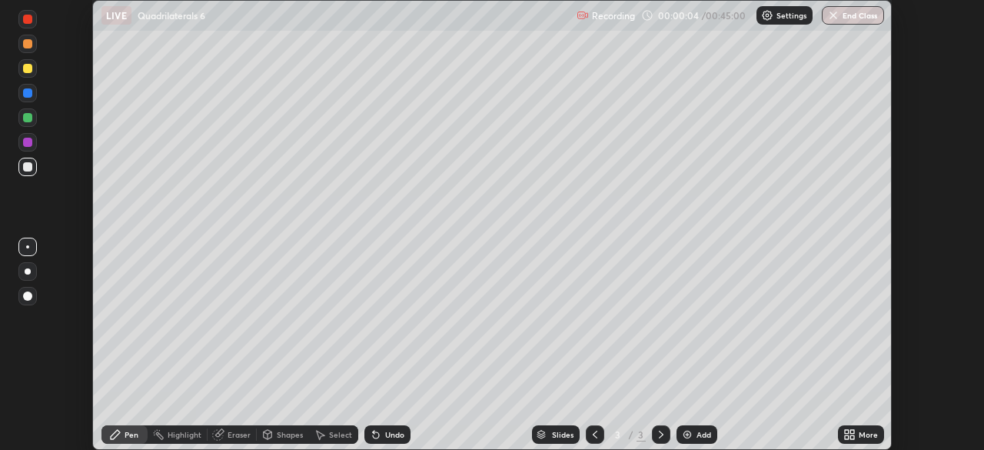
scroll to position [76393, 75859]
click at [857, 431] on div "More" at bounding box center [861, 434] width 46 height 18
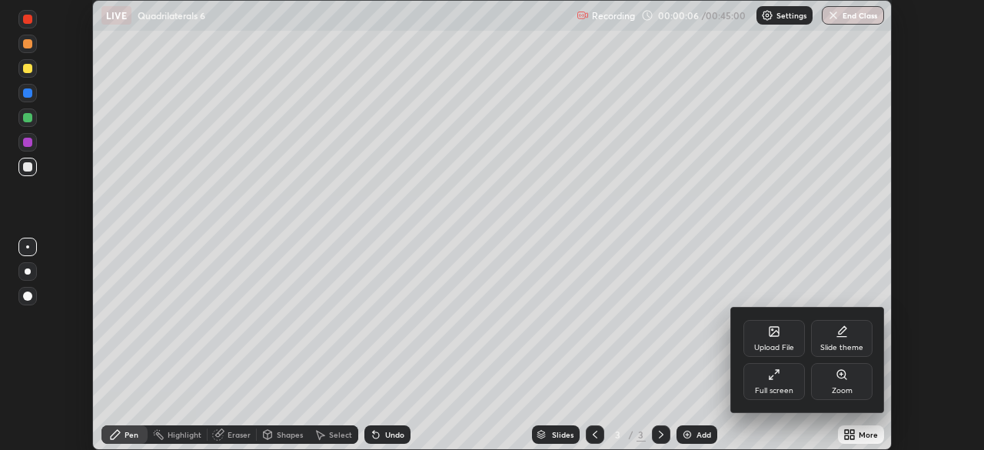
click at [778, 337] on div "Upload File" at bounding box center [773, 338] width 61 height 37
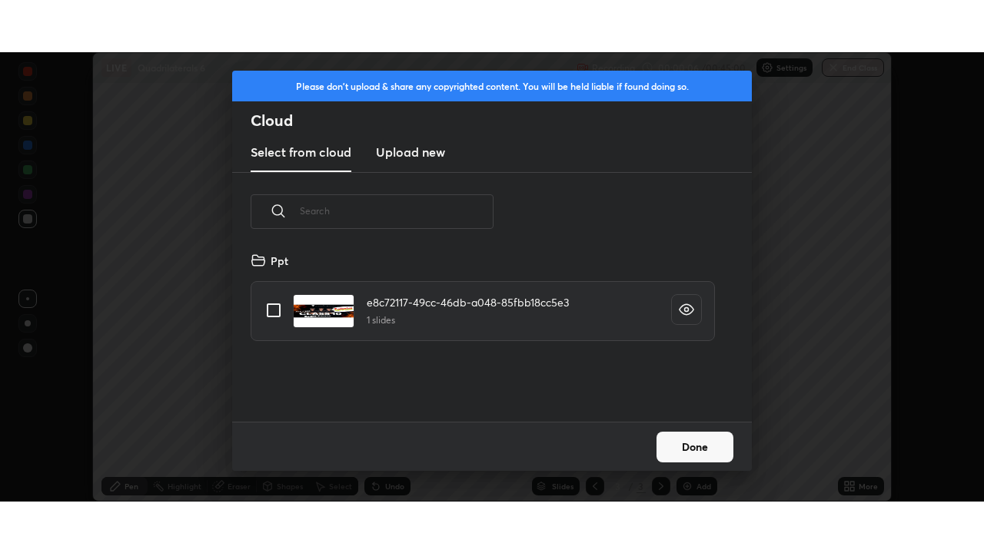
scroll to position [171, 493]
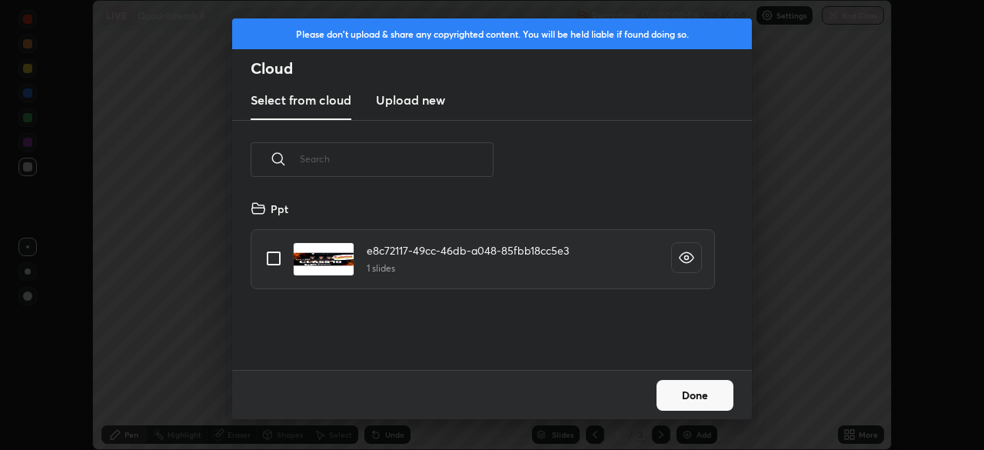
click at [417, 97] on h3 "Upload new" at bounding box center [410, 100] width 69 height 18
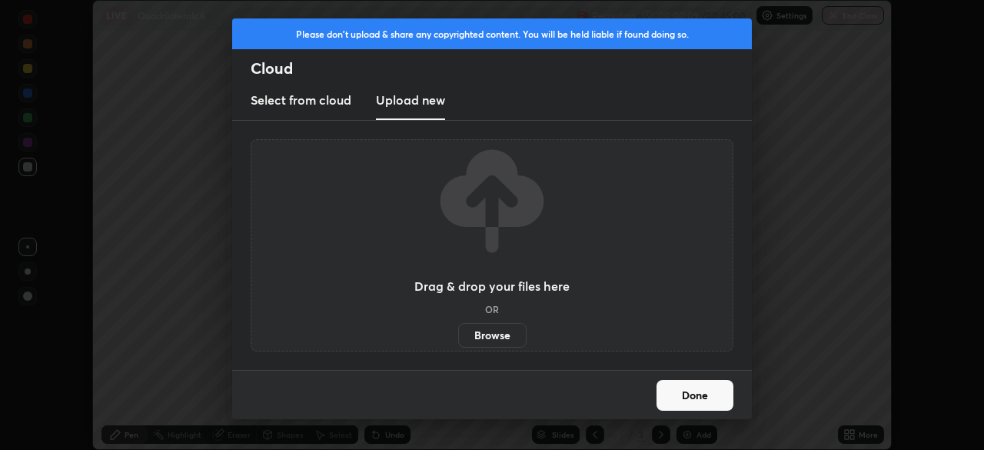
click at [499, 333] on label "Browse" at bounding box center [492, 335] width 68 height 25
click at [458, 333] on input "Browse" at bounding box center [458, 335] width 0 height 25
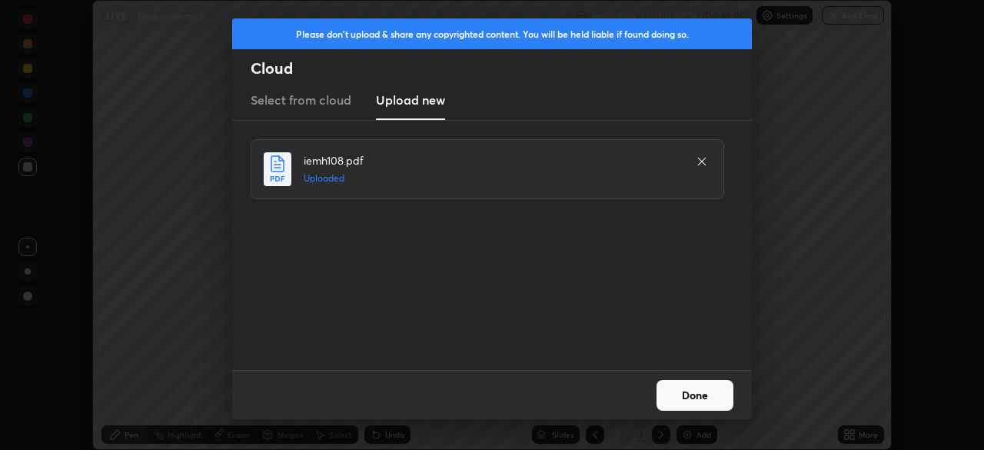
click at [705, 396] on button "Done" at bounding box center [694, 395] width 77 height 31
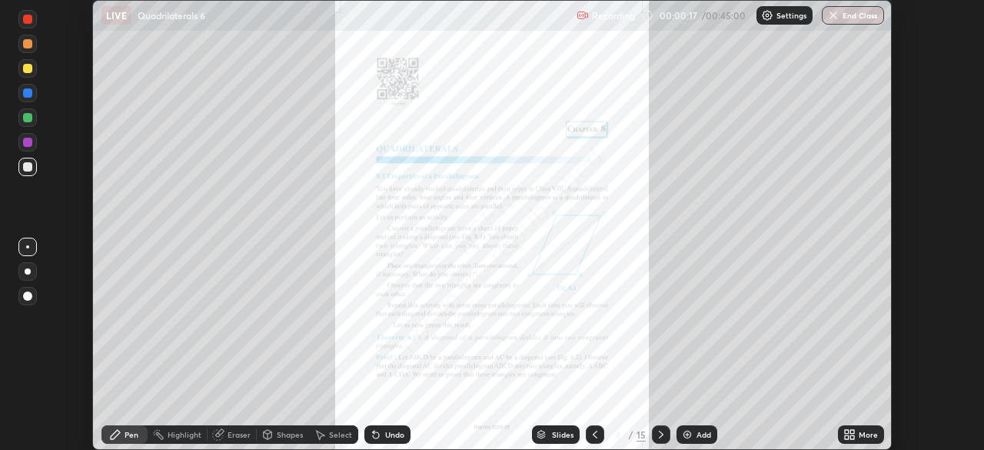
click at [864, 437] on div "More" at bounding box center [867, 434] width 19 height 8
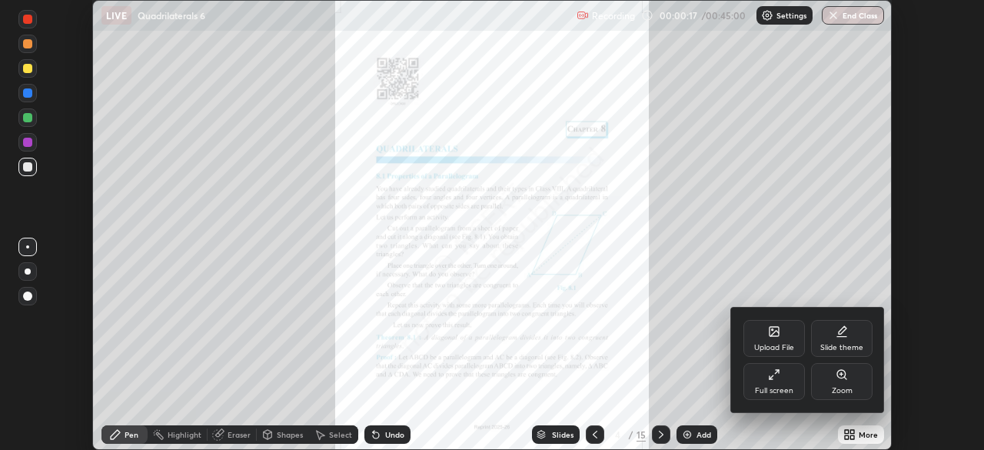
click at [786, 387] on div "Full screen" at bounding box center [774, 391] width 38 height 8
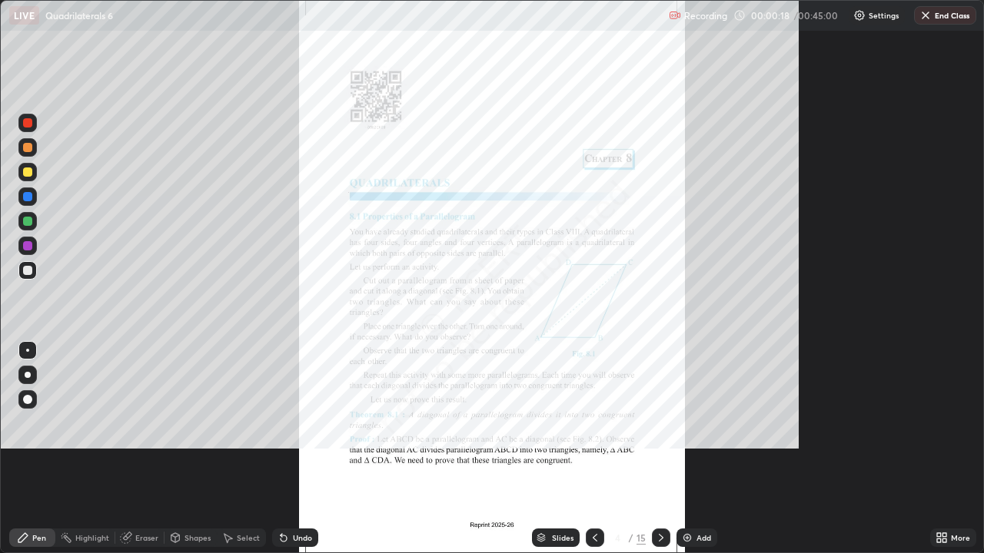
scroll to position [553, 984]
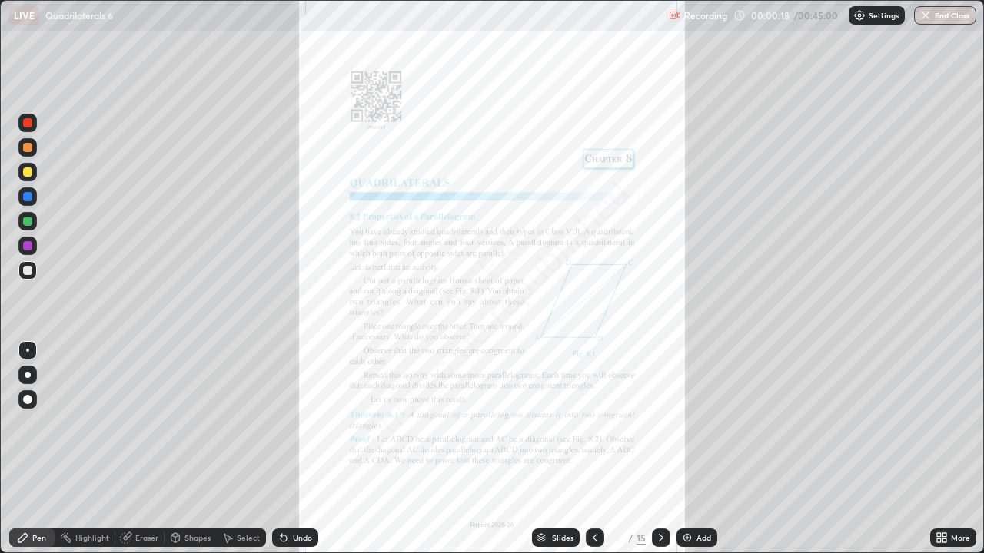
click at [556, 449] on div "Slides" at bounding box center [563, 538] width 22 height 8
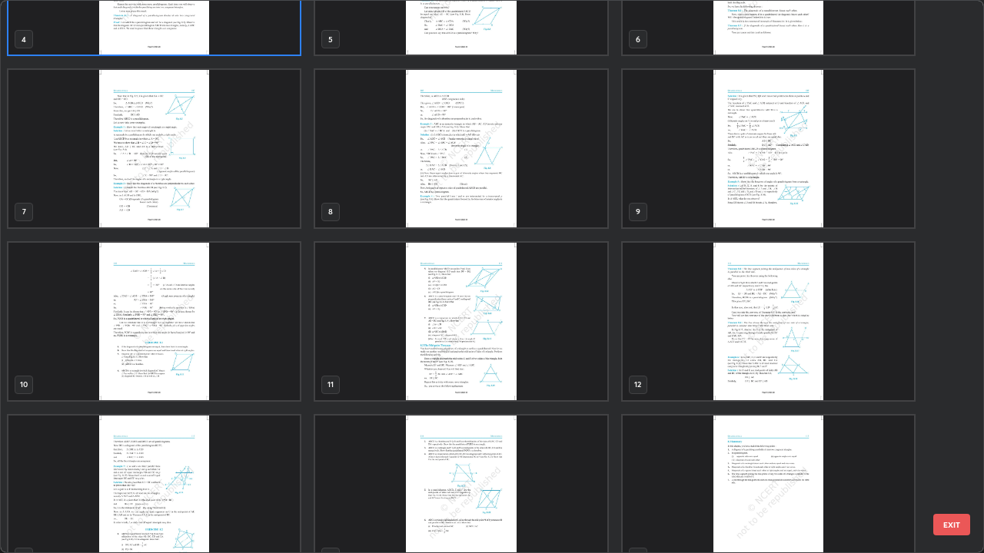
scroll to position [311, 0]
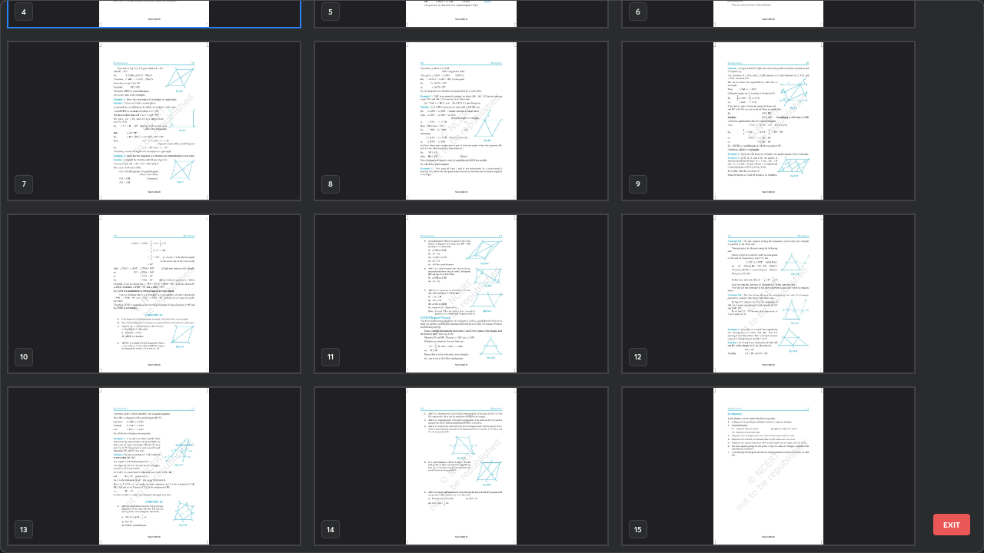
click at [168, 436] on img "grid" at bounding box center [153, 467] width 291 height 158
click at [169, 436] on img "grid" at bounding box center [153, 467] width 291 height 158
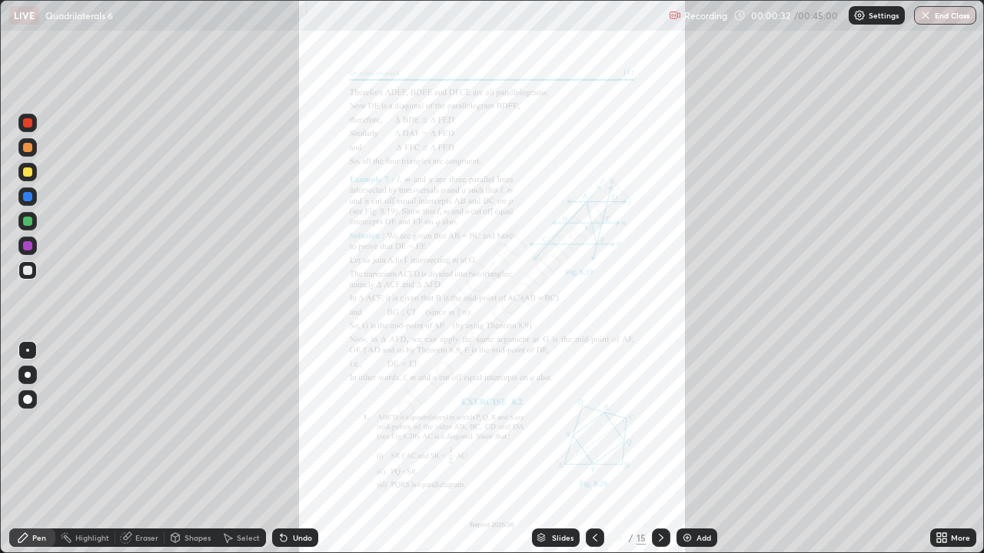
click at [565, 449] on div "Slides" at bounding box center [556, 538] width 48 height 18
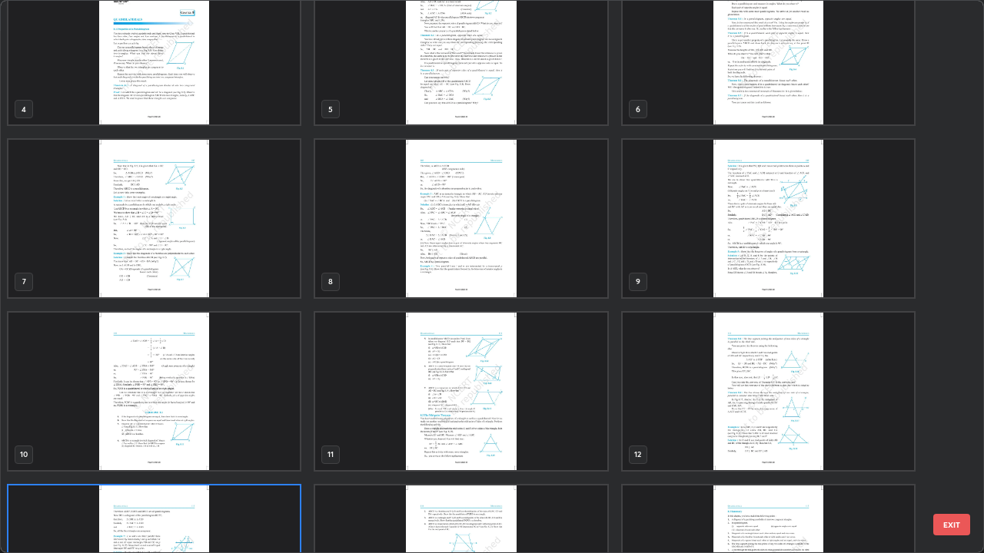
scroll to position [214, 0]
click at [155, 393] on img "grid" at bounding box center [153, 392] width 291 height 158
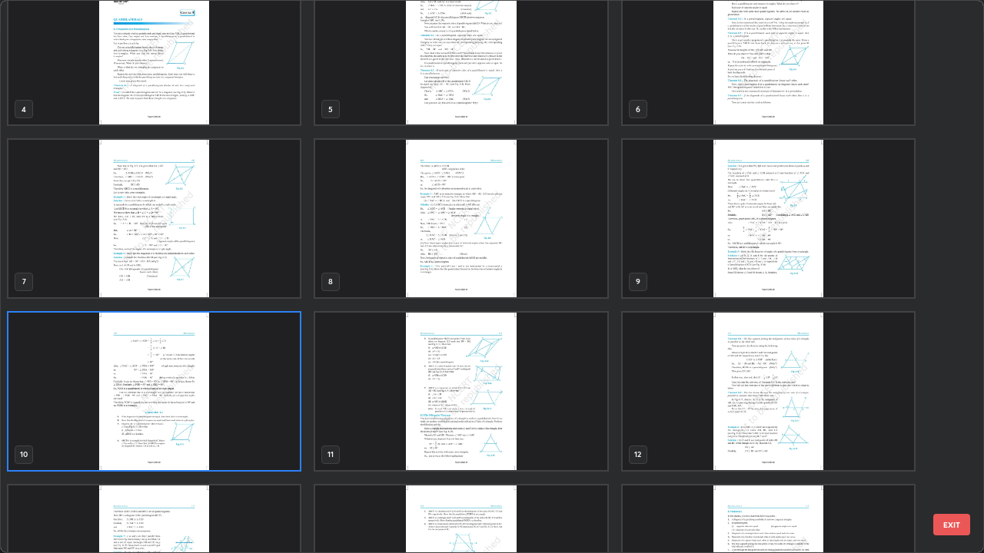
click at [162, 383] on img "grid" at bounding box center [153, 392] width 291 height 158
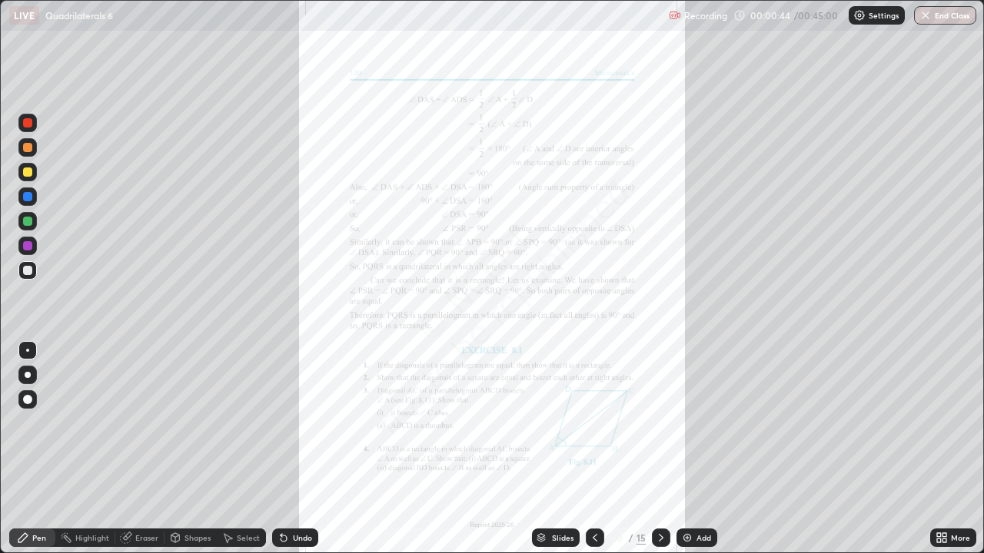
click at [659, 449] on icon at bounding box center [661, 538] width 12 height 12
click at [660, 449] on icon at bounding box center [661, 538] width 12 height 12
click at [659, 449] on icon at bounding box center [661, 538] width 12 height 12
click at [592, 449] on icon at bounding box center [594, 538] width 5 height 8
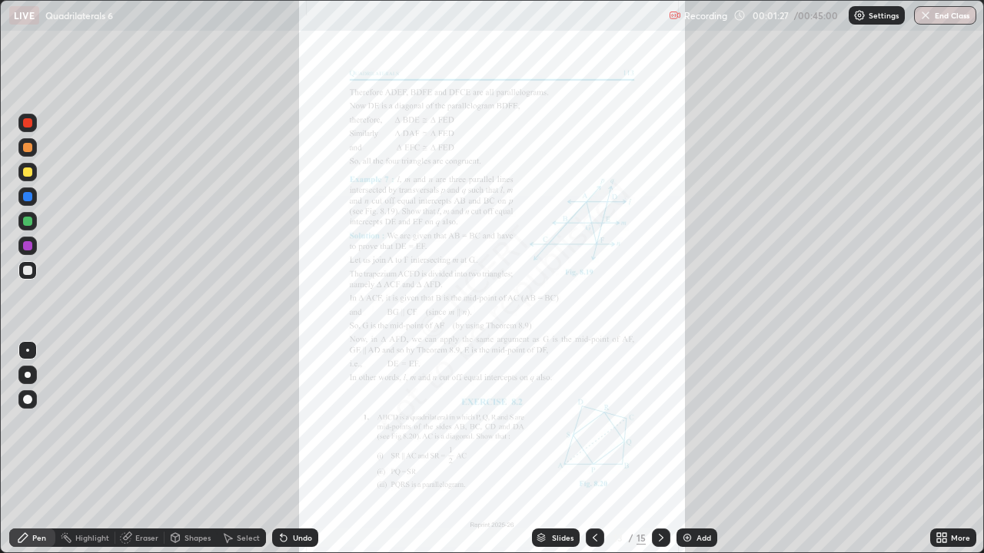
click at [592, 449] on icon at bounding box center [594, 538] width 5 height 8
click at [593, 449] on icon at bounding box center [595, 538] width 12 height 12
click at [23, 197] on div at bounding box center [27, 196] width 9 height 9
click at [289, 449] on div "Undo" at bounding box center [295, 538] width 46 height 18
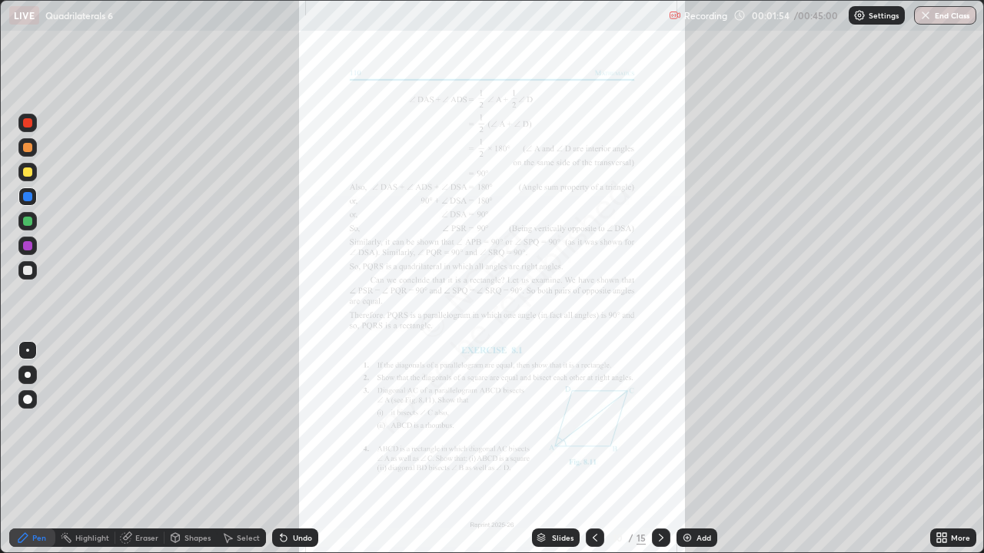
click at [280, 449] on icon at bounding box center [283, 539] width 6 height 6
click at [294, 449] on div "Undo" at bounding box center [302, 538] width 19 height 8
click at [27, 271] on div at bounding box center [27, 270] width 9 height 9
click at [296, 449] on div "Undo" at bounding box center [302, 538] width 19 height 8
click at [294, 449] on div "Undo" at bounding box center [302, 538] width 19 height 8
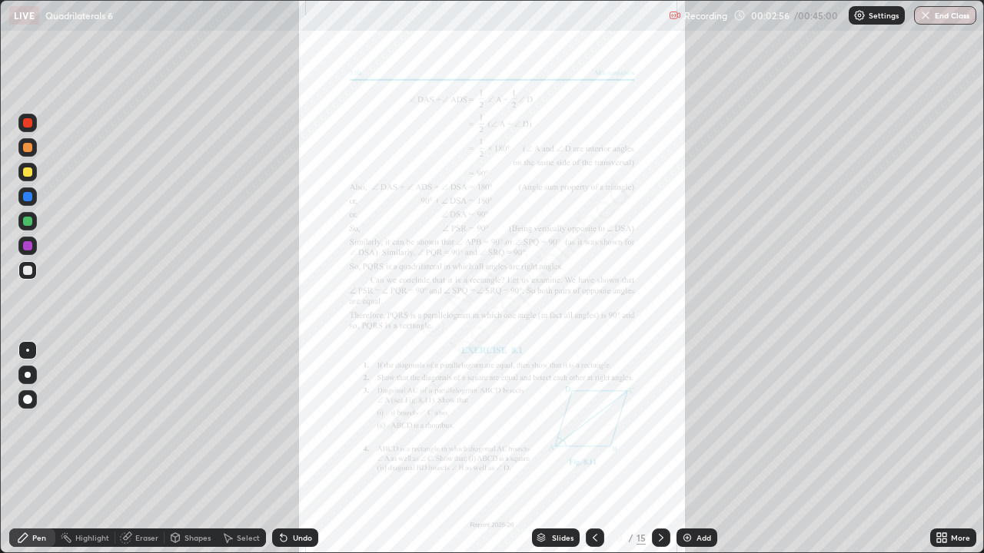
click at [297, 449] on div "Undo" at bounding box center [302, 538] width 19 height 8
click at [294, 449] on div "Undo" at bounding box center [302, 538] width 19 height 8
click at [295, 449] on div "Undo" at bounding box center [302, 538] width 19 height 8
click at [296, 449] on div "Undo" at bounding box center [302, 538] width 19 height 8
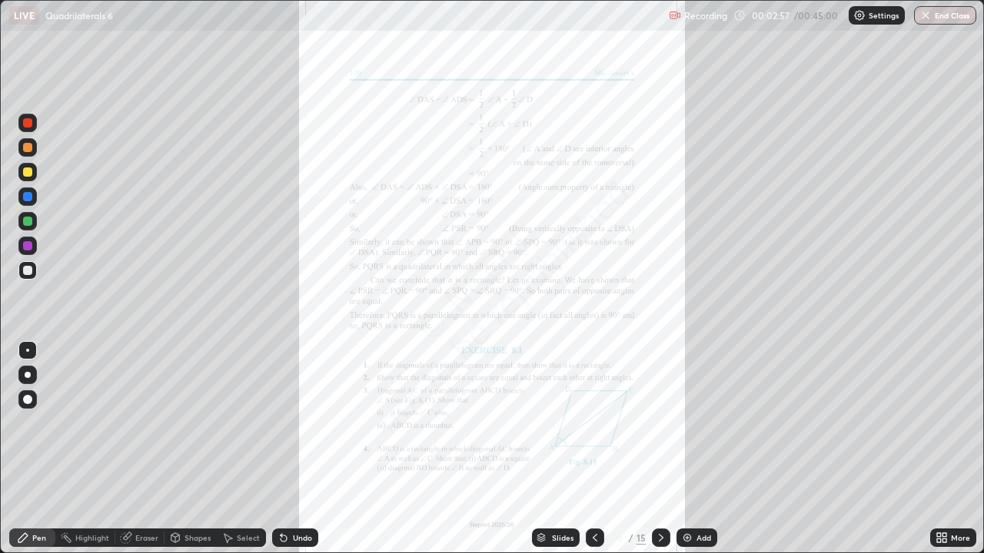
click at [298, 449] on div "Undo" at bounding box center [302, 538] width 19 height 8
click at [297, 449] on div "Undo" at bounding box center [295, 538] width 46 height 18
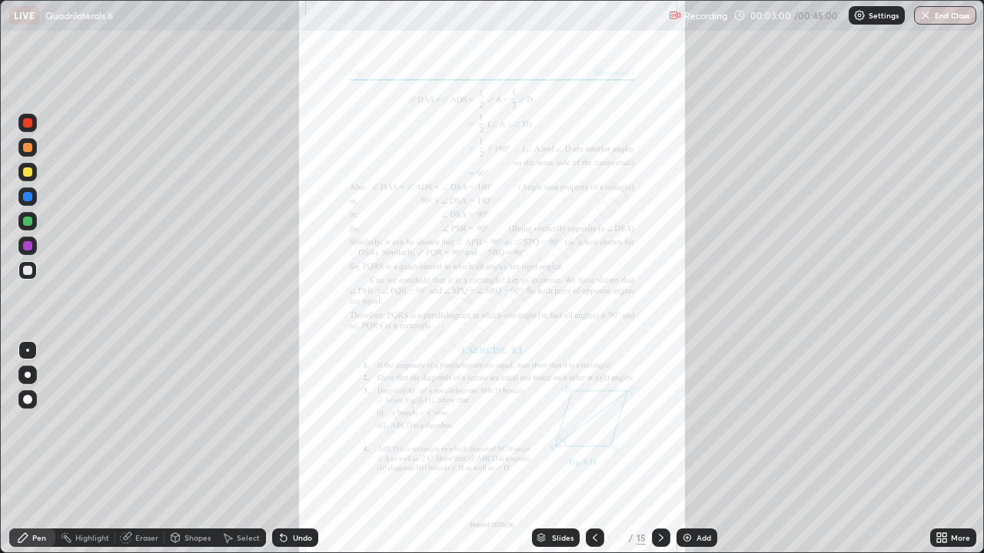
click at [26, 223] on div at bounding box center [27, 221] width 9 height 9
click at [21, 148] on div at bounding box center [27, 147] width 18 height 18
click at [28, 270] on div at bounding box center [27, 270] width 9 height 9
click at [308, 449] on div "Undo" at bounding box center [302, 538] width 19 height 8
click at [302, 449] on div "Undo" at bounding box center [302, 538] width 19 height 8
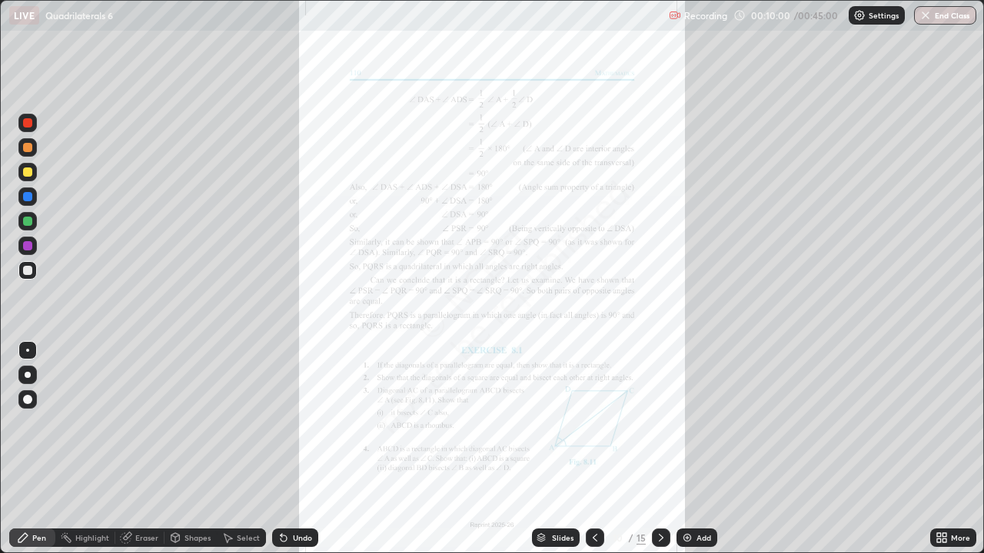
click at [698, 449] on div "Add" at bounding box center [696, 538] width 41 height 18
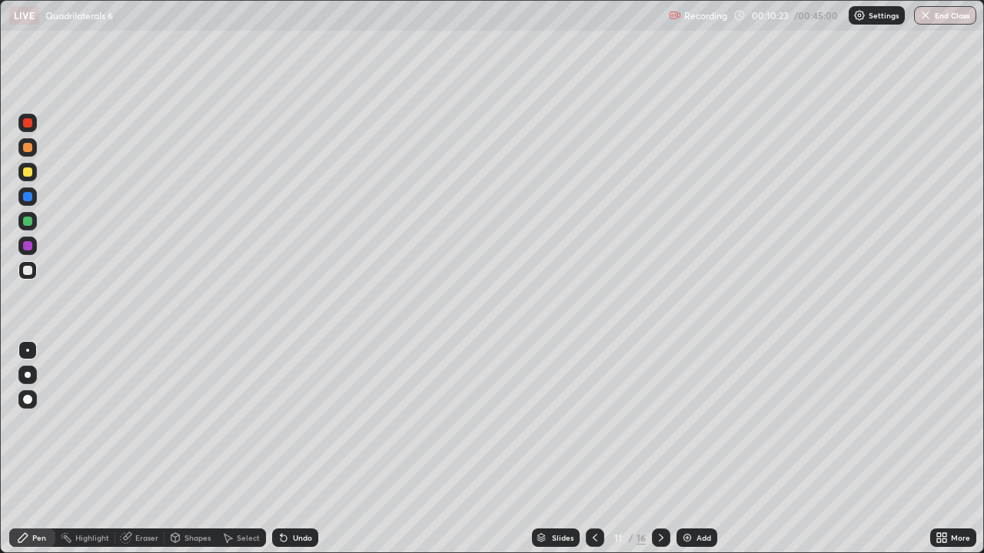
click at [592, 449] on icon at bounding box center [595, 538] width 12 height 12
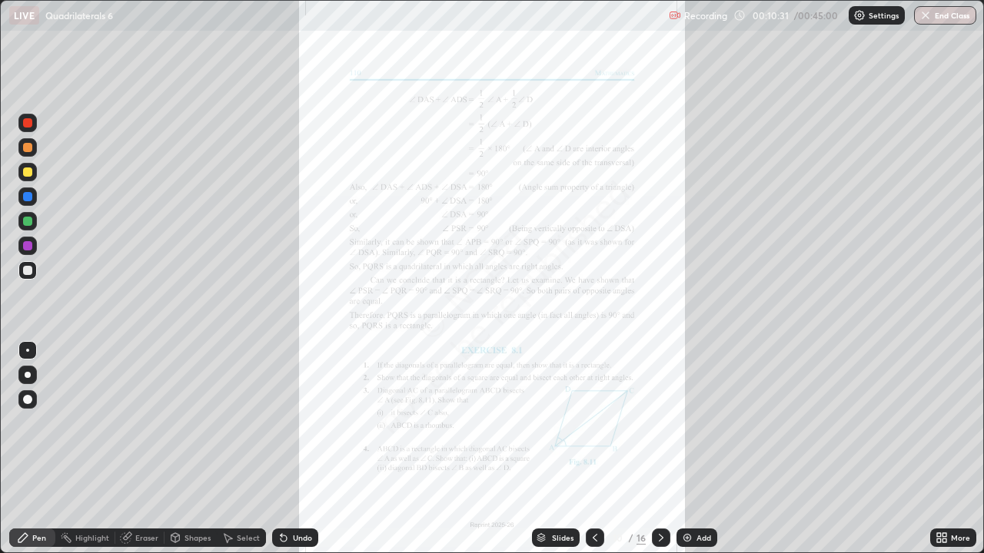
click at [662, 449] on icon at bounding box center [661, 538] width 12 height 12
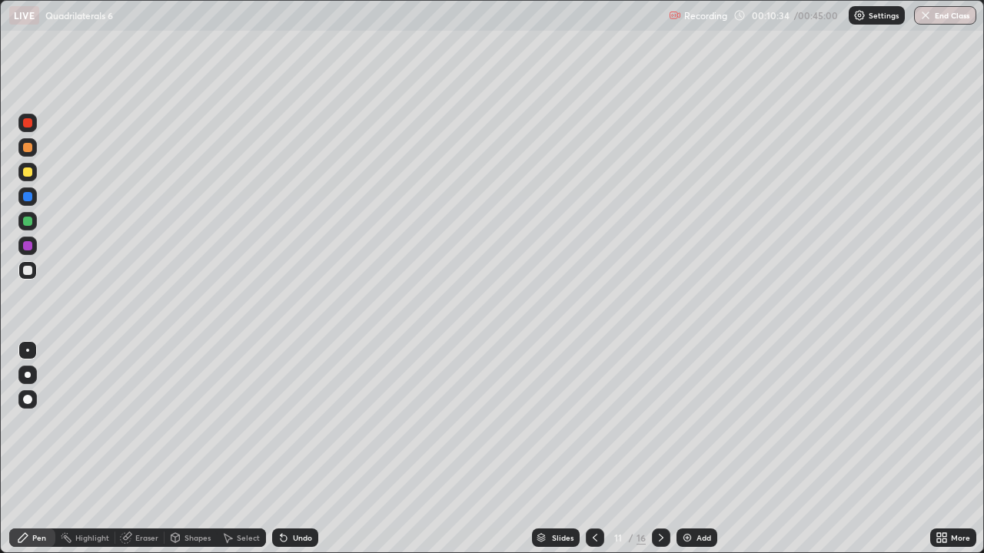
click at [595, 449] on icon at bounding box center [595, 538] width 12 height 12
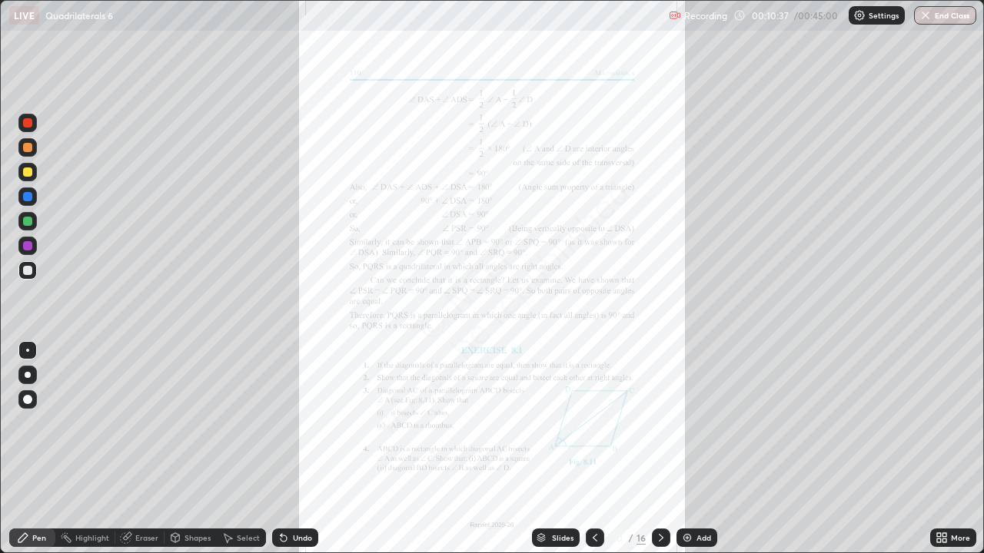
click at [658, 449] on icon at bounding box center [661, 538] width 12 height 12
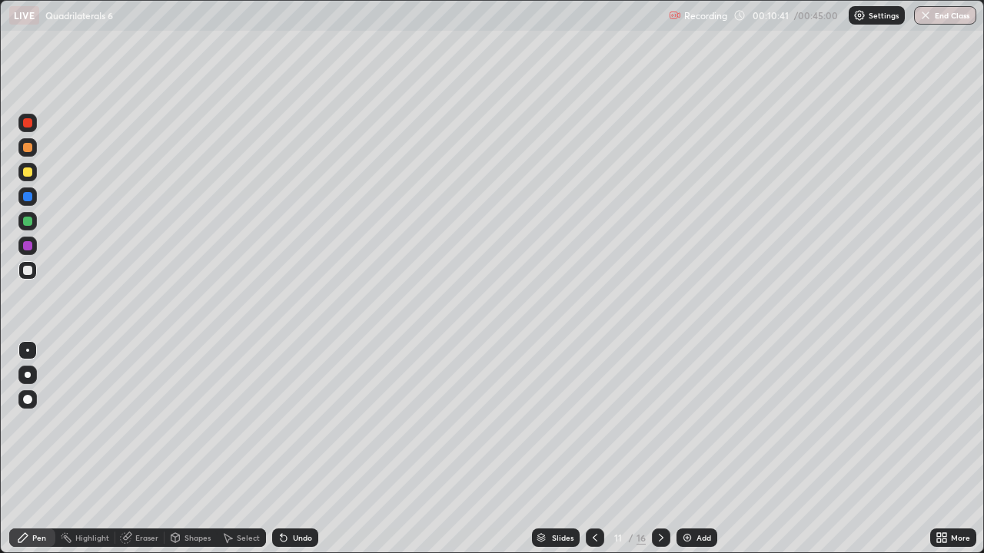
click at [143, 449] on div "Eraser" at bounding box center [139, 538] width 49 height 31
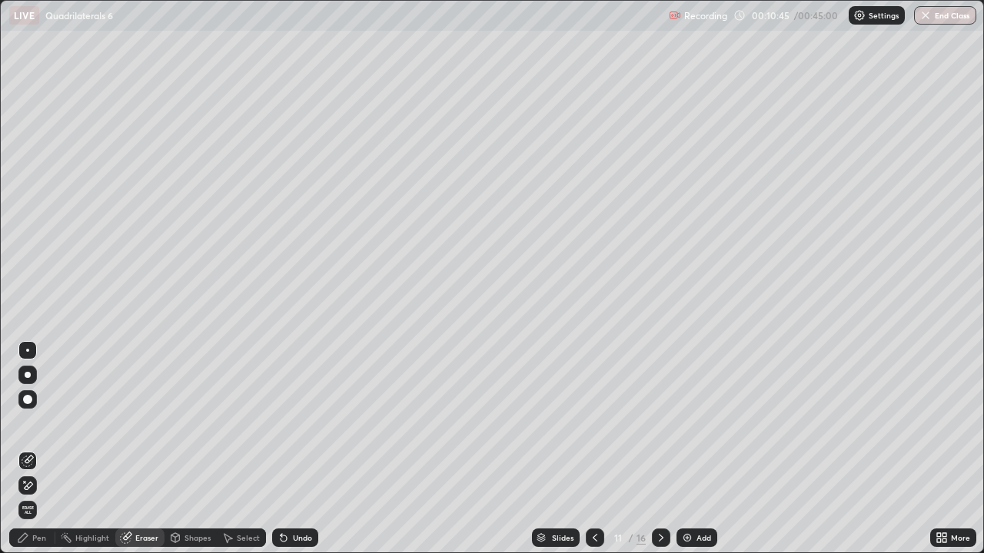
click at [25, 449] on div "Pen" at bounding box center [32, 538] width 46 height 18
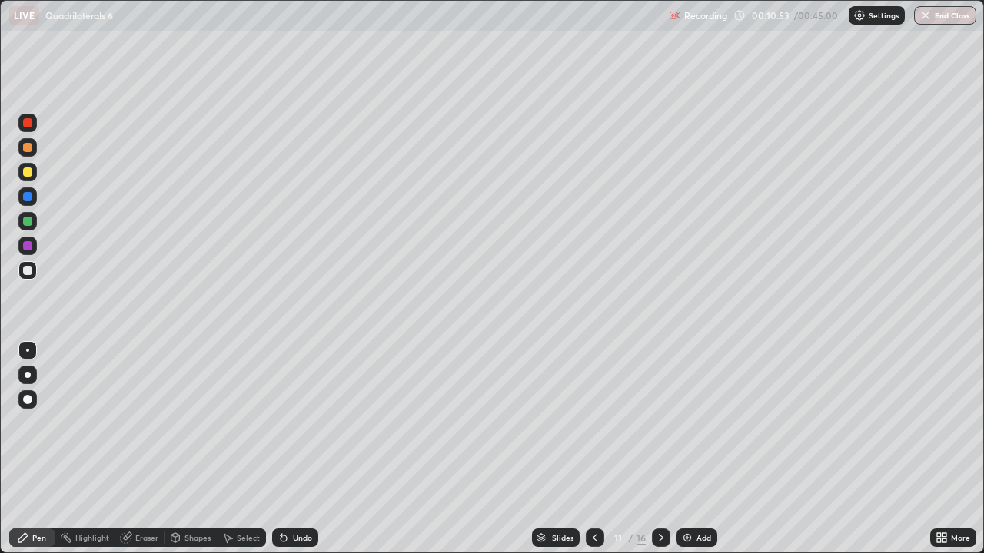
click at [589, 449] on icon at bounding box center [595, 538] width 12 height 12
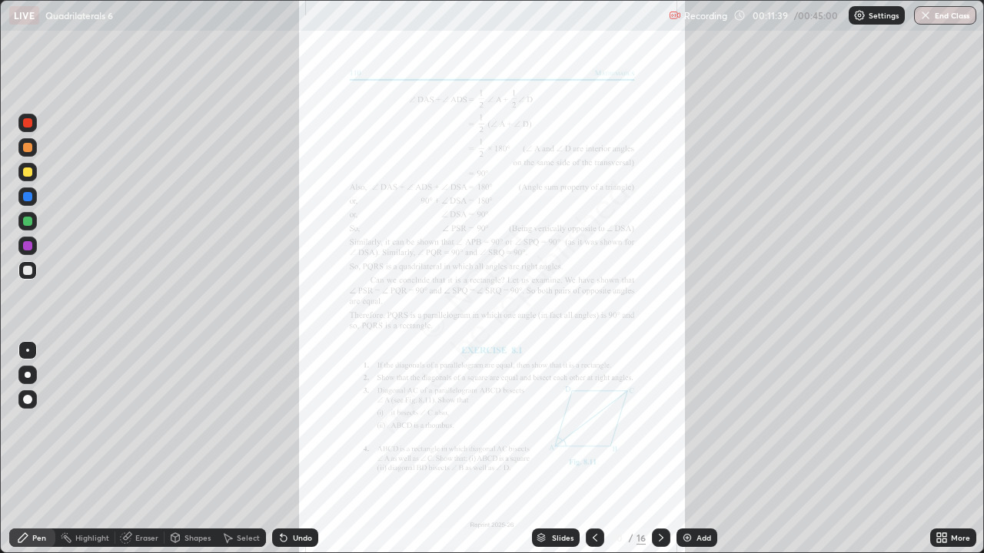
click at [659, 449] on icon at bounding box center [661, 538] width 5 height 8
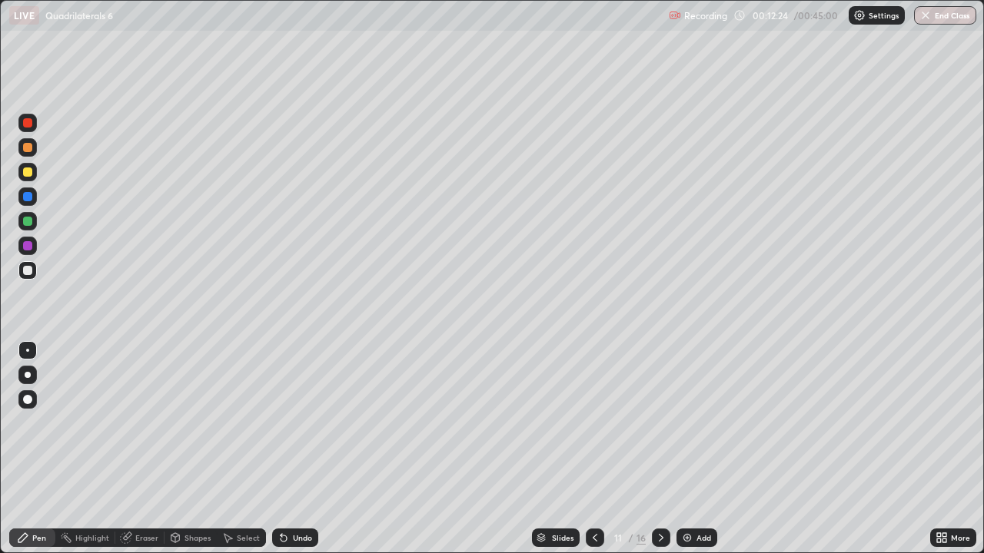
click at [297, 449] on div "Undo" at bounding box center [302, 538] width 19 height 8
click at [294, 449] on div "Undo" at bounding box center [302, 538] width 19 height 8
click at [593, 449] on icon at bounding box center [595, 538] width 12 height 12
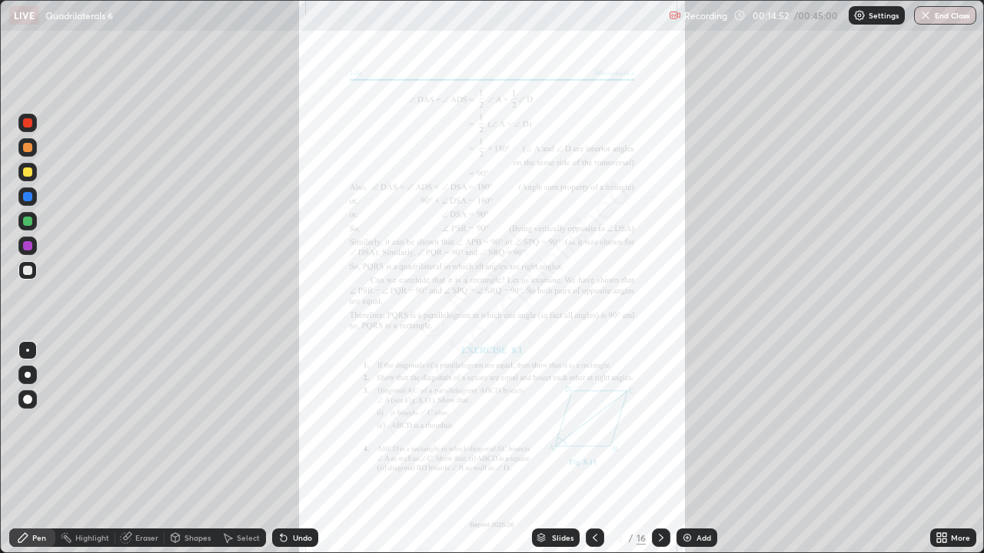
click at [655, 449] on div at bounding box center [661, 538] width 18 height 31
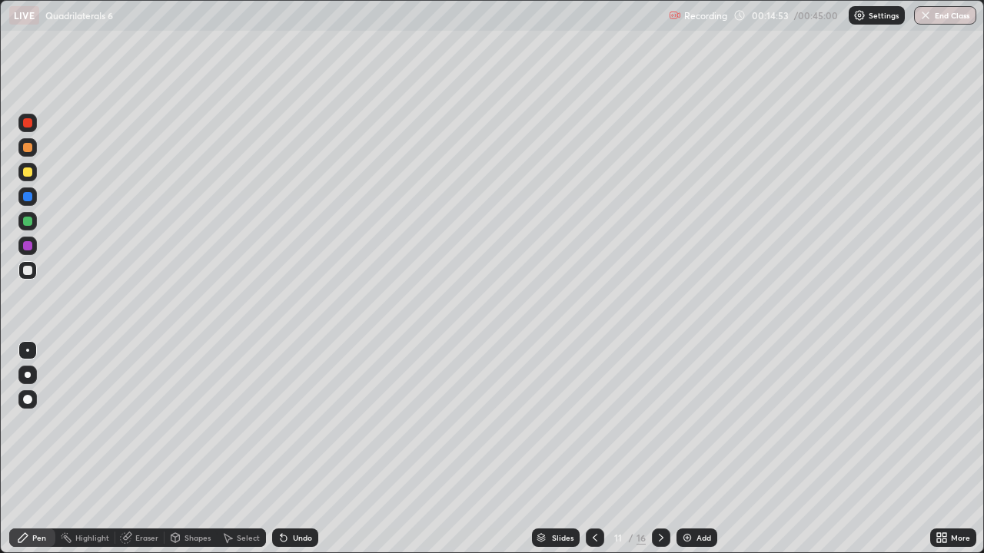
click at [659, 449] on div at bounding box center [661, 538] width 18 height 18
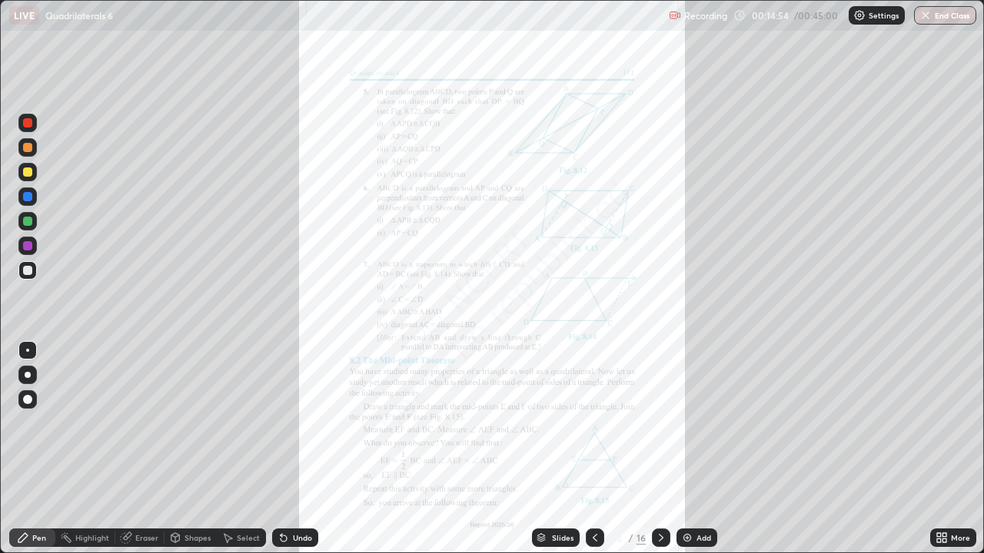
click at [593, 449] on icon at bounding box center [595, 538] width 12 height 12
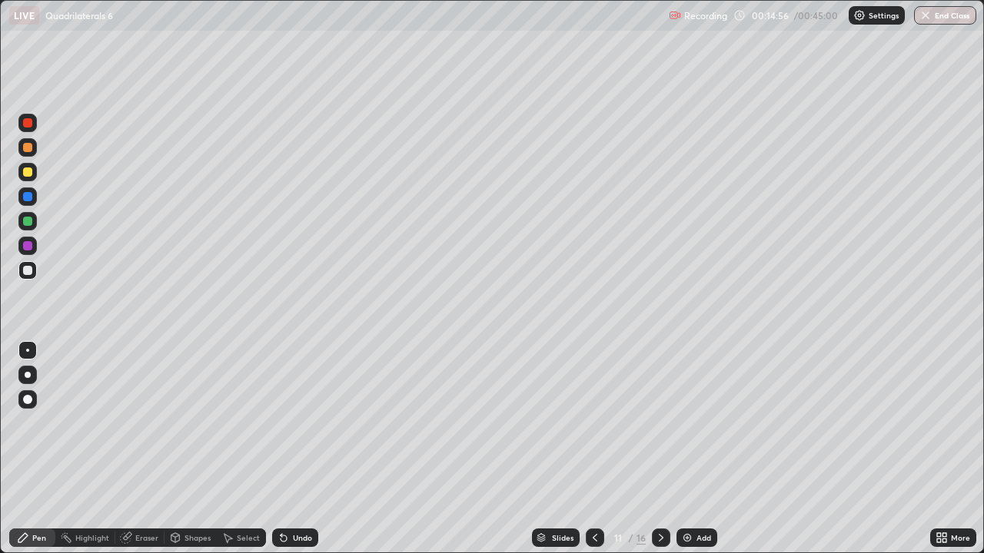
click at [705, 449] on div "Add" at bounding box center [703, 538] width 15 height 8
click at [27, 178] on div at bounding box center [27, 172] width 18 height 18
click at [192, 449] on div "Shapes" at bounding box center [197, 538] width 26 height 8
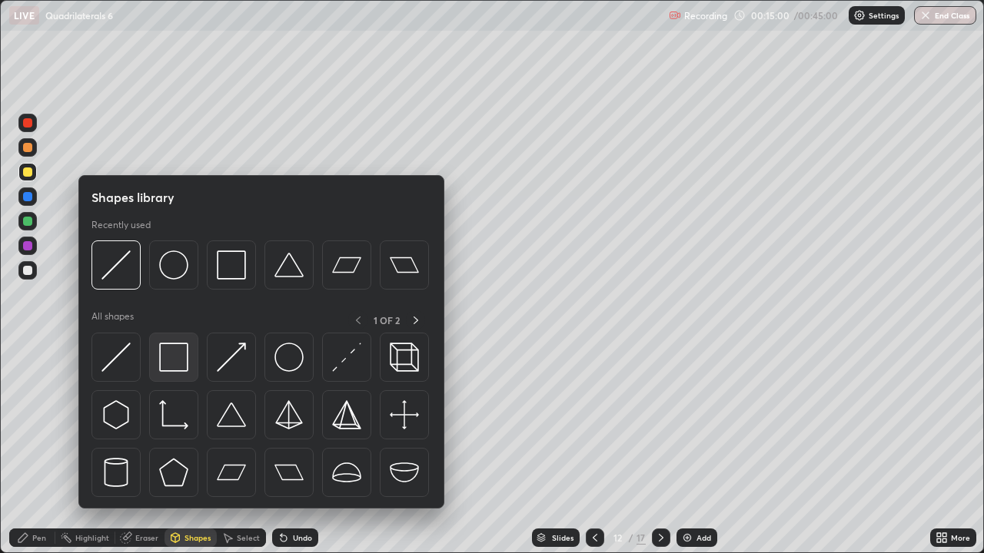
click at [172, 356] on img at bounding box center [173, 357] width 29 height 29
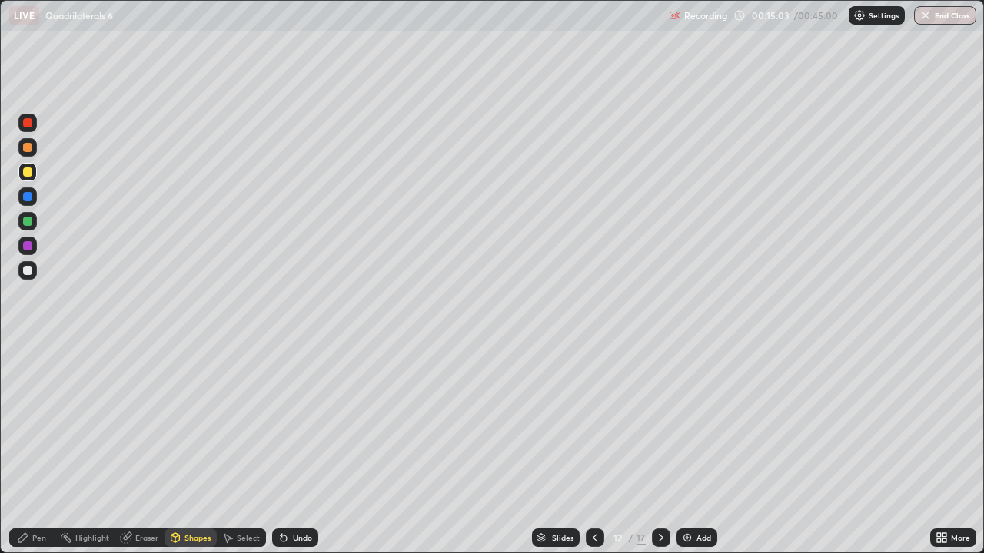
click at [195, 449] on div "Shapes" at bounding box center [190, 538] width 52 height 18
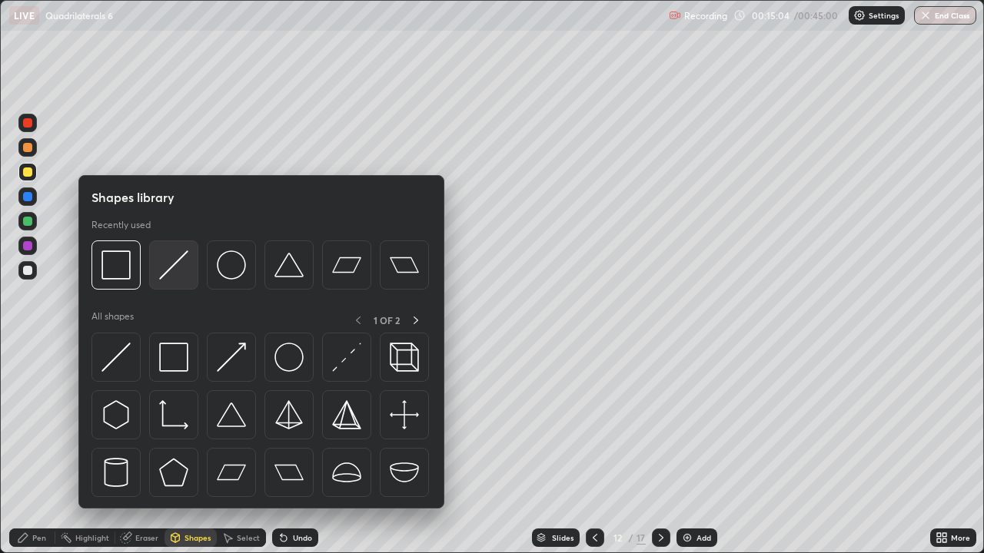
click at [175, 273] on img at bounding box center [173, 265] width 29 height 29
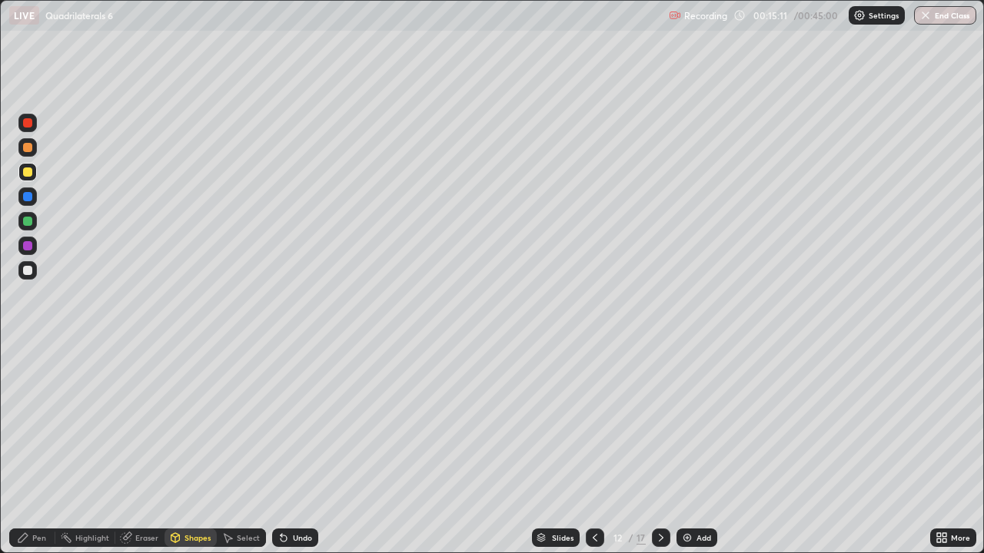
click at [23, 273] on div at bounding box center [27, 270] width 9 height 9
click at [22, 449] on icon at bounding box center [22, 537] width 9 height 9
click at [593, 449] on icon at bounding box center [595, 538] width 12 height 12
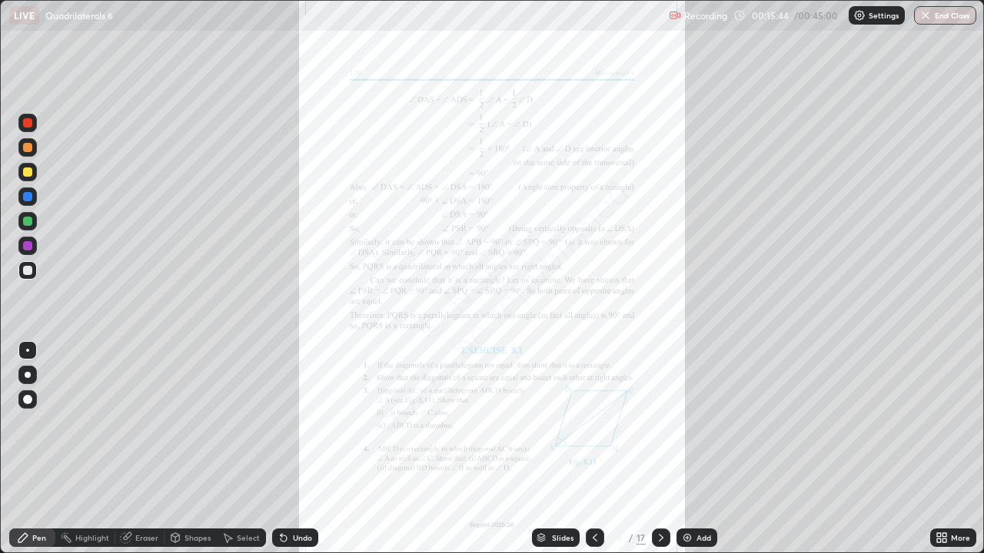
click at [659, 449] on icon at bounding box center [661, 538] width 12 height 12
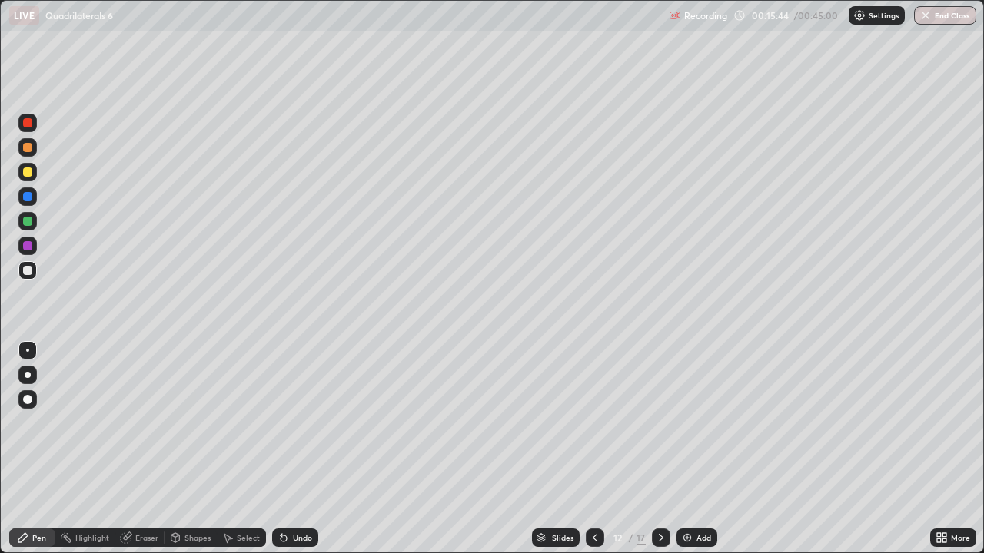
click at [659, 449] on icon at bounding box center [661, 538] width 12 height 12
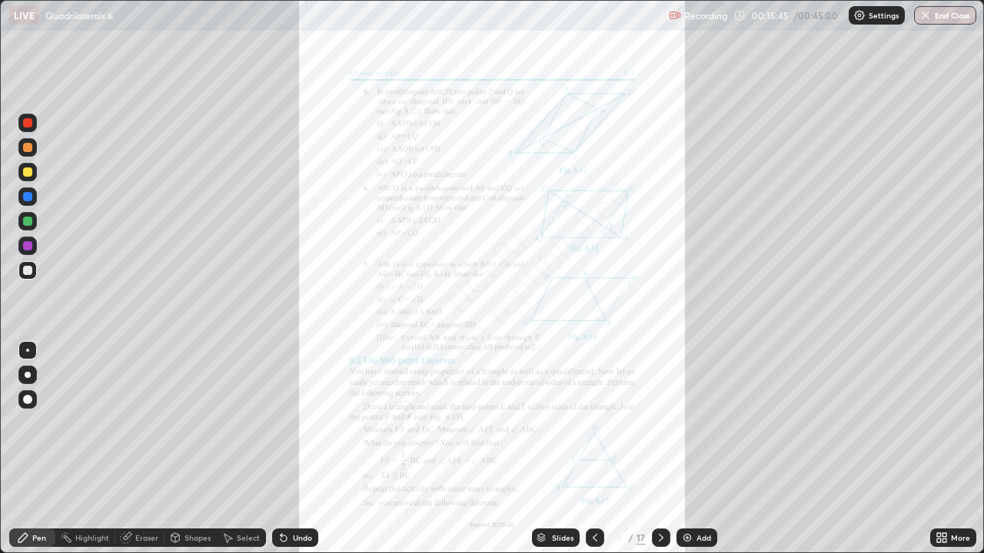
click at [594, 449] on icon at bounding box center [595, 538] width 12 height 12
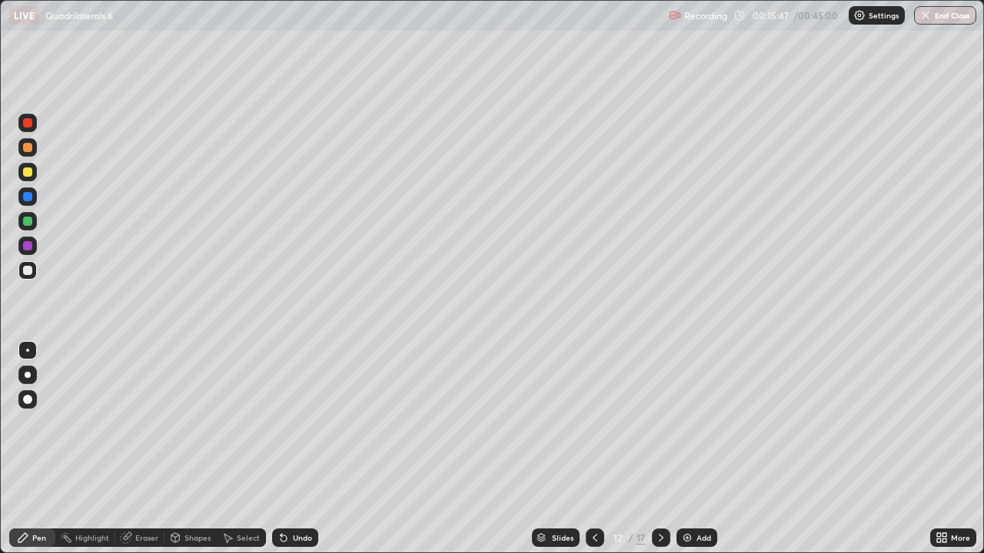
click at [26, 221] on div at bounding box center [27, 221] width 9 height 9
click at [288, 449] on div "Undo" at bounding box center [295, 538] width 46 height 18
click at [25, 276] on div at bounding box center [27, 270] width 18 height 18
click at [593, 449] on icon at bounding box center [595, 538] width 12 height 12
click at [589, 449] on icon at bounding box center [595, 538] width 12 height 12
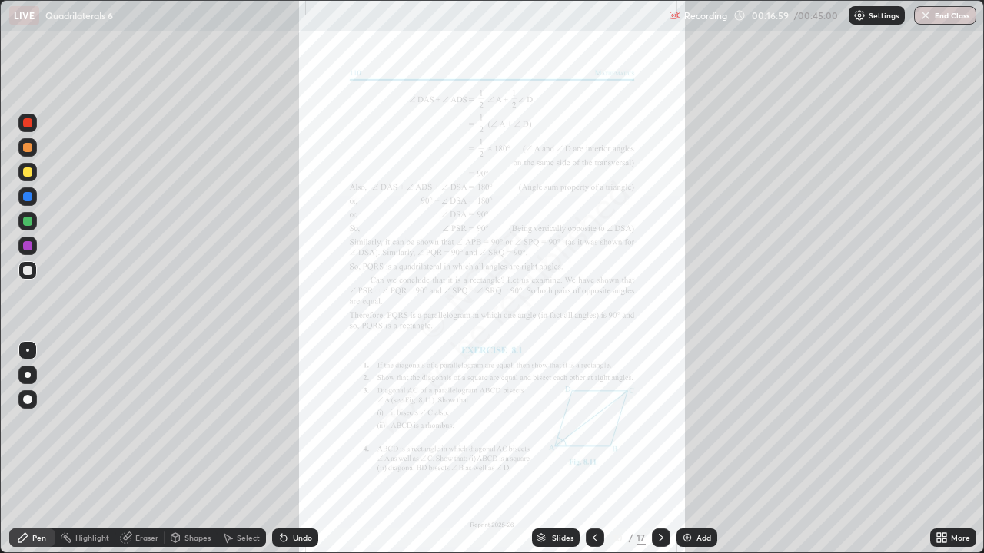
click at [659, 449] on icon at bounding box center [661, 538] width 12 height 12
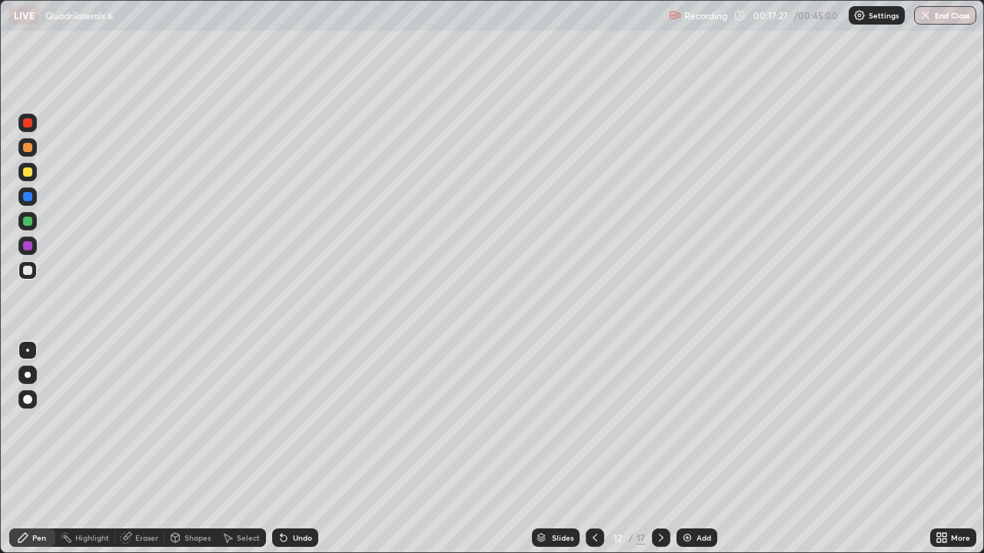
click at [300, 449] on div "Undo" at bounding box center [302, 538] width 19 height 8
click at [22, 154] on div at bounding box center [27, 147] width 18 height 18
click at [28, 270] on div at bounding box center [27, 270] width 9 height 9
click at [28, 172] on div at bounding box center [27, 172] width 9 height 9
click at [586, 449] on div at bounding box center [595, 538] width 18 height 18
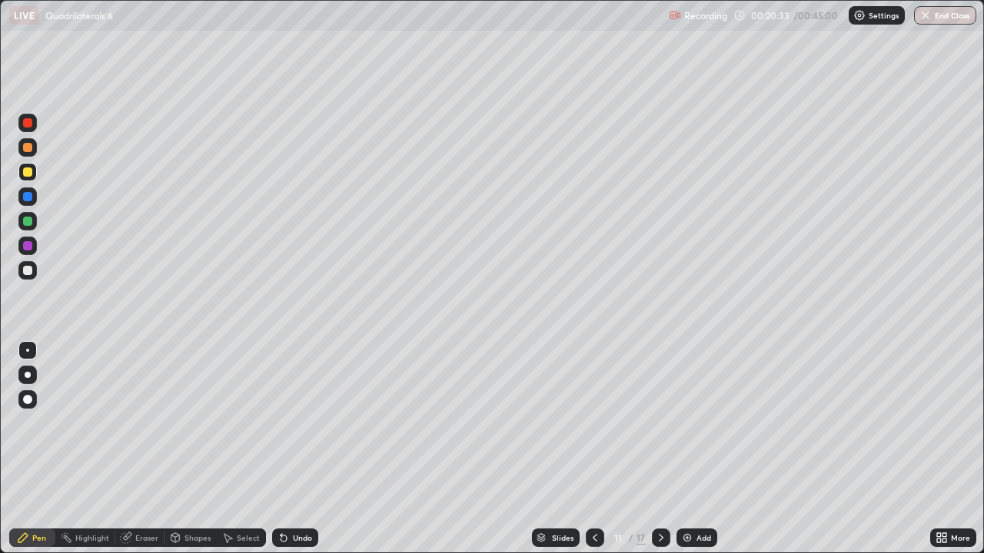
click at [595, 449] on icon at bounding box center [594, 538] width 5 height 8
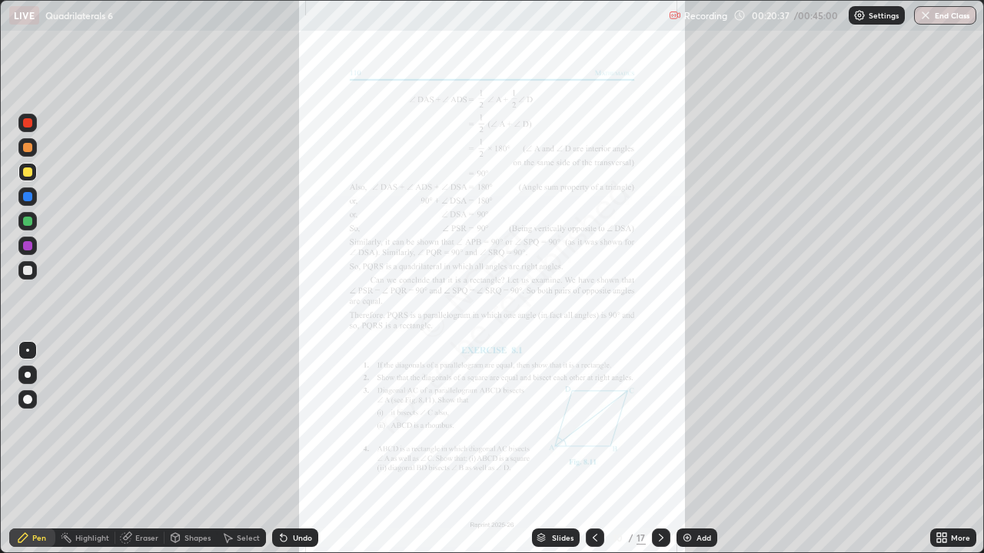
click at [659, 449] on icon at bounding box center [661, 538] width 12 height 12
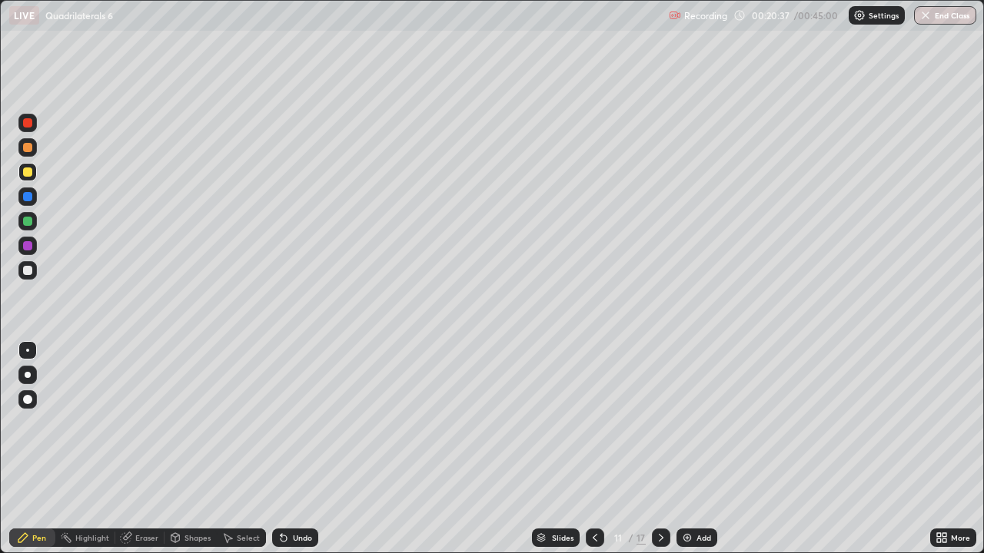
click at [659, 449] on icon at bounding box center [661, 538] width 12 height 12
click at [293, 449] on div "Undo" at bounding box center [302, 538] width 19 height 8
click at [28, 148] on div at bounding box center [27, 147] width 9 height 9
click at [27, 172] on div at bounding box center [27, 172] width 9 height 9
click at [27, 124] on div at bounding box center [27, 122] width 9 height 9
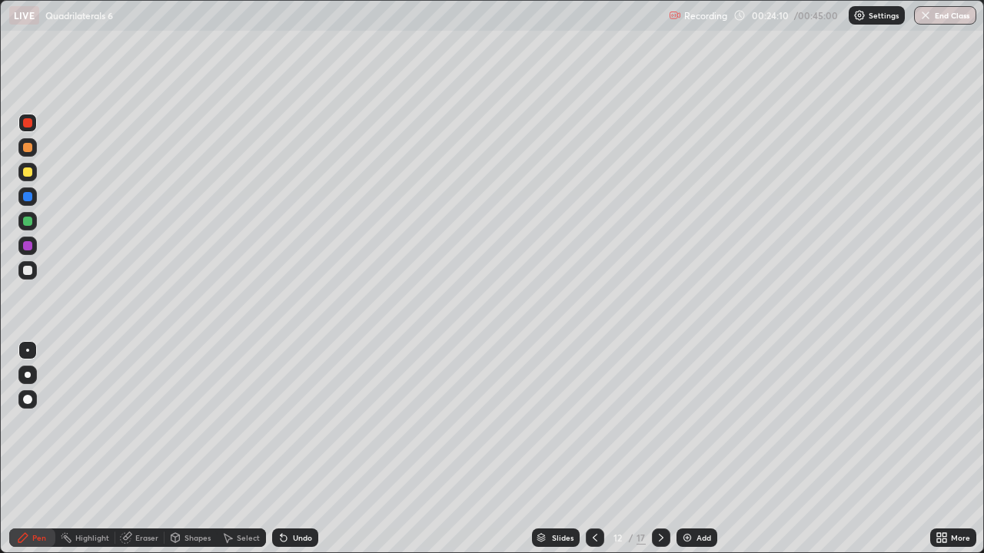
click at [294, 449] on div "Undo" at bounding box center [295, 538] width 46 height 18
click at [24, 244] on div at bounding box center [27, 245] width 9 height 9
click at [655, 449] on div at bounding box center [661, 538] width 18 height 18
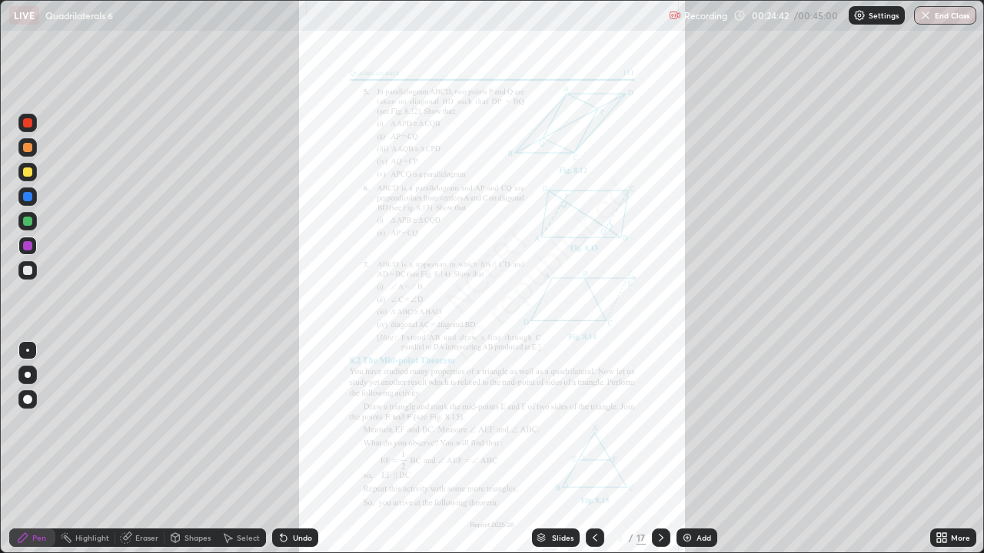
click at [592, 449] on icon at bounding box center [595, 538] width 12 height 12
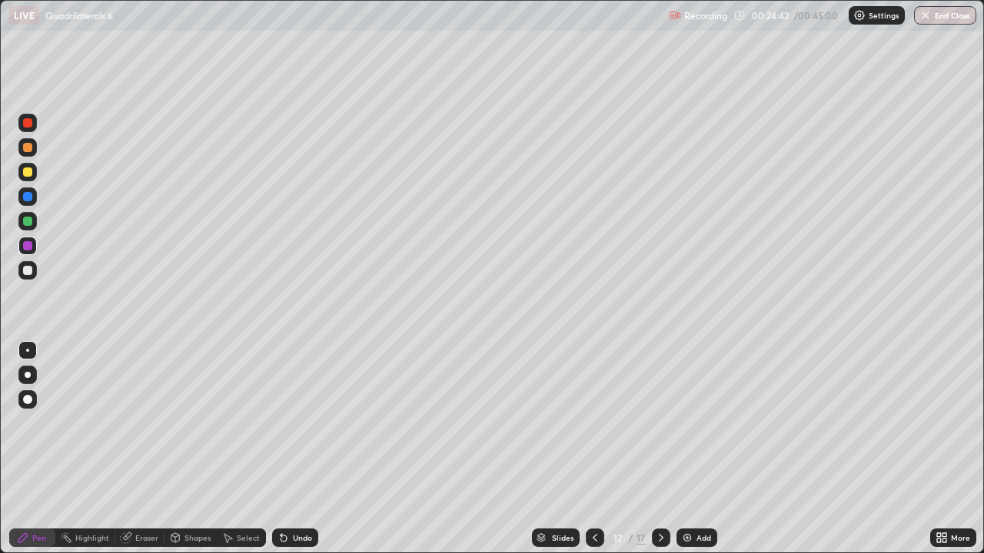
click at [694, 449] on div "Add" at bounding box center [696, 538] width 41 height 18
click at [29, 268] on div at bounding box center [27, 270] width 9 height 9
click at [593, 449] on icon at bounding box center [595, 538] width 12 height 12
click at [657, 449] on icon at bounding box center [661, 538] width 12 height 12
click at [593, 449] on icon at bounding box center [595, 538] width 12 height 12
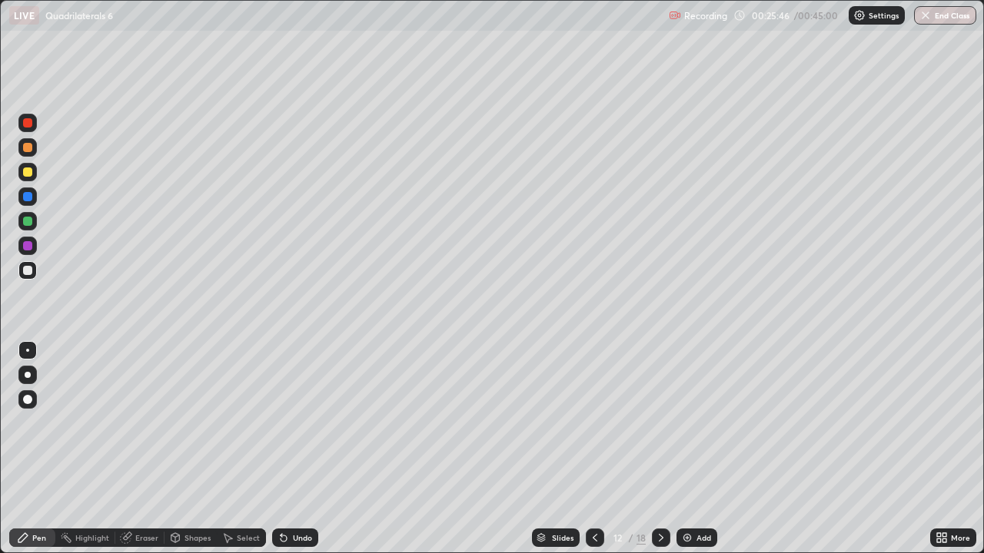
click at [658, 449] on div at bounding box center [661, 538] width 18 height 18
click at [659, 449] on icon at bounding box center [661, 538] width 12 height 12
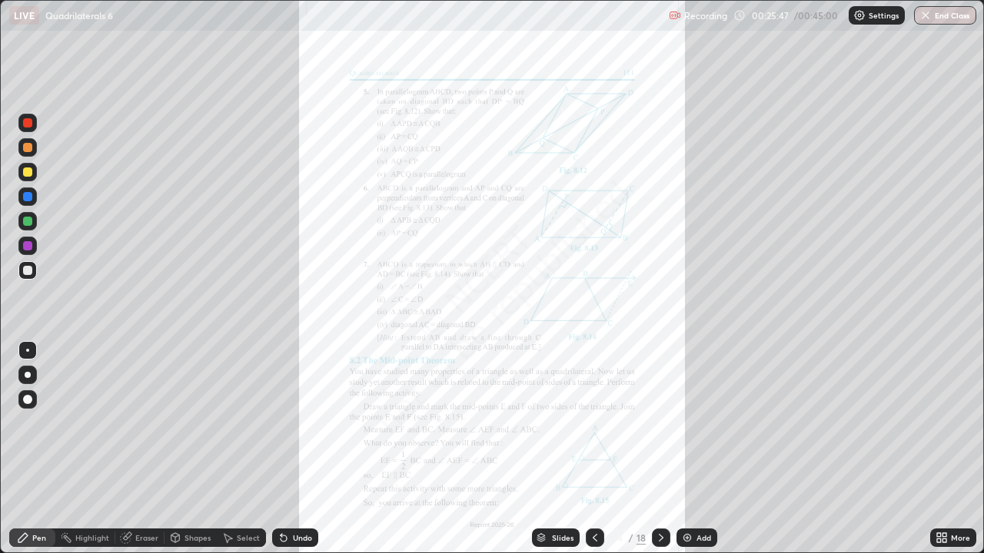
click at [592, 449] on icon at bounding box center [594, 538] width 5 height 8
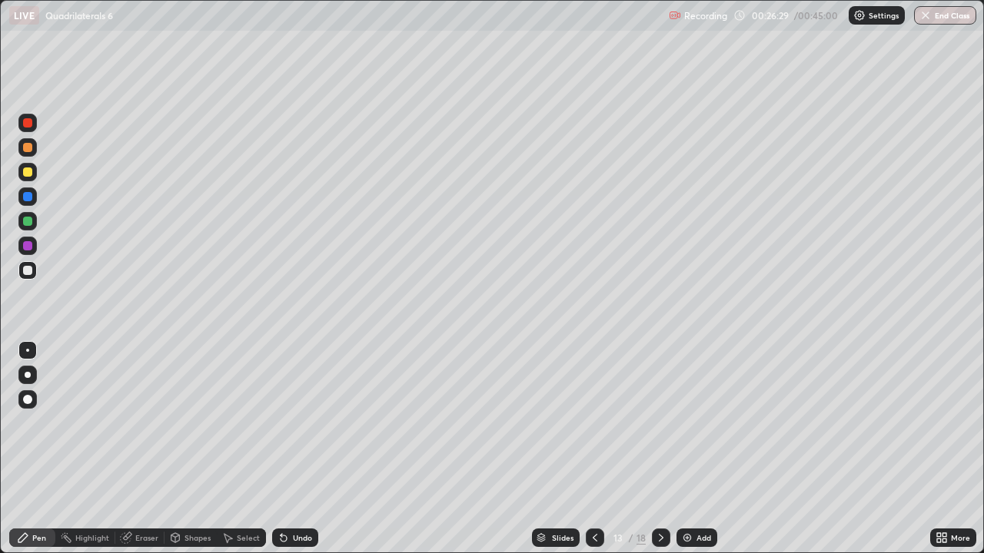
click at [304, 449] on div "Undo" at bounding box center [295, 538] width 46 height 18
click at [593, 449] on icon at bounding box center [595, 538] width 12 height 12
click at [652, 449] on div at bounding box center [661, 538] width 18 height 18
click at [595, 449] on icon at bounding box center [594, 538] width 5 height 8
click at [593, 449] on icon at bounding box center [595, 538] width 12 height 12
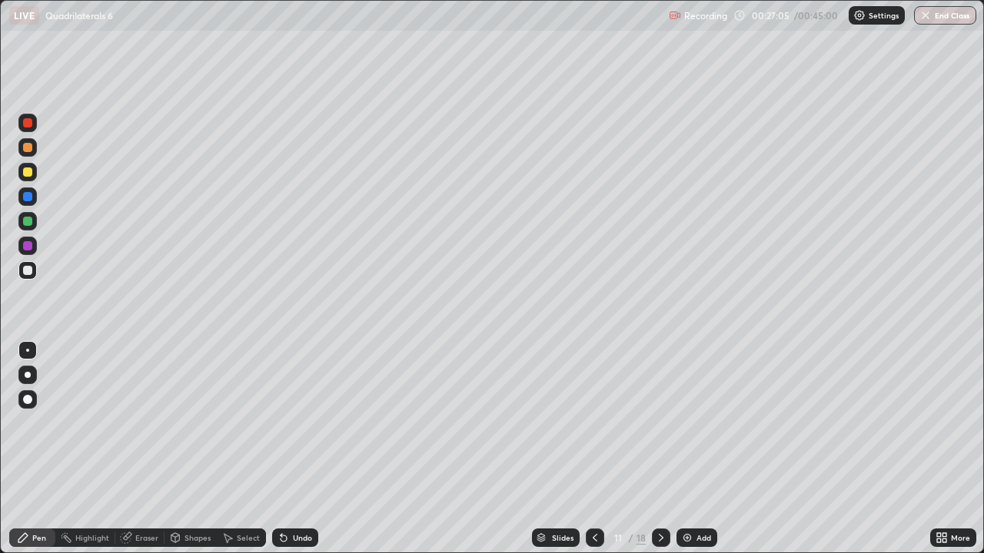
click at [665, 449] on div at bounding box center [661, 538] width 18 height 18
click at [661, 449] on icon at bounding box center [661, 538] width 12 height 12
click at [592, 449] on icon at bounding box center [594, 538] width 5 height 8
click at [658, 449] on icon at bounding box center [661, 538] width 12 height 12
click at [309, 449] on div "Undo" at bounding box center [302, 538] width 19 height 8
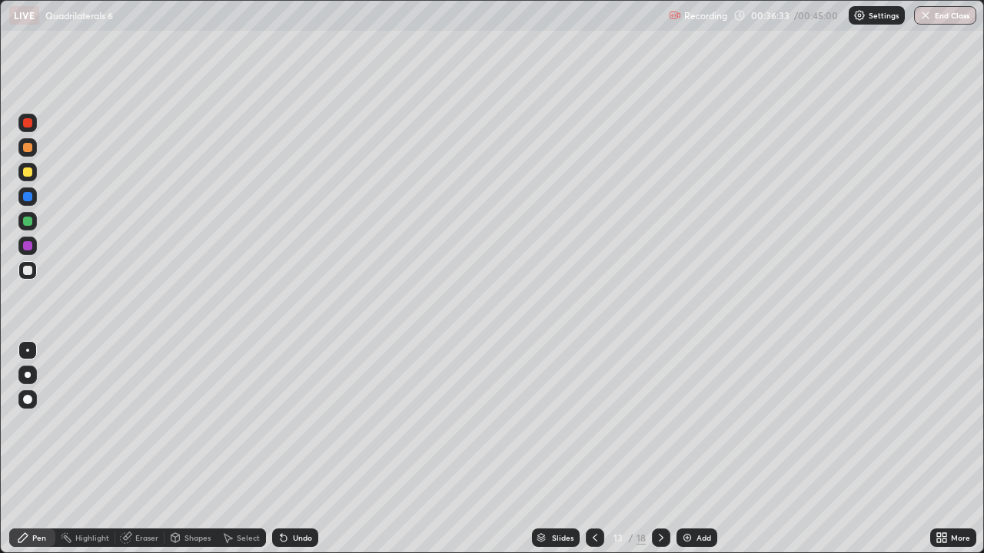
click at [309, 449] on div "Undo" at bounding box center [295, 538] width 46 height 18
click at [308, 449] on div "Undo" at bounding box center [302, 538] width 19 height 8
click at [309, 449] on div "Undo" at bounding box center [302, 538] width 19 height 8
click at [310, 449] on div "Undo" at bounding box center [295, 538] width 46 height 18
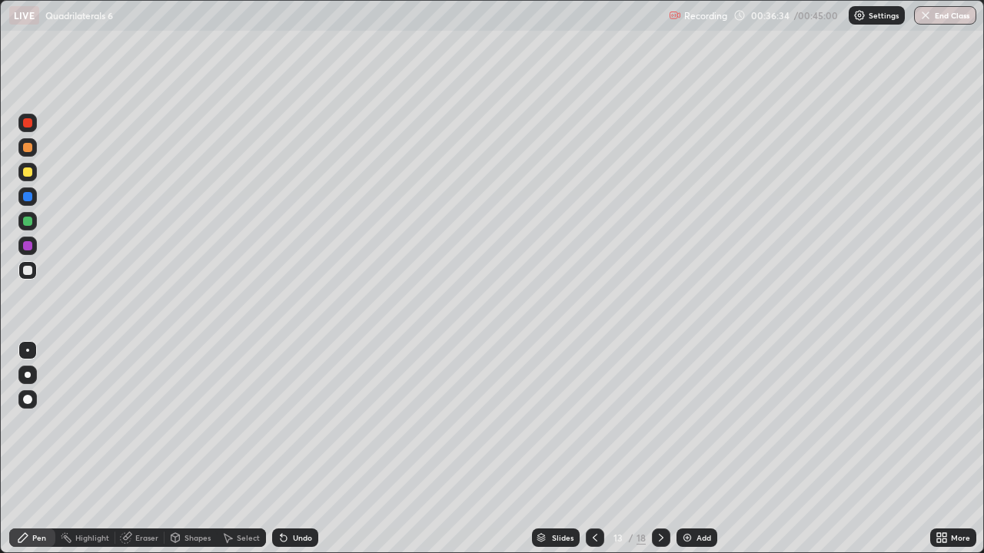
click at [310, 449] on div "Undo" at bounding box center [295, 538] width 46 height 18
click at [310, 449] on div "Undo" at bounding box center [302, 538] width 19 height 8
click at [309, 449] on div "Undo" at bounding box center [302, 538] width 19 height 8
click at [308, 449] on div "Undo" at bounding box center [302, 538] width 19 height 8
click at [248, 449] on div "Select" at bounding box center [241, 538] width 49 height 18
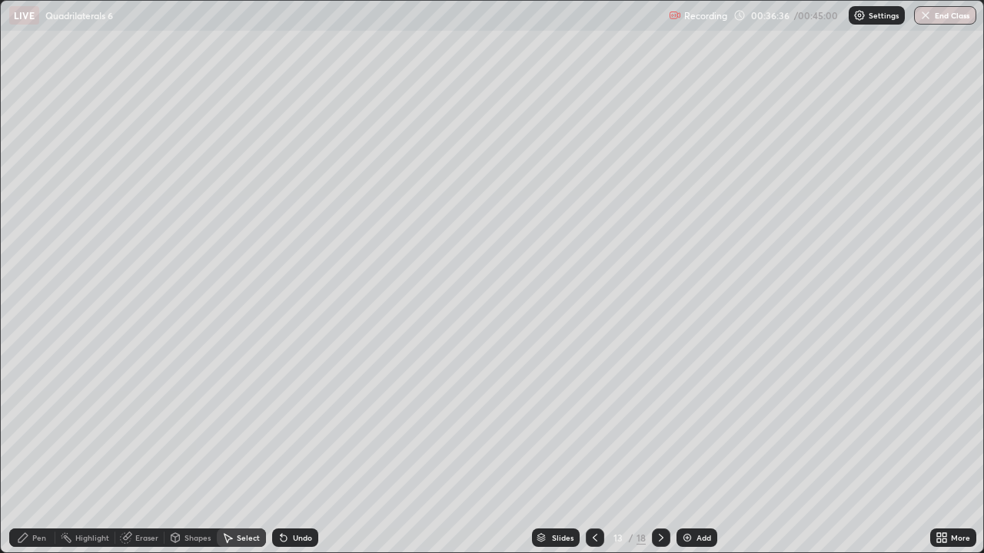
click at [946, 14] on button "End Class" at bounding box center [945, 15] width 62 height 18
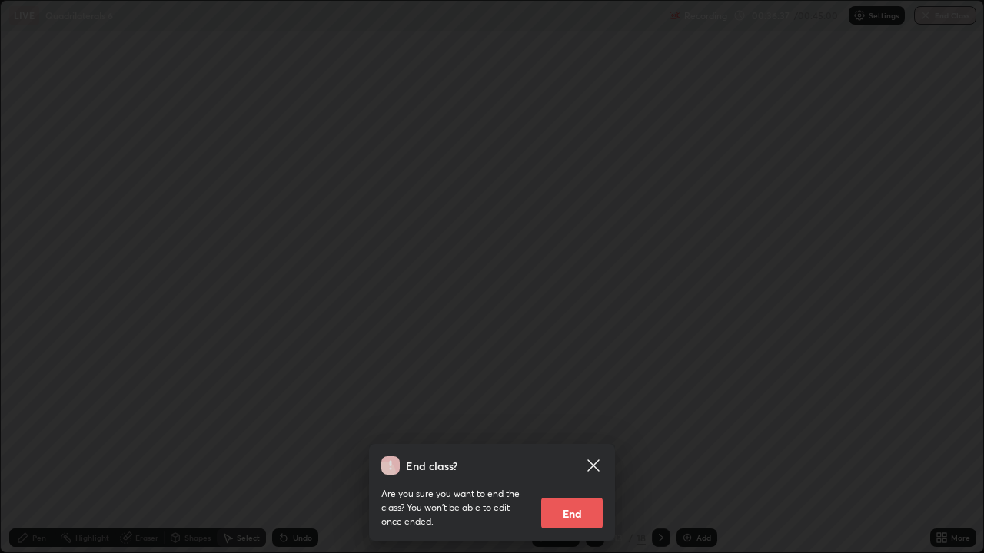
click at [569, 449] on div "End class? Are you sure you want to end the class? You won’t be able to edit on…" at bounding box center [492, 276] width 984 height 553
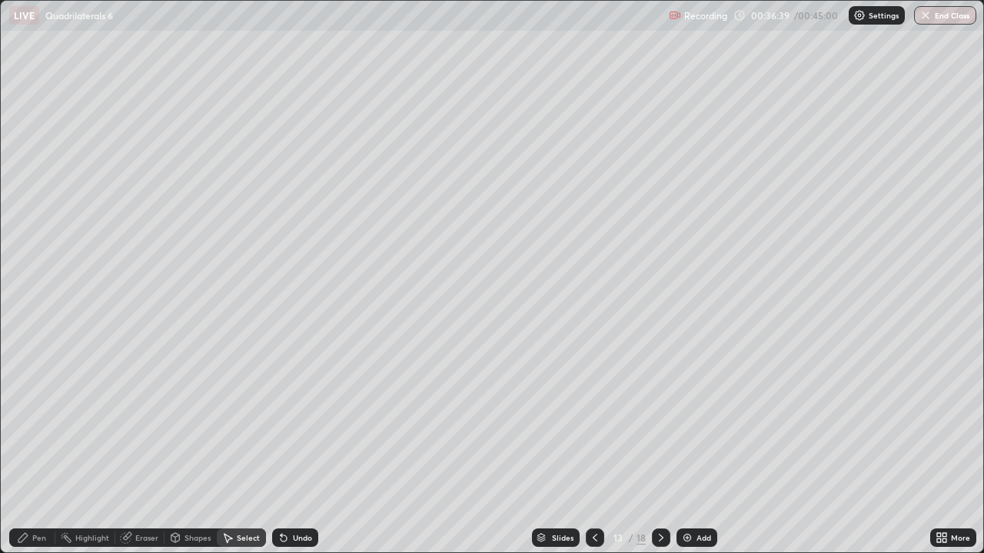
click at [944, 19] on button "End Class" at bounding box center [945, 15] width 62 height 18
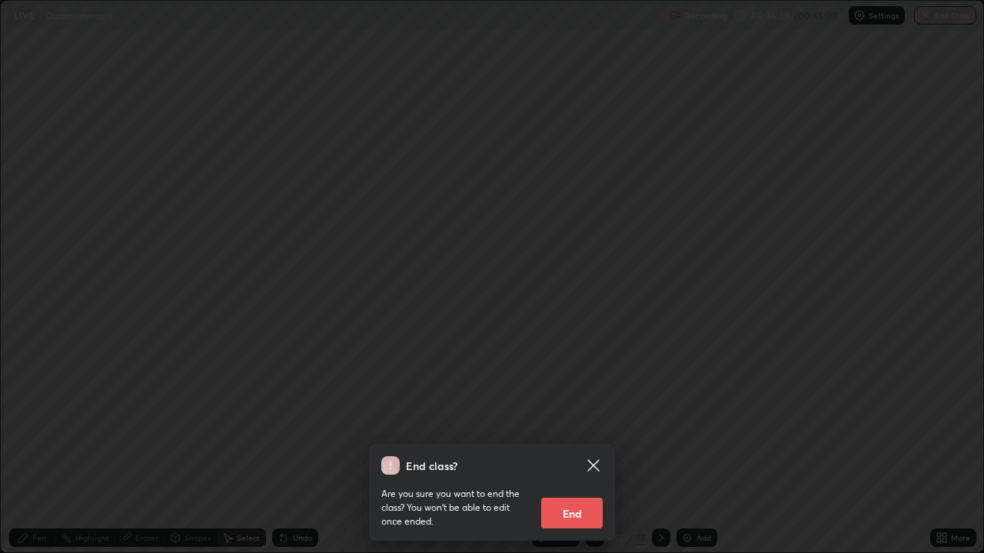
click at [592, 449] on button "End" at bounding box center [571, 513] width 61 height 31
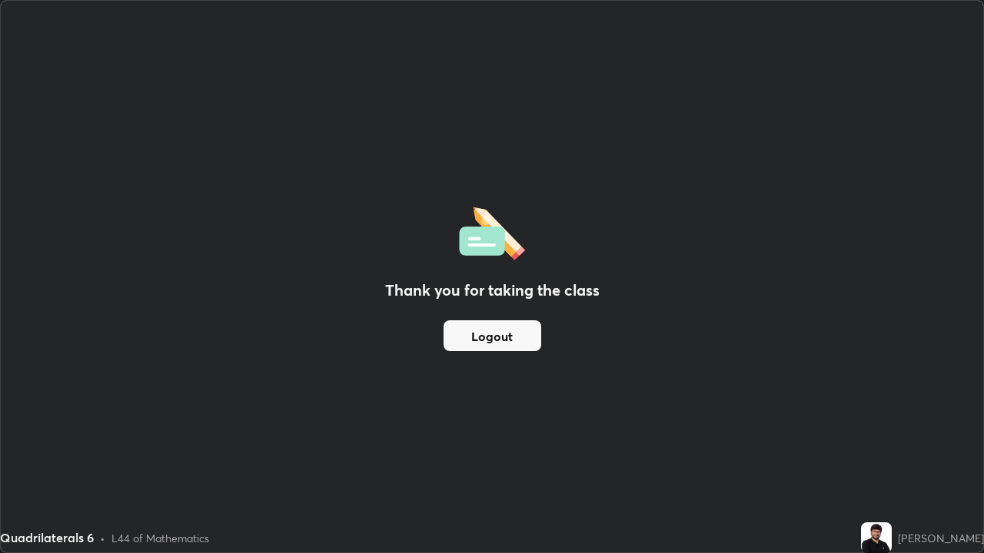
click at [453, 338] on button "Logout" at bounding box center [492, 335] width 98 height 31
